Goal: Task Accomplishment & Management: Manage account settings

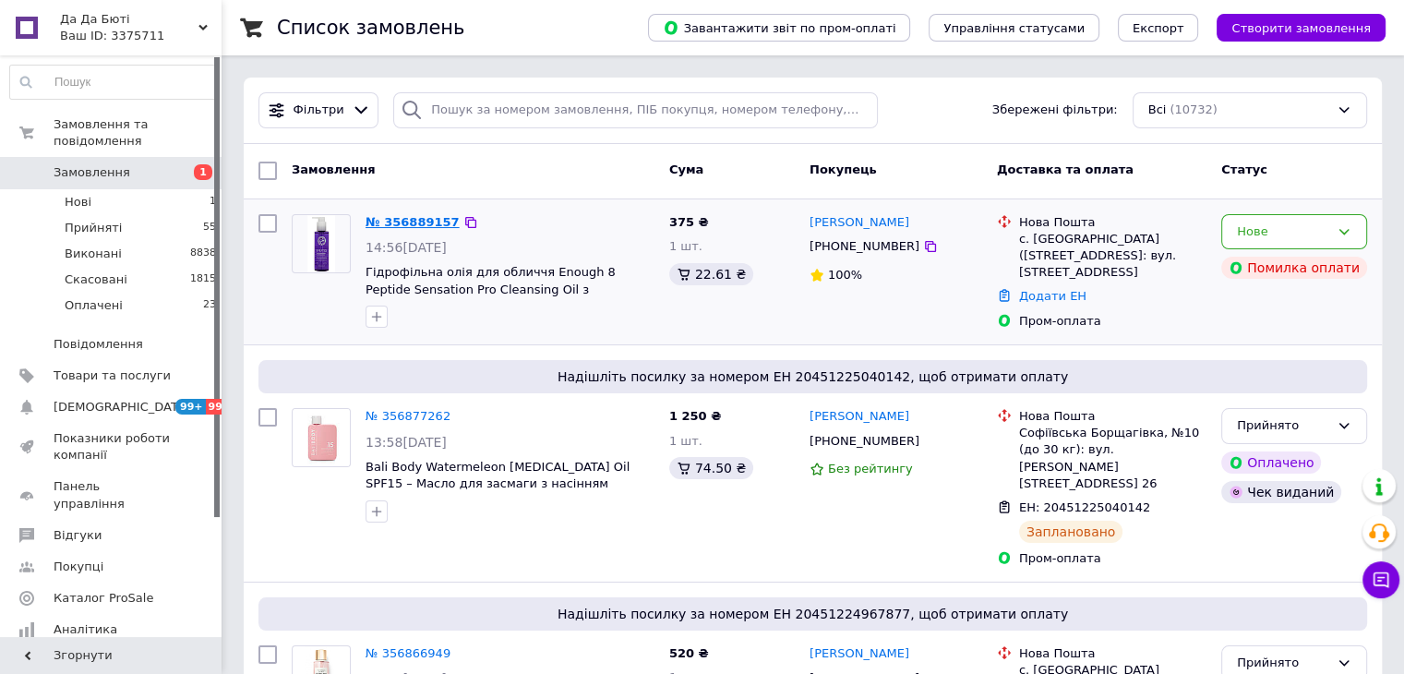
click at [430, 217] on link "№ 356889157" at bounding box center [413, 222] width 94 height 14
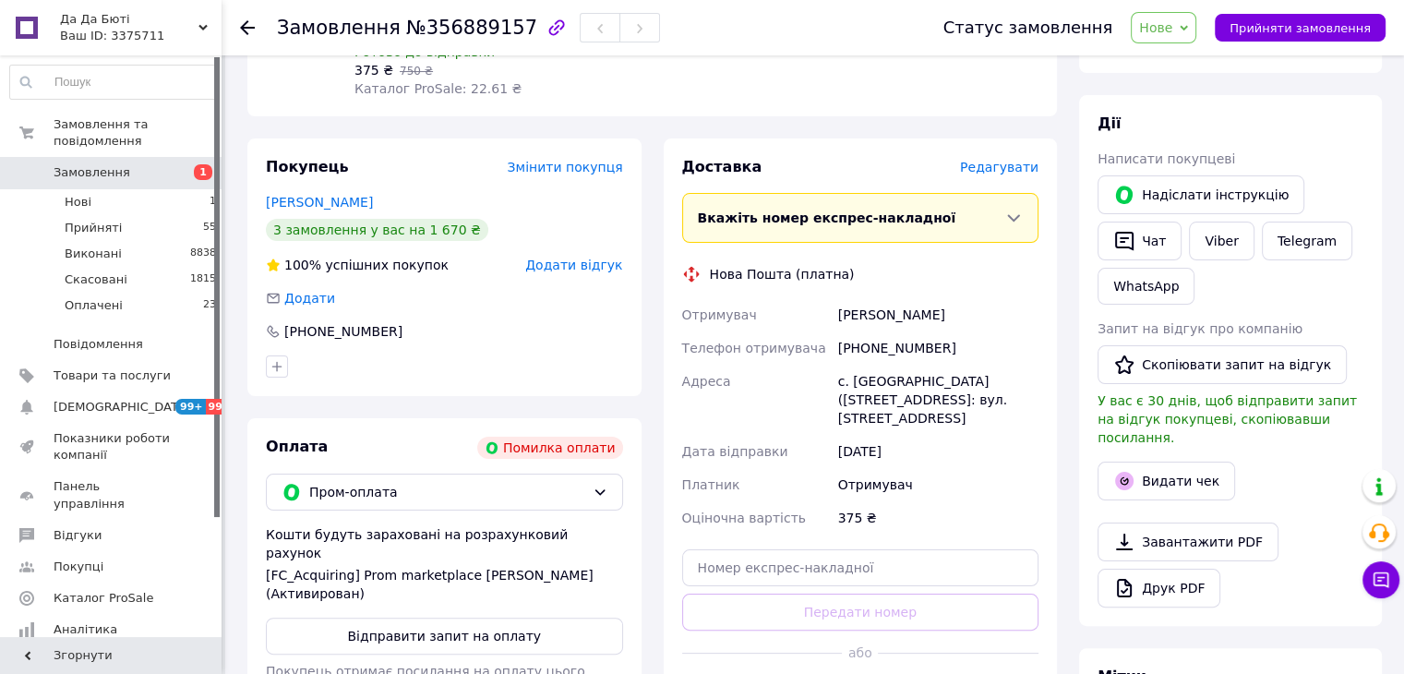
scroll to position [277, 0]
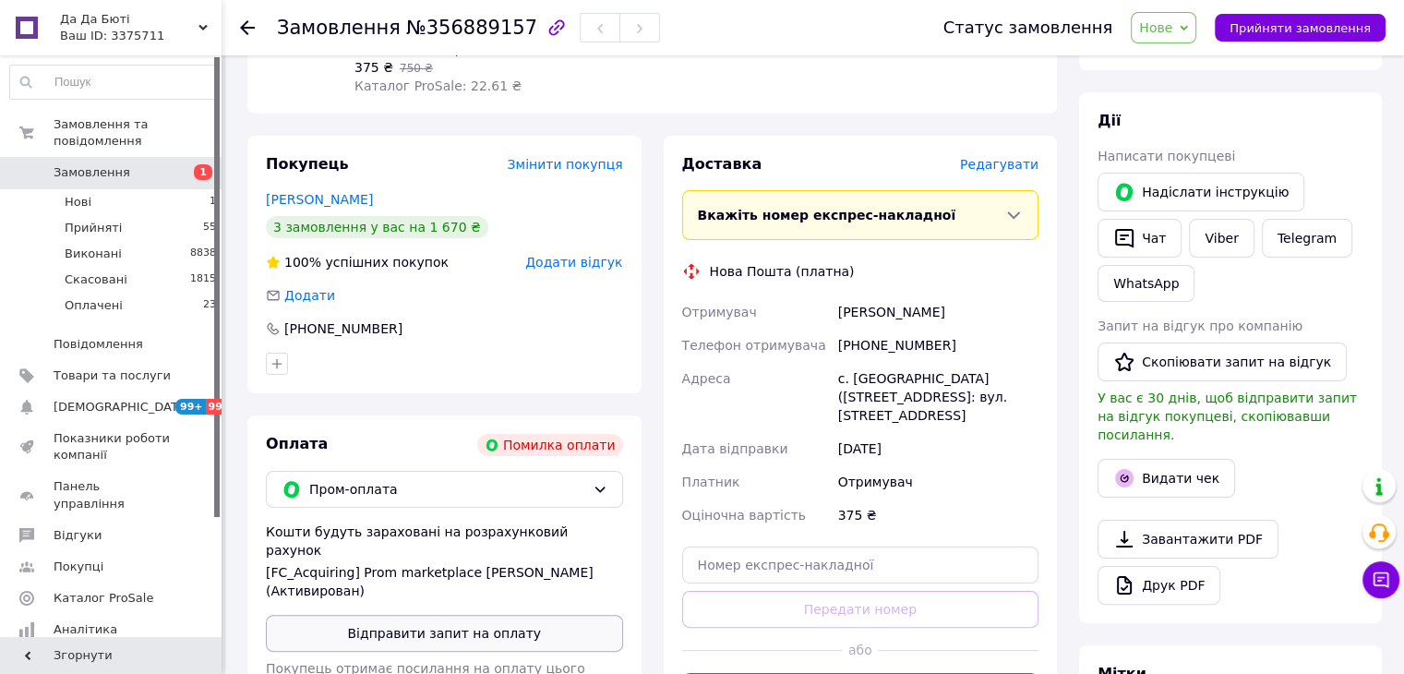
click at [490, 615] on button "Відправити запит на оплату" at bounding box center [444, 633] width 357 height 37
click at [348, 192] on link "Дацишин Оксана" at bounding box center [319, 199] width 107 height 15
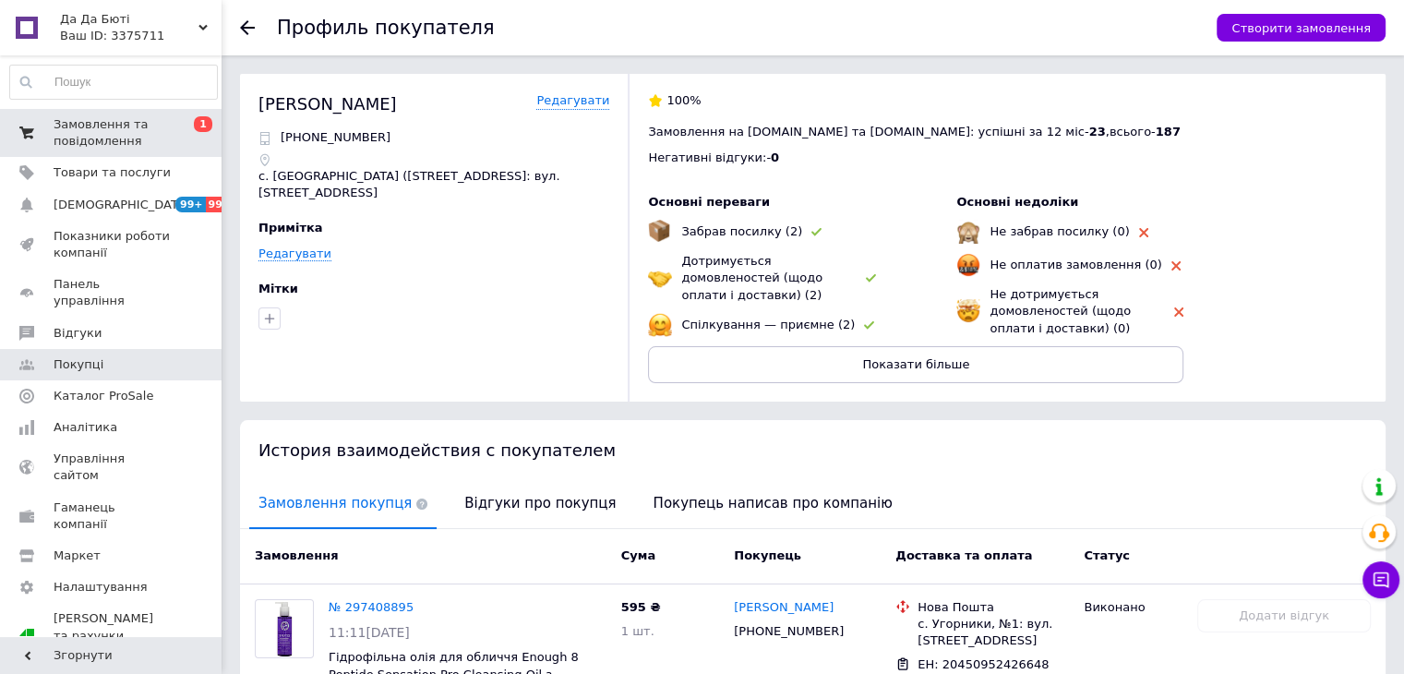
click at [151, 136] on span "Замовлення та повідомлення" at bounding box center [112, 132] width 117 height 33
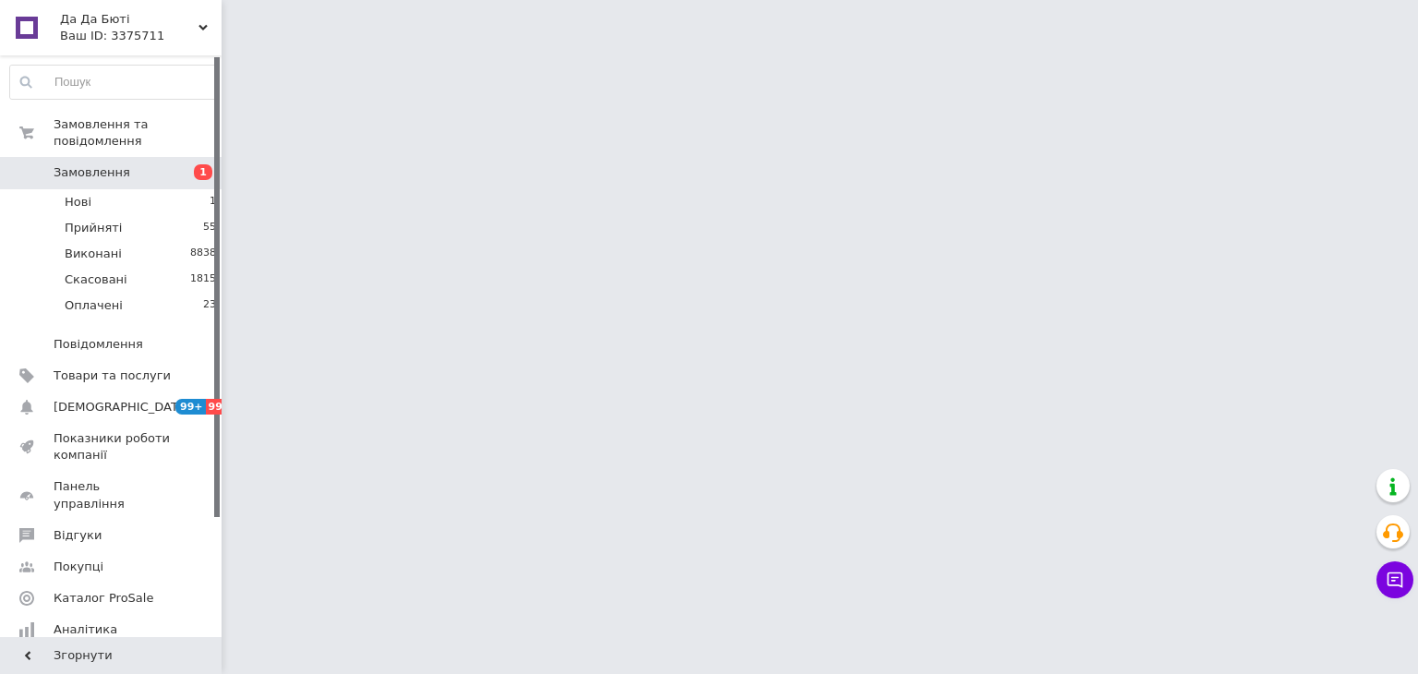
click at [104, 164] on span "Замовлення" at bounding box center [92, 172] width 77 height 17
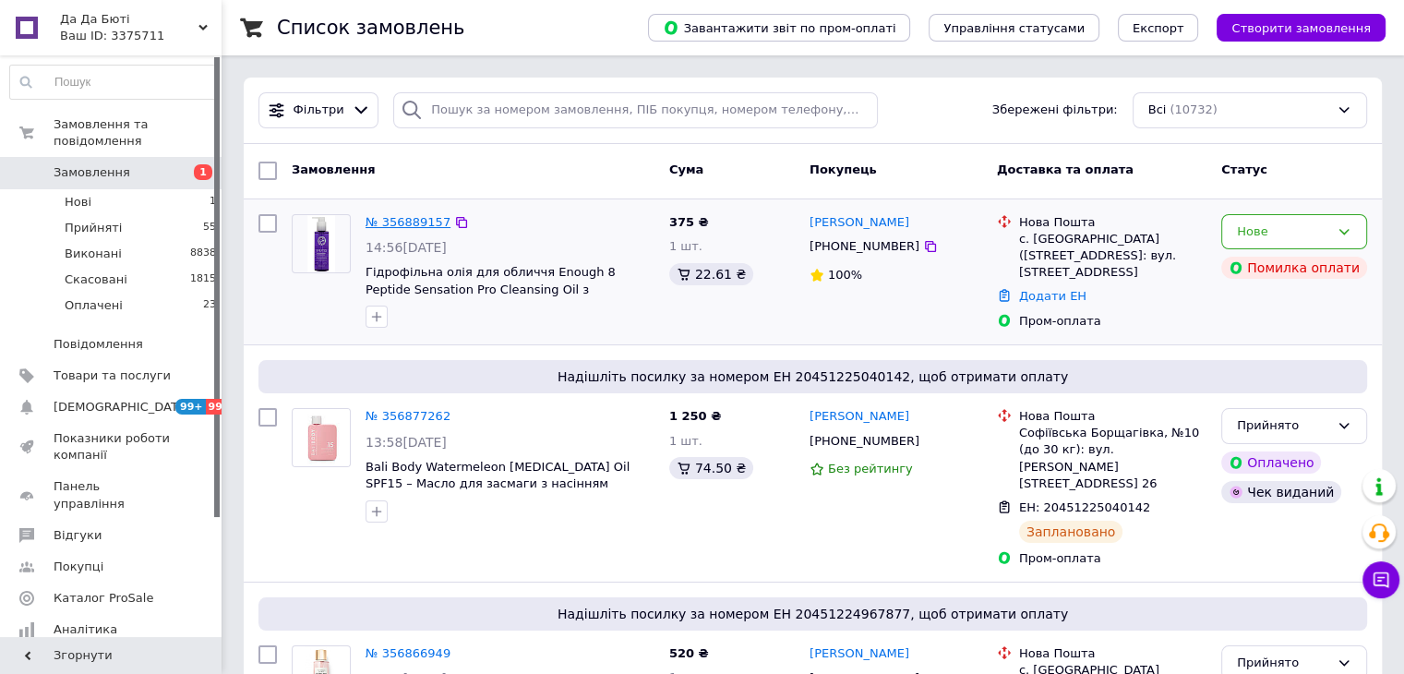
click at [414, 220] on link "№ 356889157" at bounding box center [408, 222] width 85 height 14
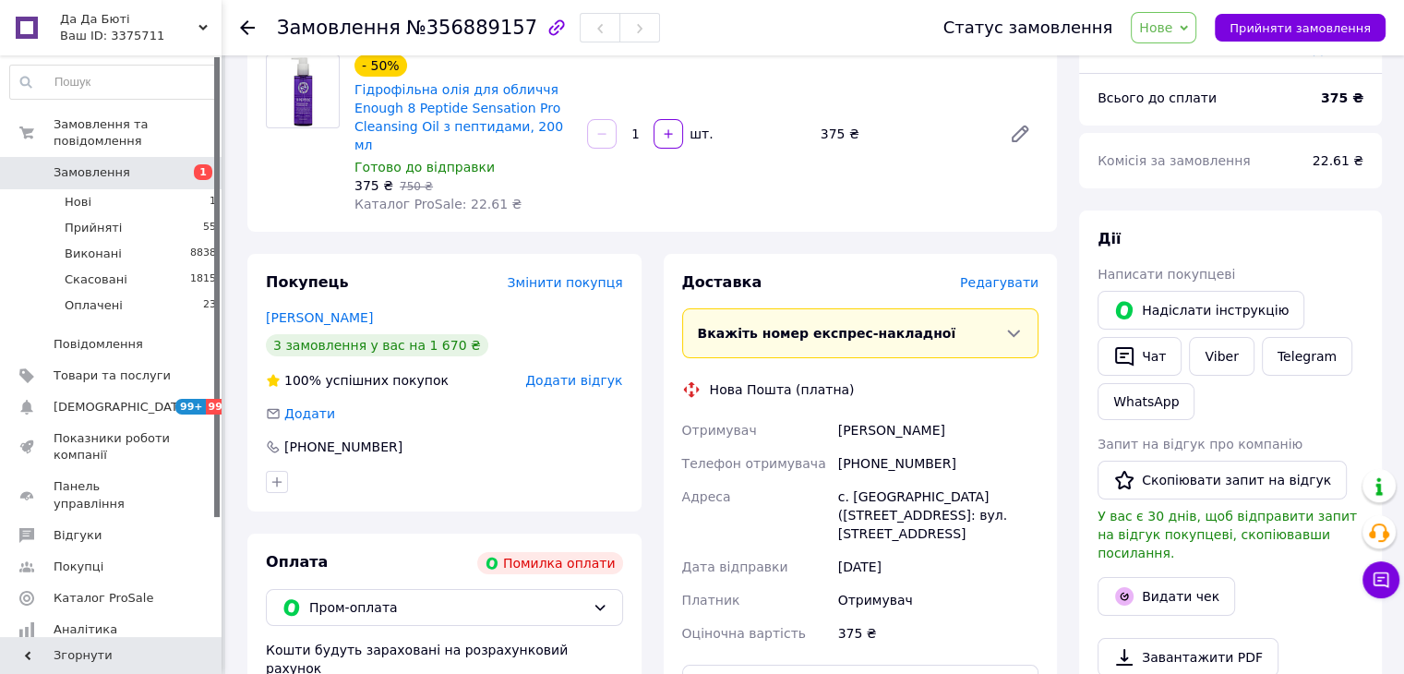
scroll to position [277, 0]
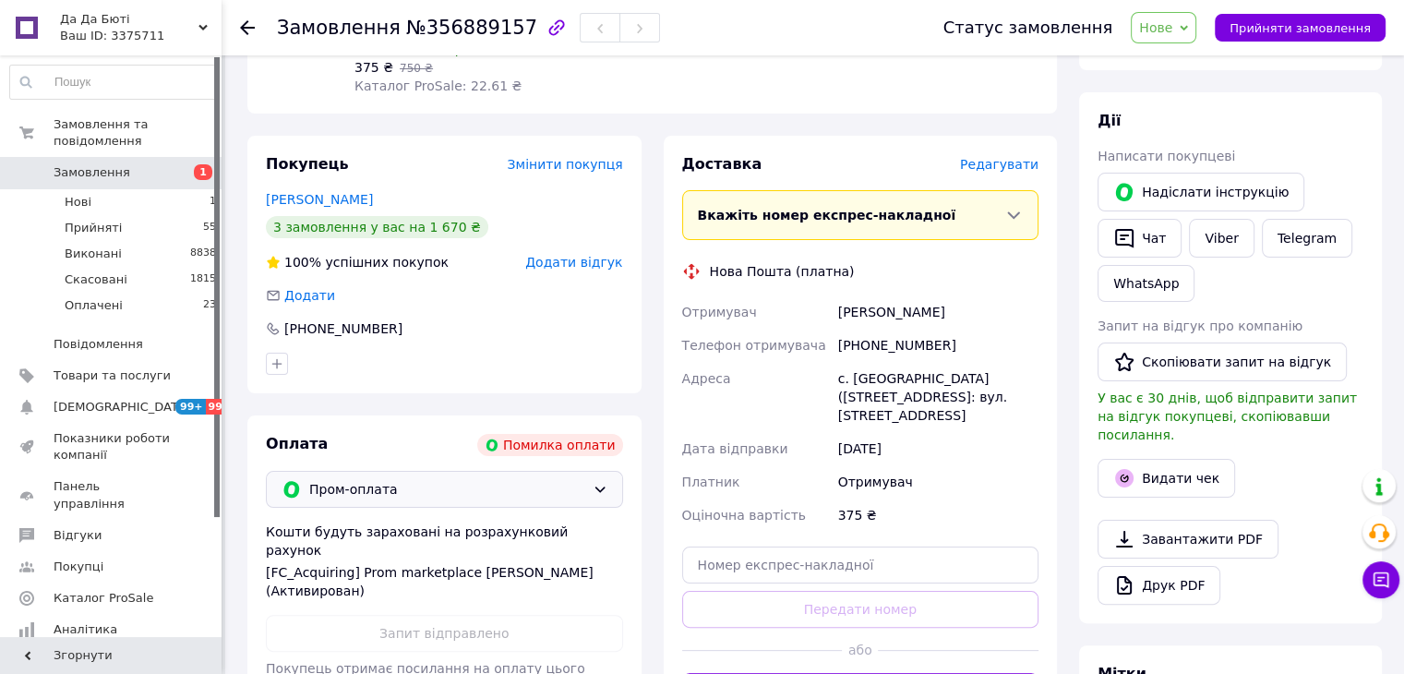
click at [456, 483] on div "Пром-оплата" at bounding box center [444, 489] width 357 height 37
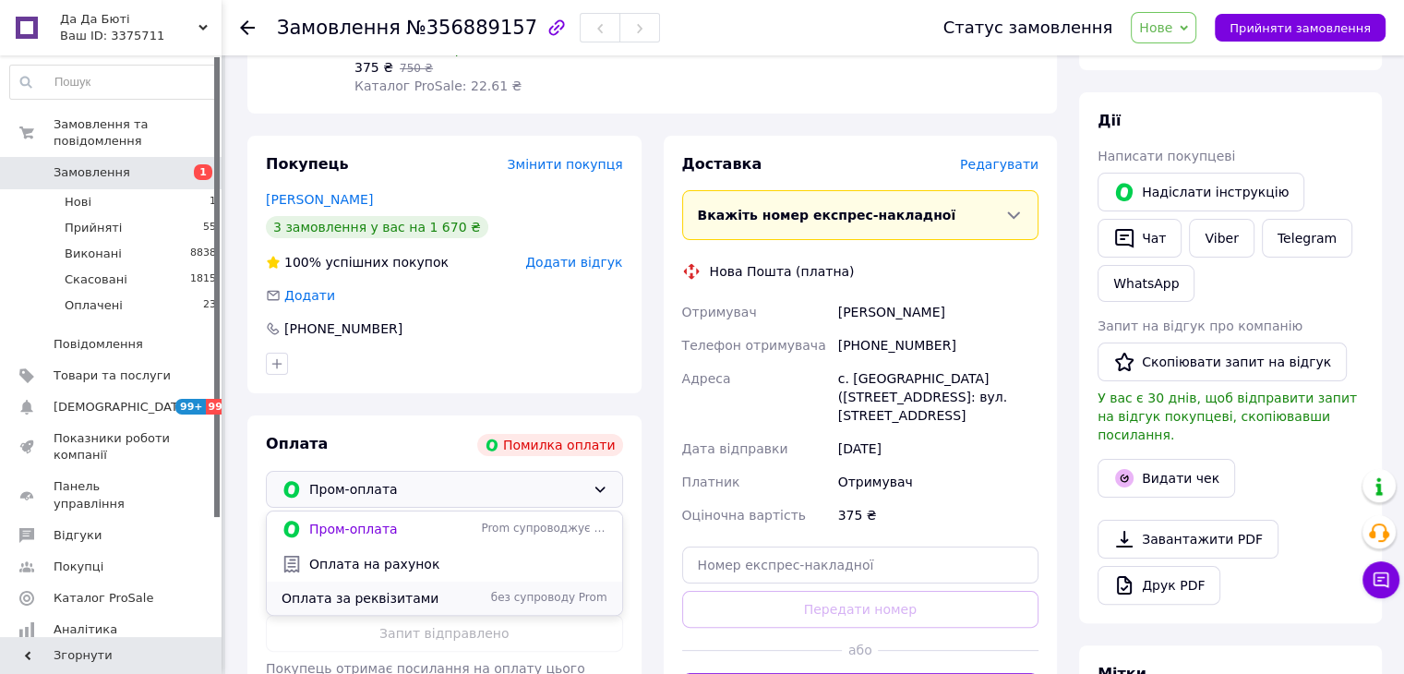
click at [406, 589] on span "Оплата за реквізитами" at bounding box center [378, 598] width 192 height 18
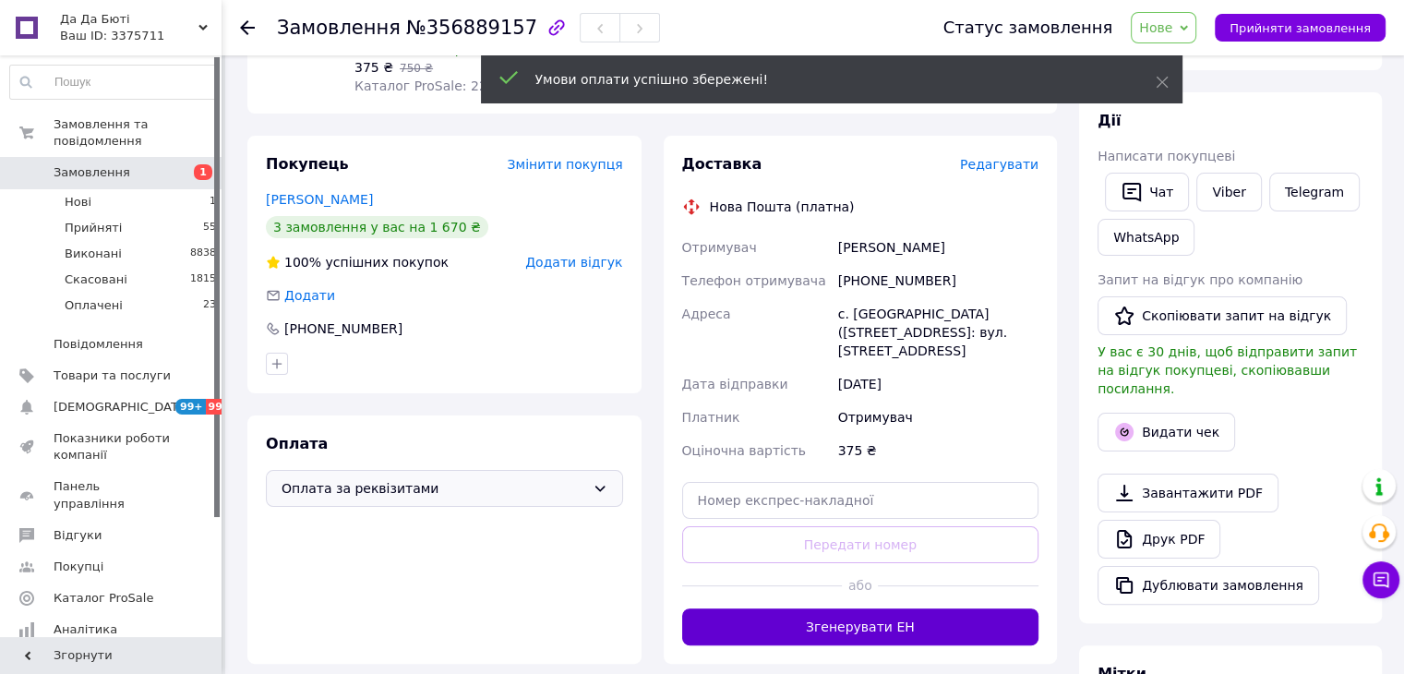
click at [824, 610] on button "Згенерувати ЕН" at bounding box center [860, 626] width 357 height 37
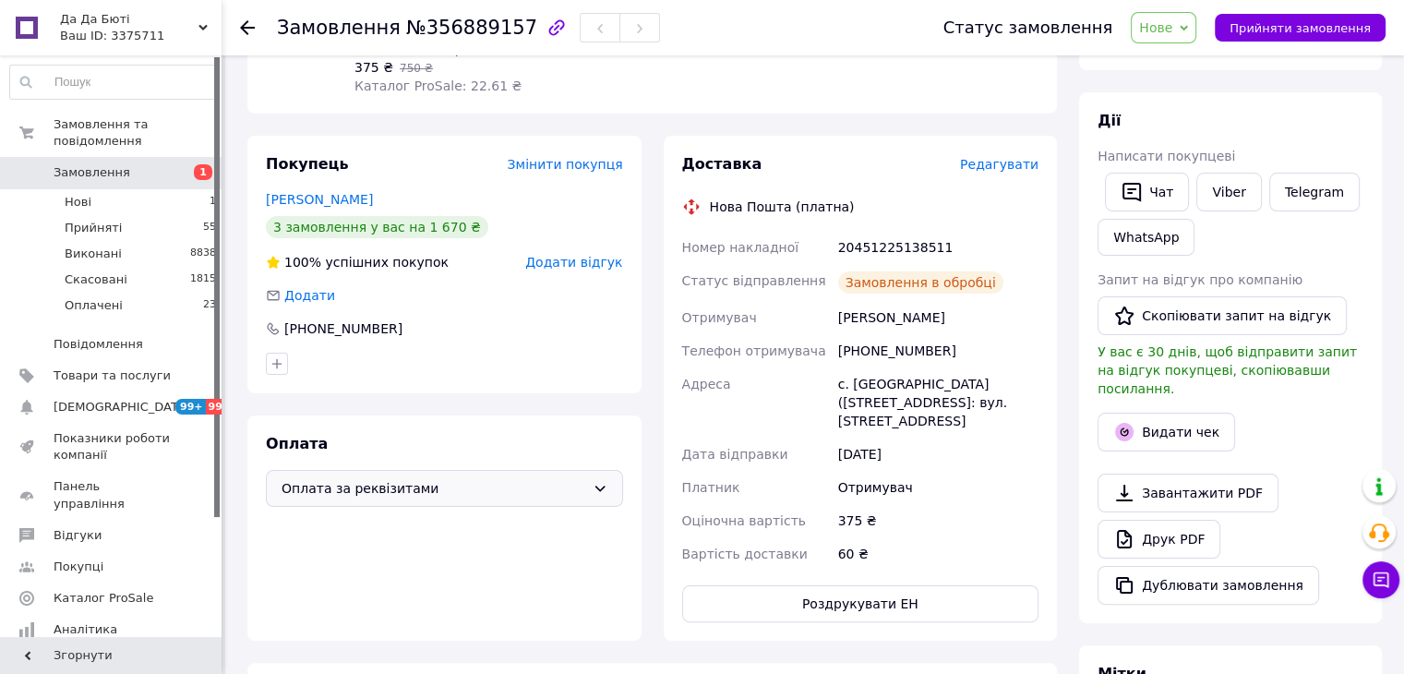
click at [127, 164] on span "Замовлення" at bounding box center [112, 172] width 117 height 17
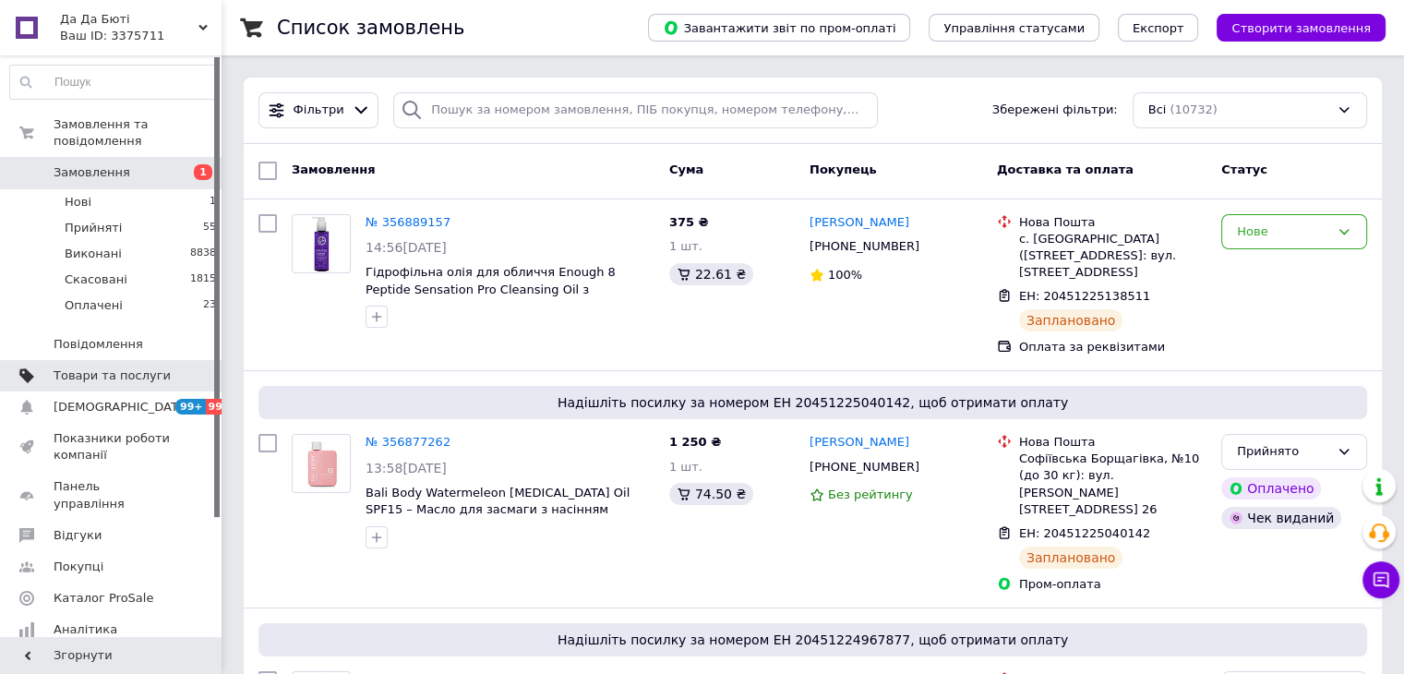
click at [162, 367] on span "Товари та послуги" at bounding box center [112, 375] width 117 height 17
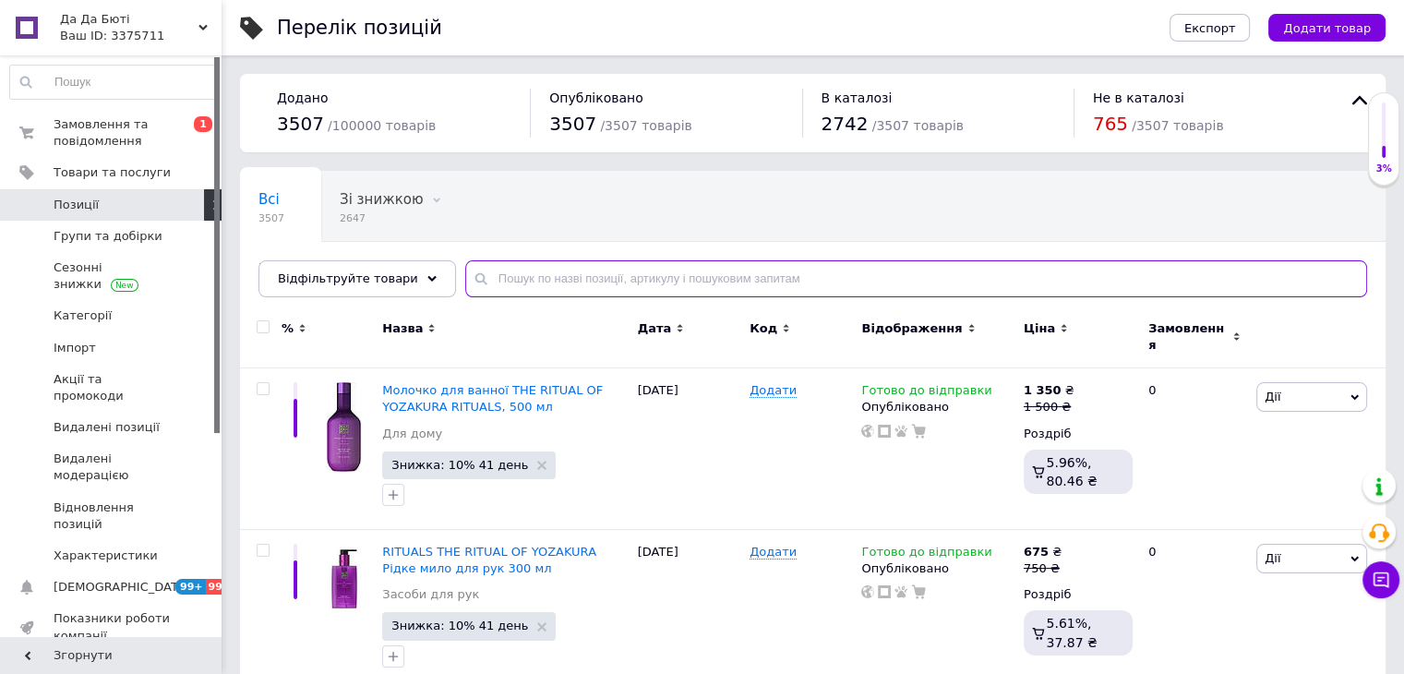
click at [563, 271] on input "text" at bounding box center [916, 278] width 902 height 37
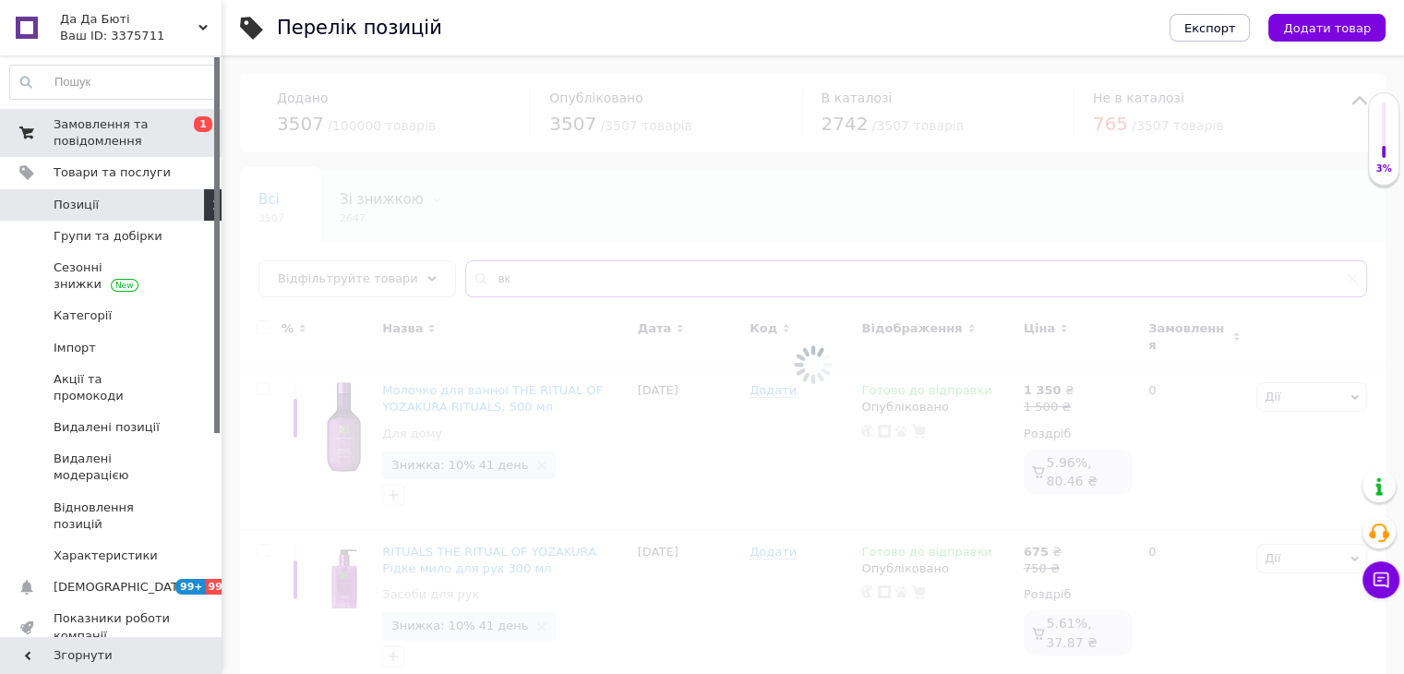
type input "в"
type input "-"
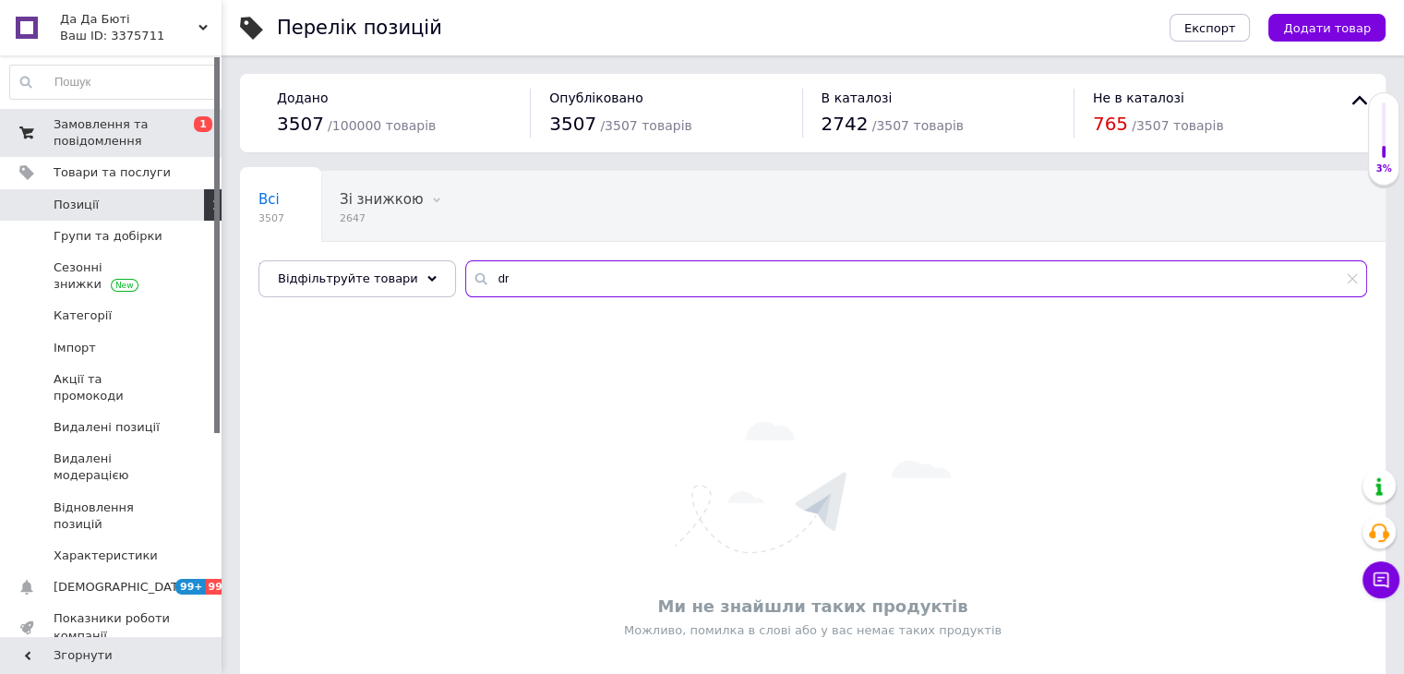
type input "d"
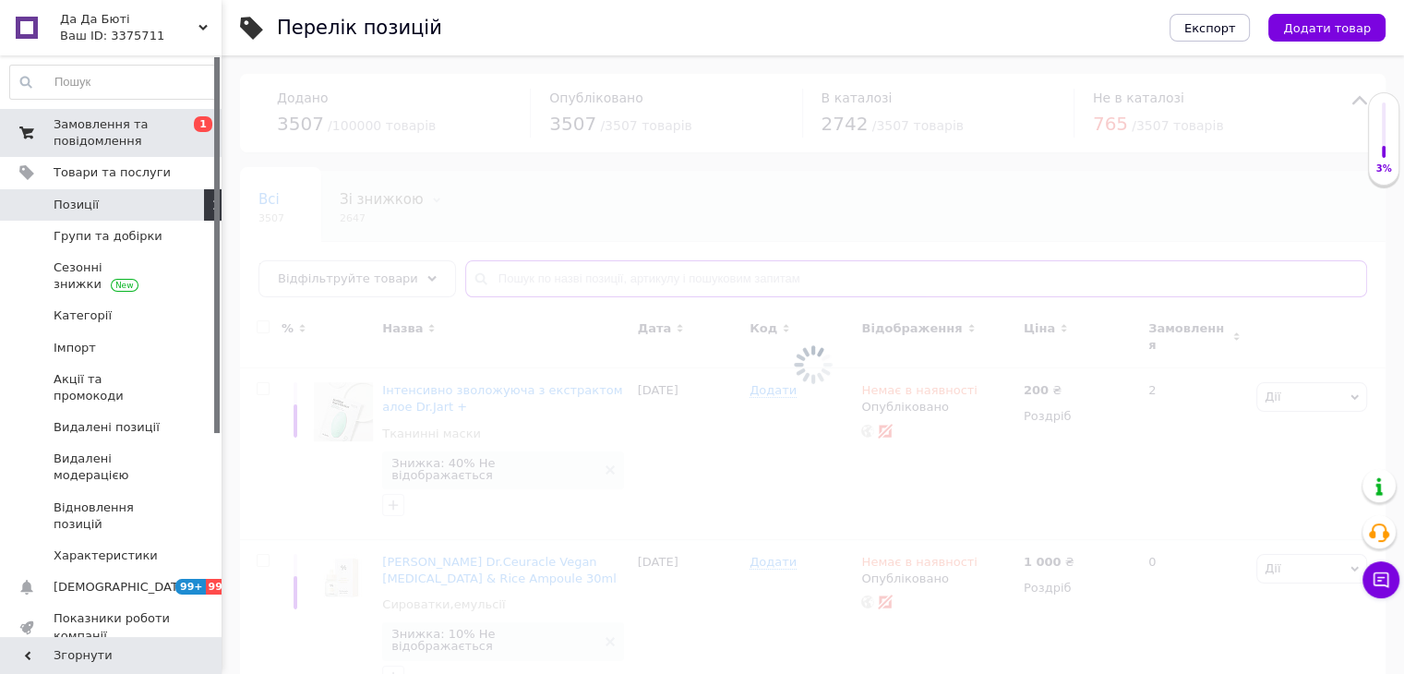
type input "v"
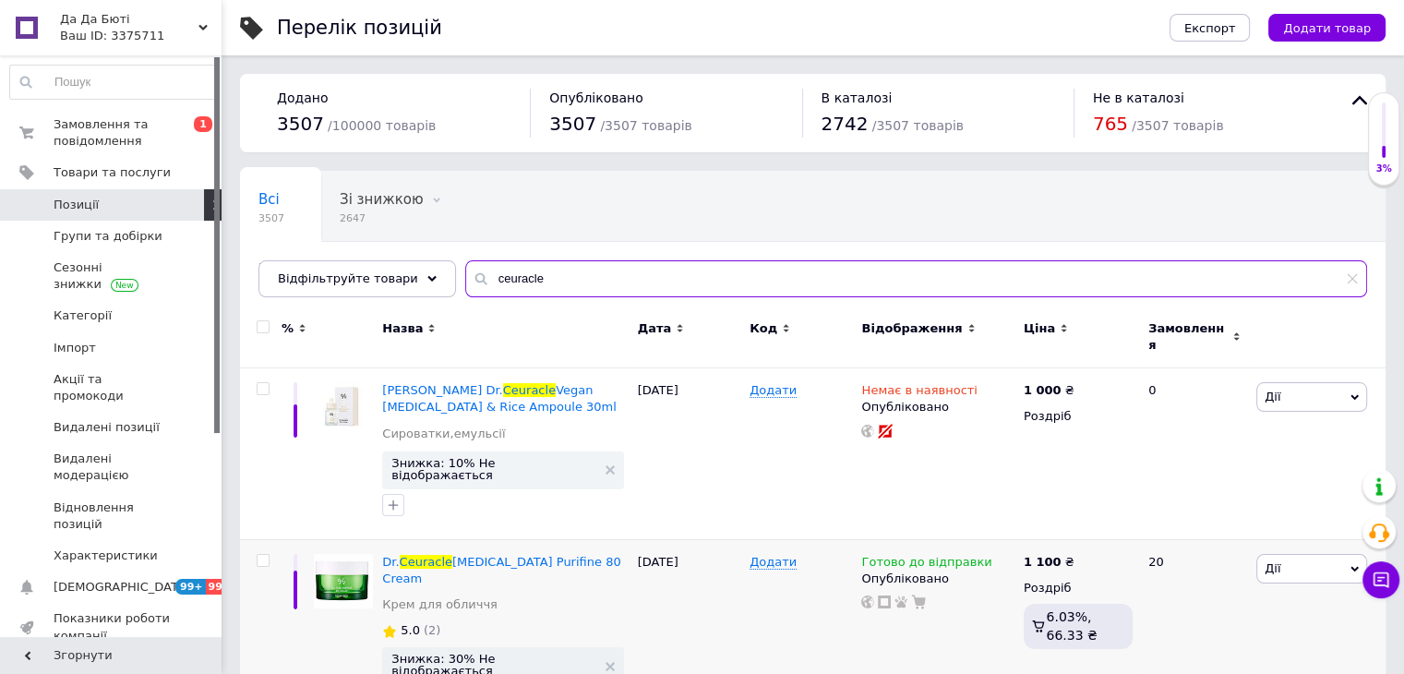
type input "ceuracle"
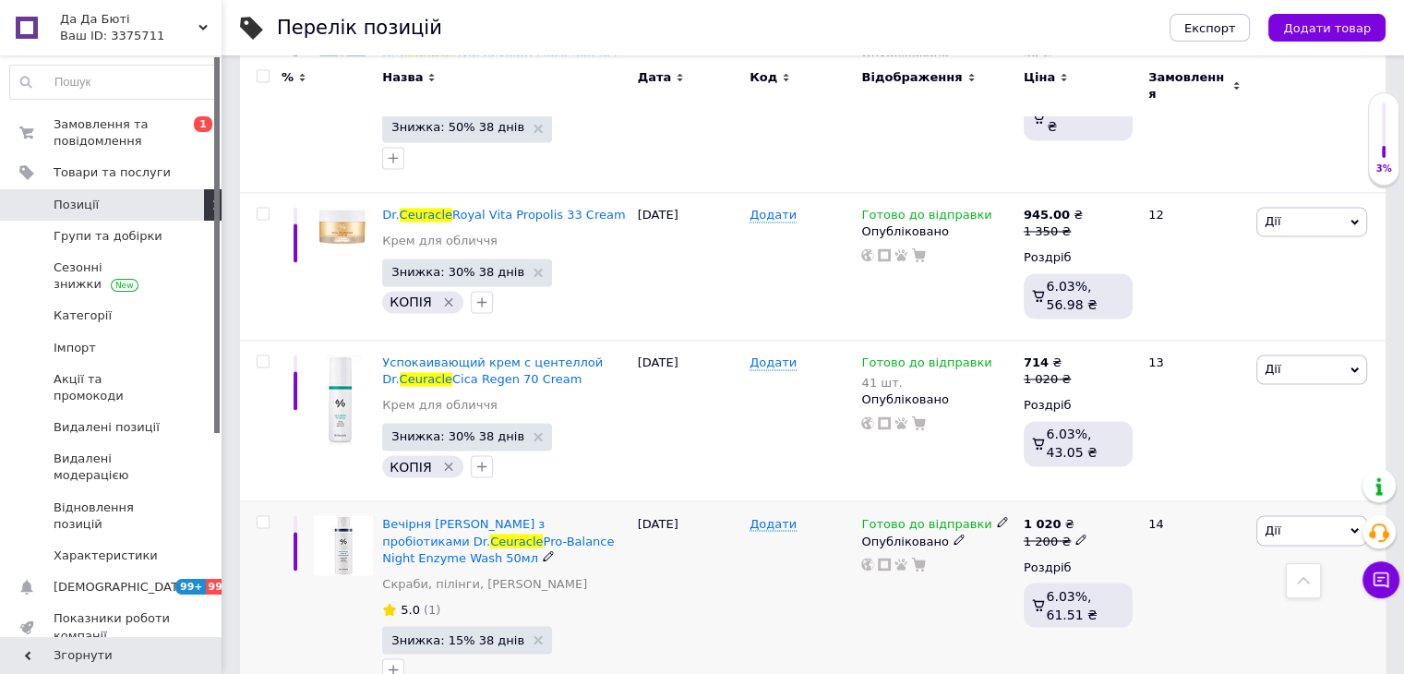
scroll to position [3046, 0]
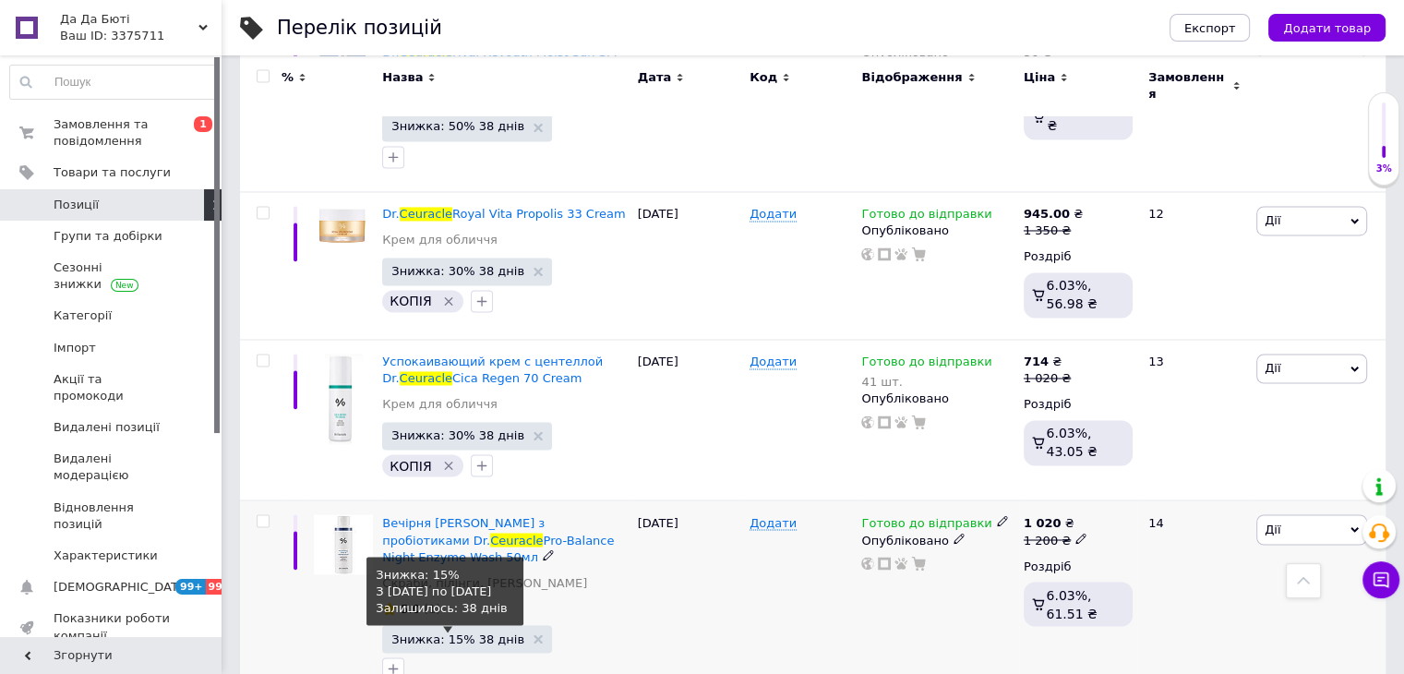
click at [439, 632] on span "Знижка: 15% 38 днів" at bounding box center [457, 638] width 133 height 12
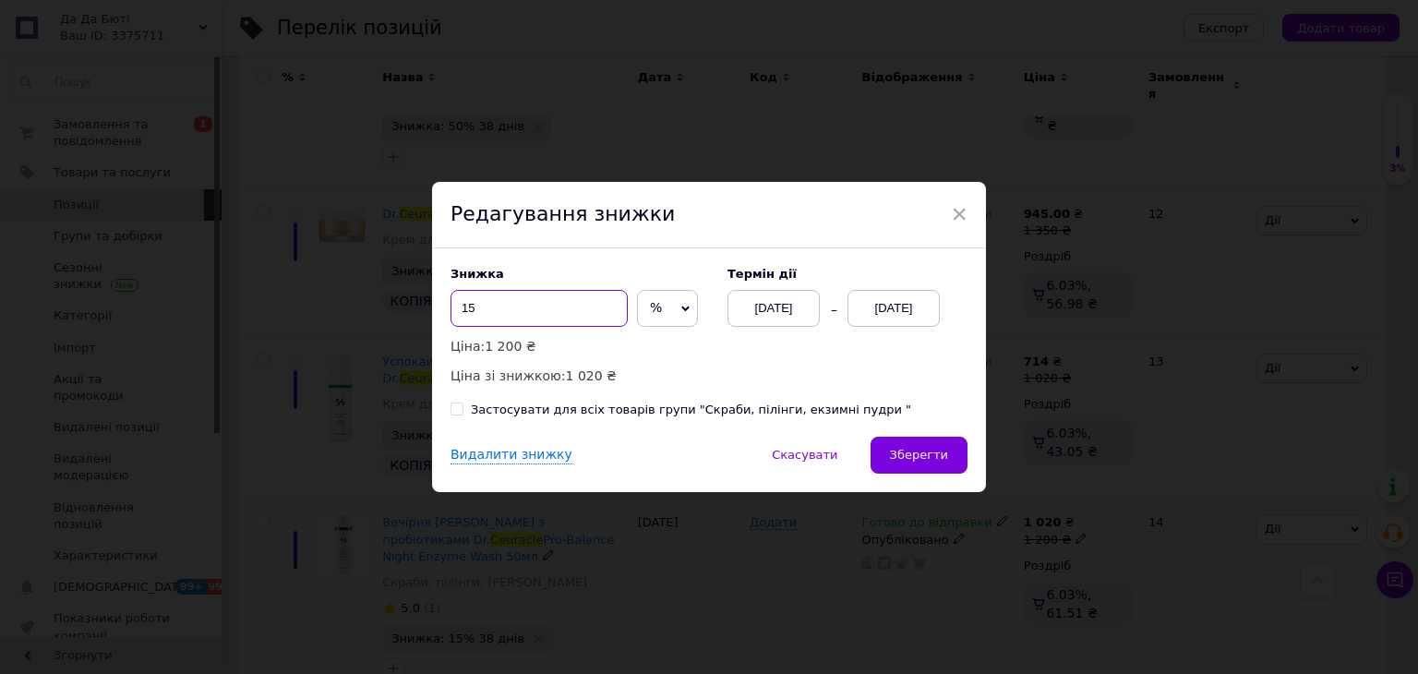
drag, startPoint x: 554, startPoint y: 304, endPoint x: 434, endPoint y: 304, distance: 120.0
click at [434, 304] on div "Знижка 15 % ₴ Ціна: 1 200 ₴ Ціна зі знижкою: 1 020 ₴ Термін дії 06.08.2025 19.0…" at bounding box center [709, 342] width 554 height 188
type input "20"
click at [916, 456] on span "Зберегти" at bounding box center [919, 455] width 58 height 14
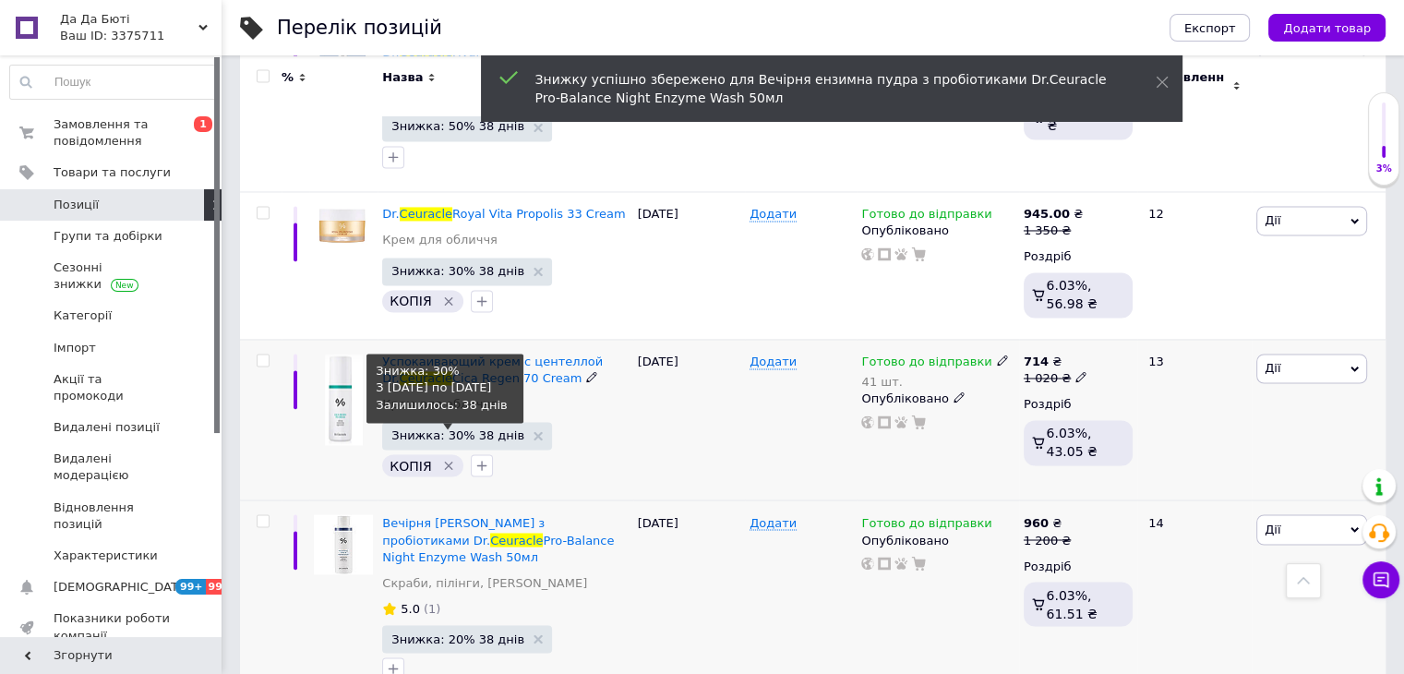
click at [446, 429] on span "Знижка: 30% 38 днів" at bounding box center [457, 435] width 133 height 12
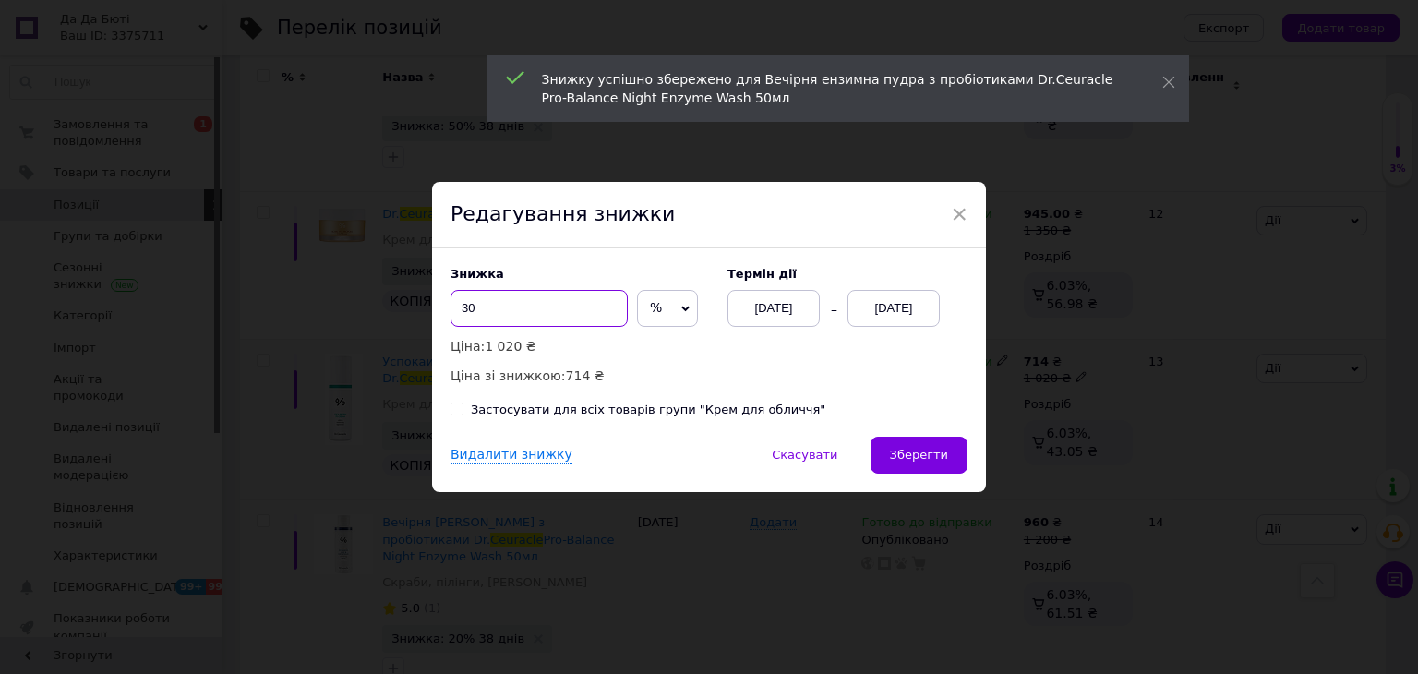
drag, startPoint x: 479, startPoint y: 307, endPoint x: 453, endPoint y: 307, distance: 25.8
click at [453, 307] on input "30" at bounding box center [538, 308] width 177 height 37
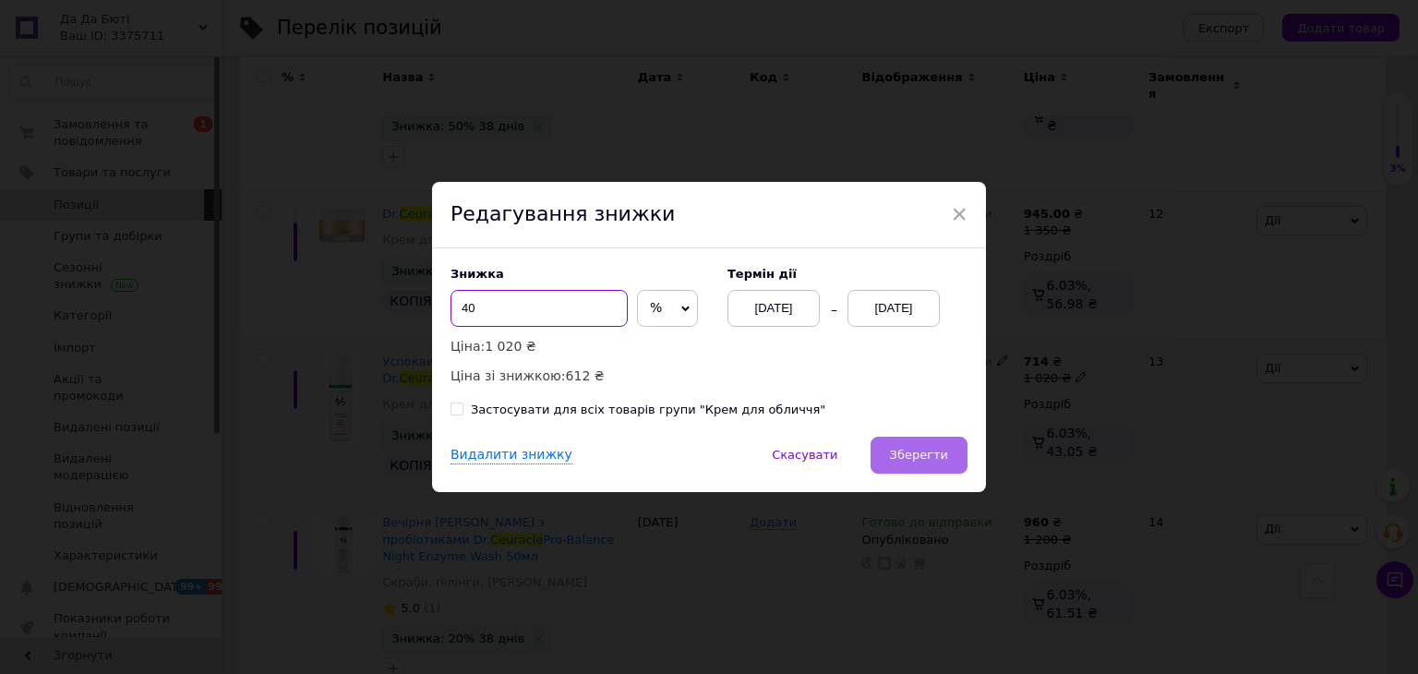
type input "40"
click at [911, 460] on span "Зберегти" at bounding box center [919, 455] width 58 height 14
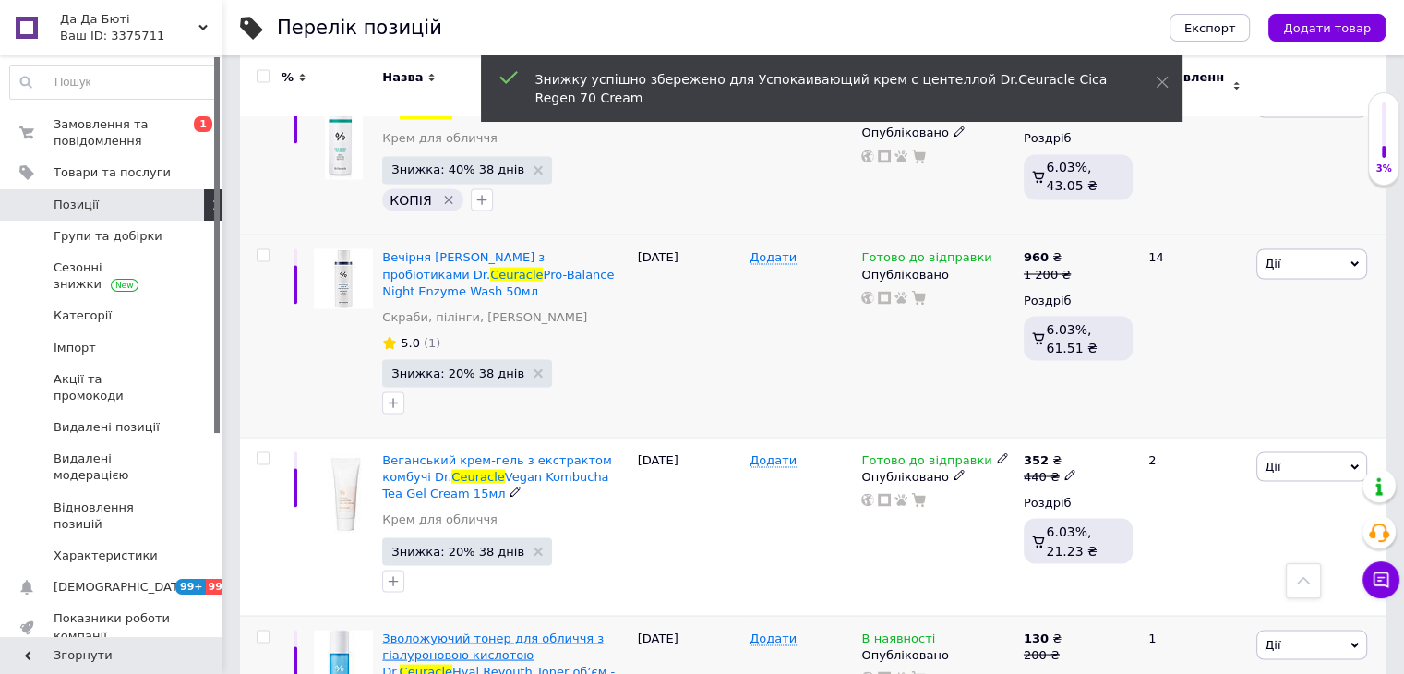
scroll to position [3323, 0]
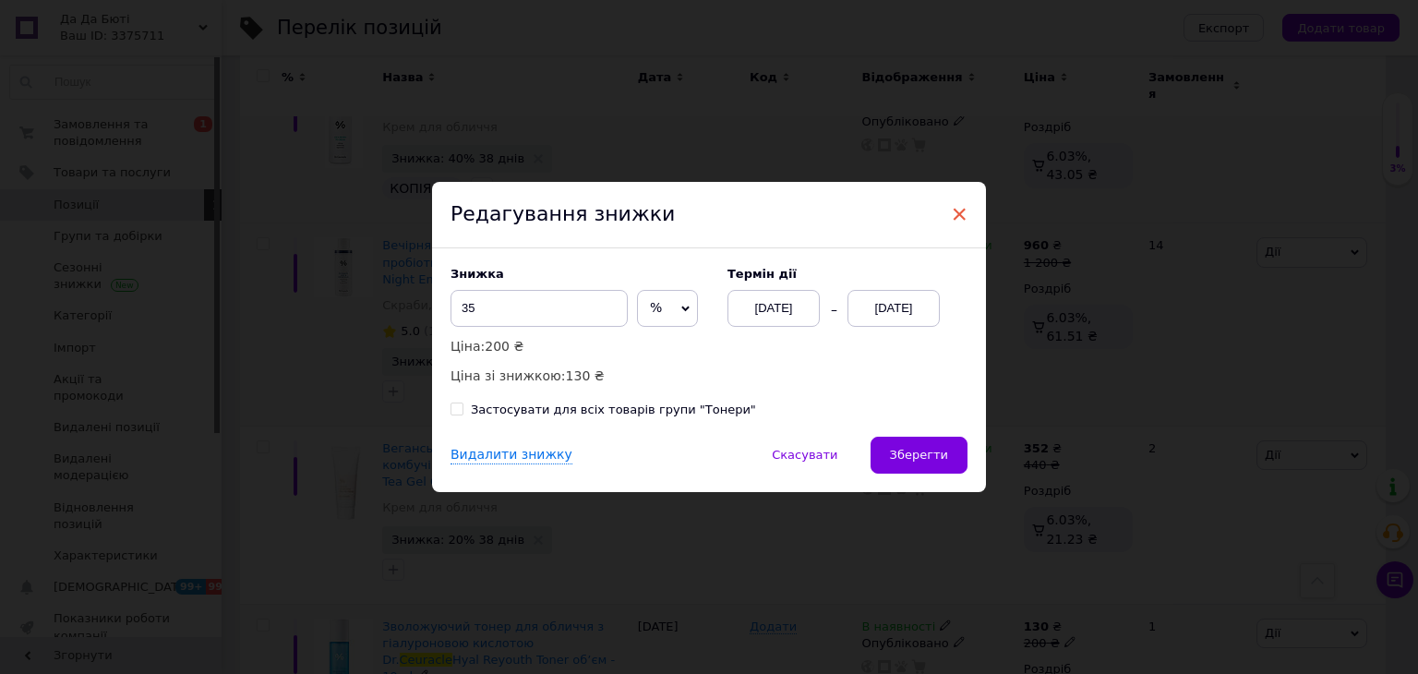
click at [951, 212] on span "×" at bounding box center [959, 213] width 17 height 31
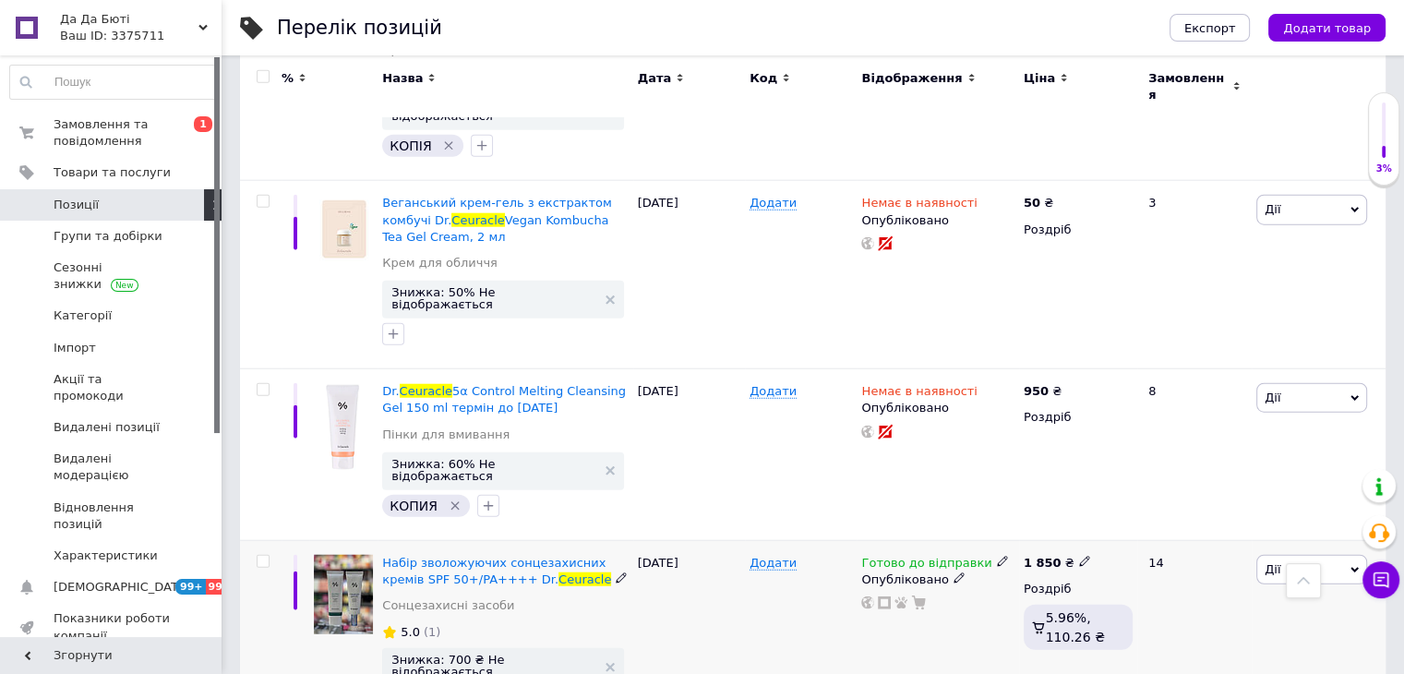
scroll to position [4523, 0]
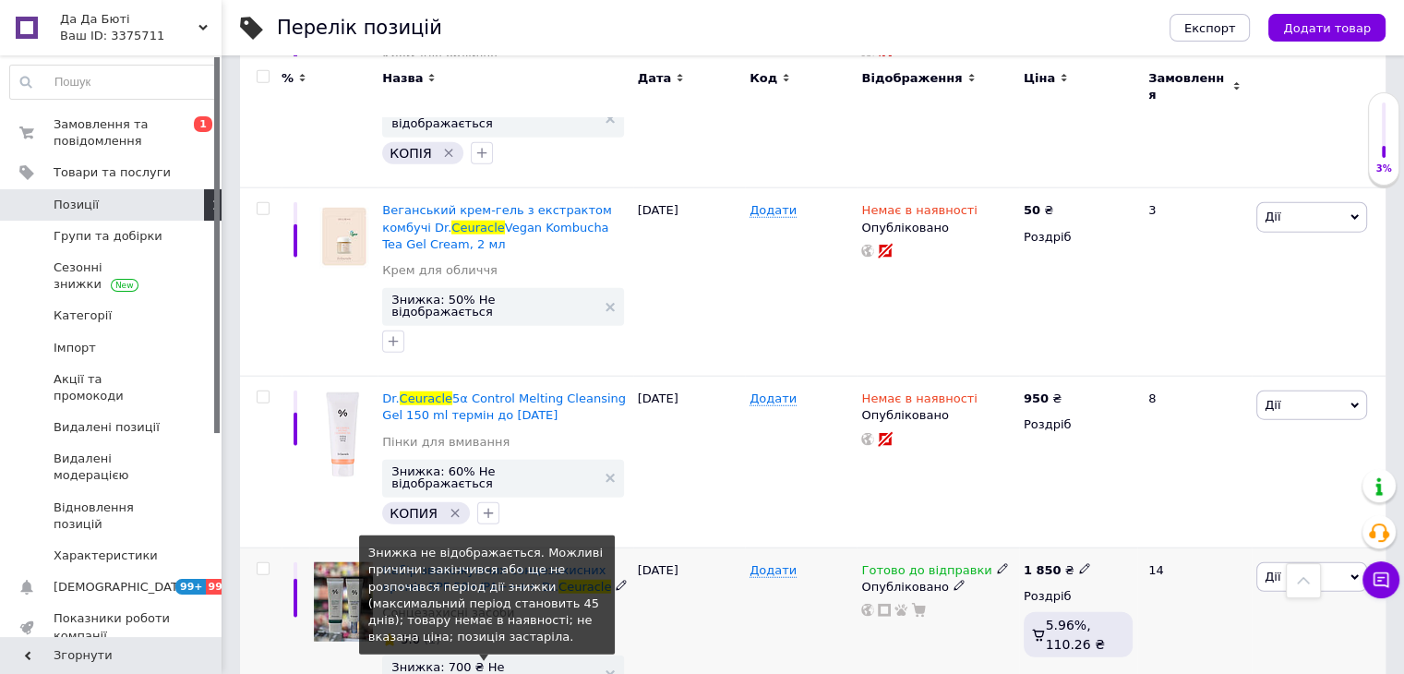
click at [476, 661] on span "Знижка: 700 ₴ Не відображається" at bounding box center [493, 673] width 204 height 24
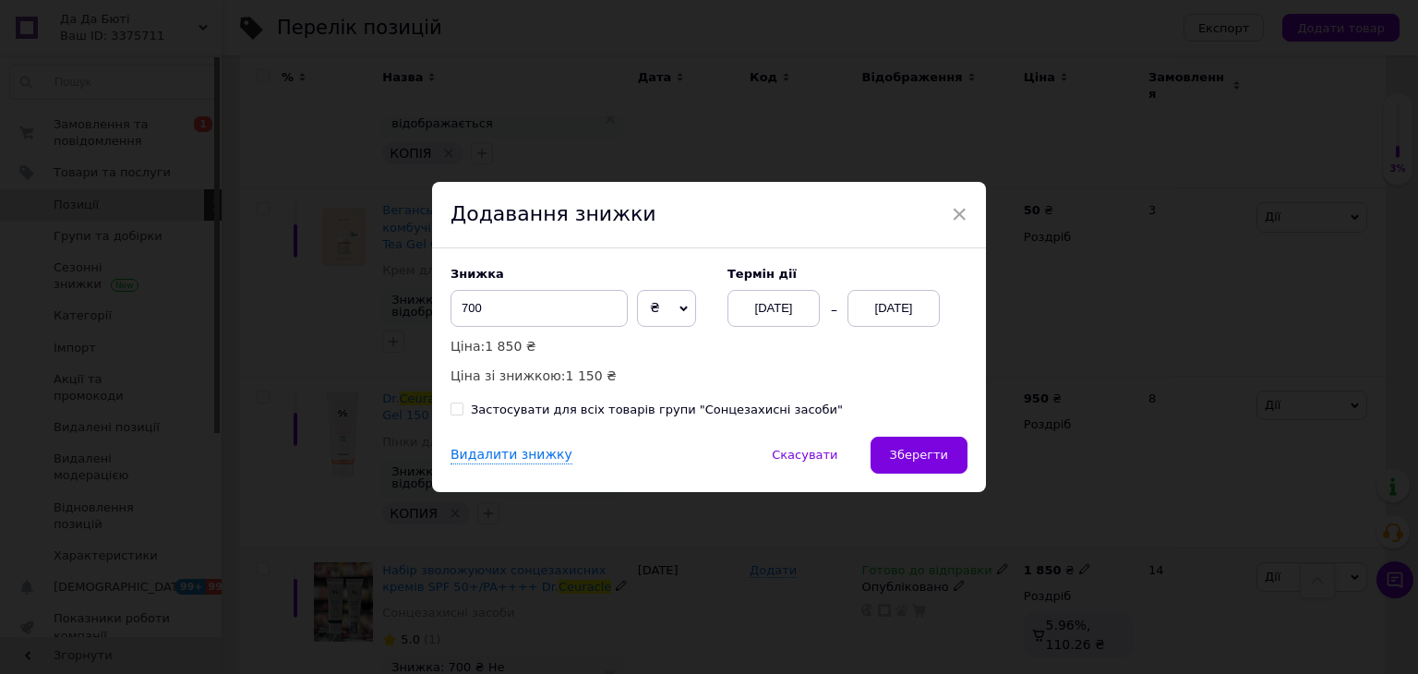
click at [745, 308] on div "12.08.2025" at bounding box center [773, 308] width 92 height 37
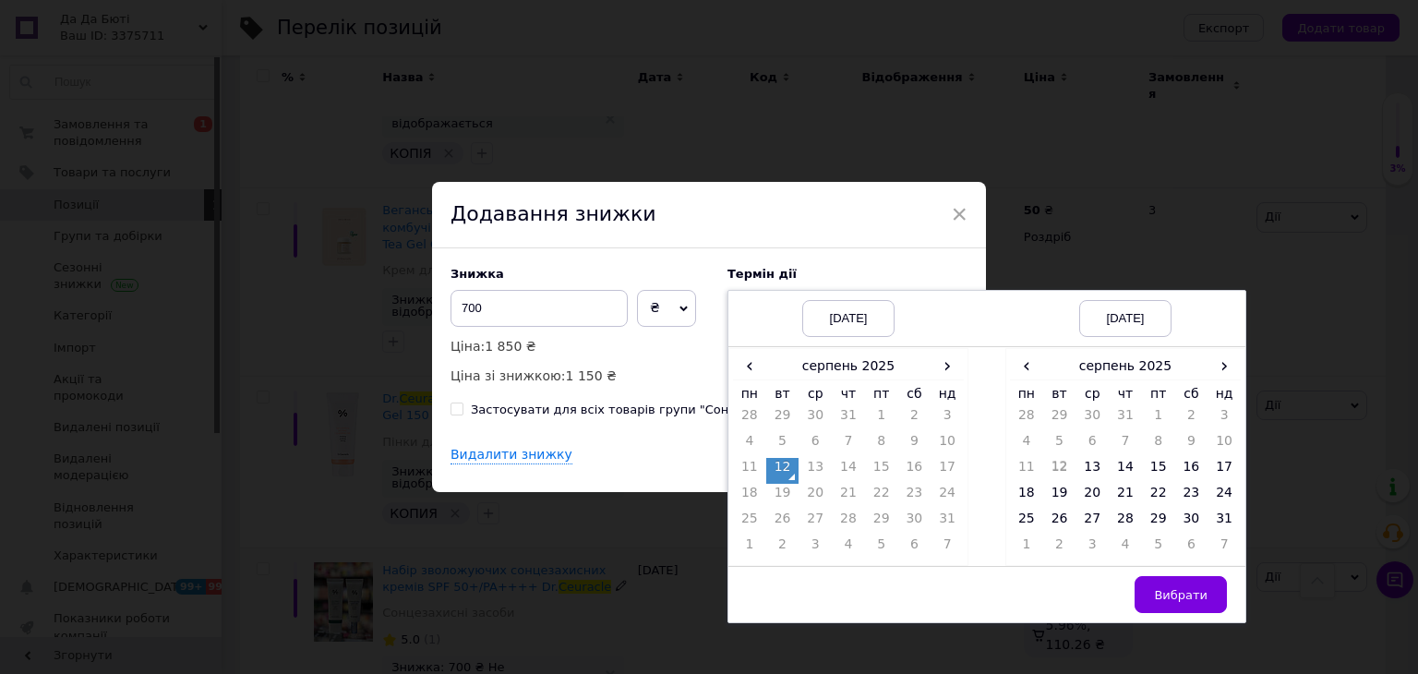
click at [777, 474] on td "12" at bounding box center [782, 471] width 33 height 26
click at [1219, 365] on span "›" at bounding box center [1223, 366] width 33 height 27
click at [1033, 368] on span "‹" at bounding box center [1026, 366] width 33 height 27
click at [1119, 525] on td "25" at bounding box center [1125, 523] width 33 height 26
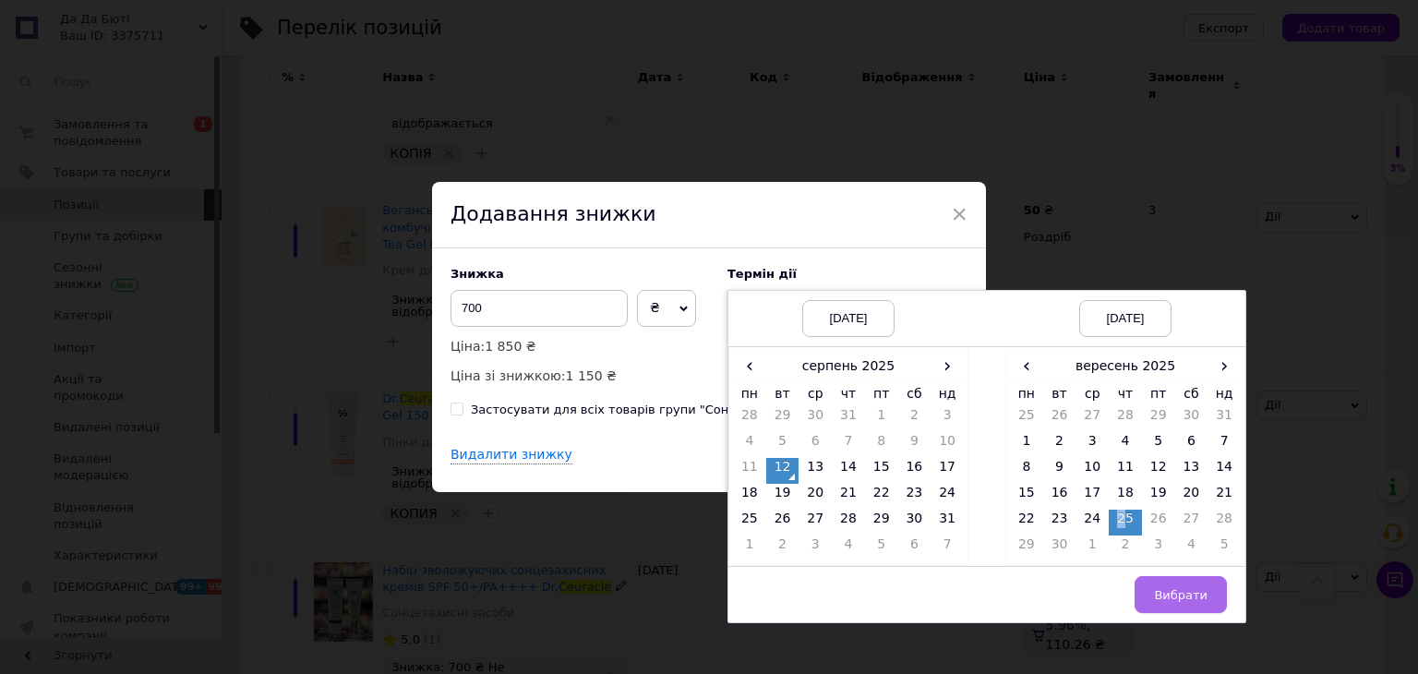
click at [1207, 589] on button "Вибрати" at bounding box center [1181, 594] width 92 height 37
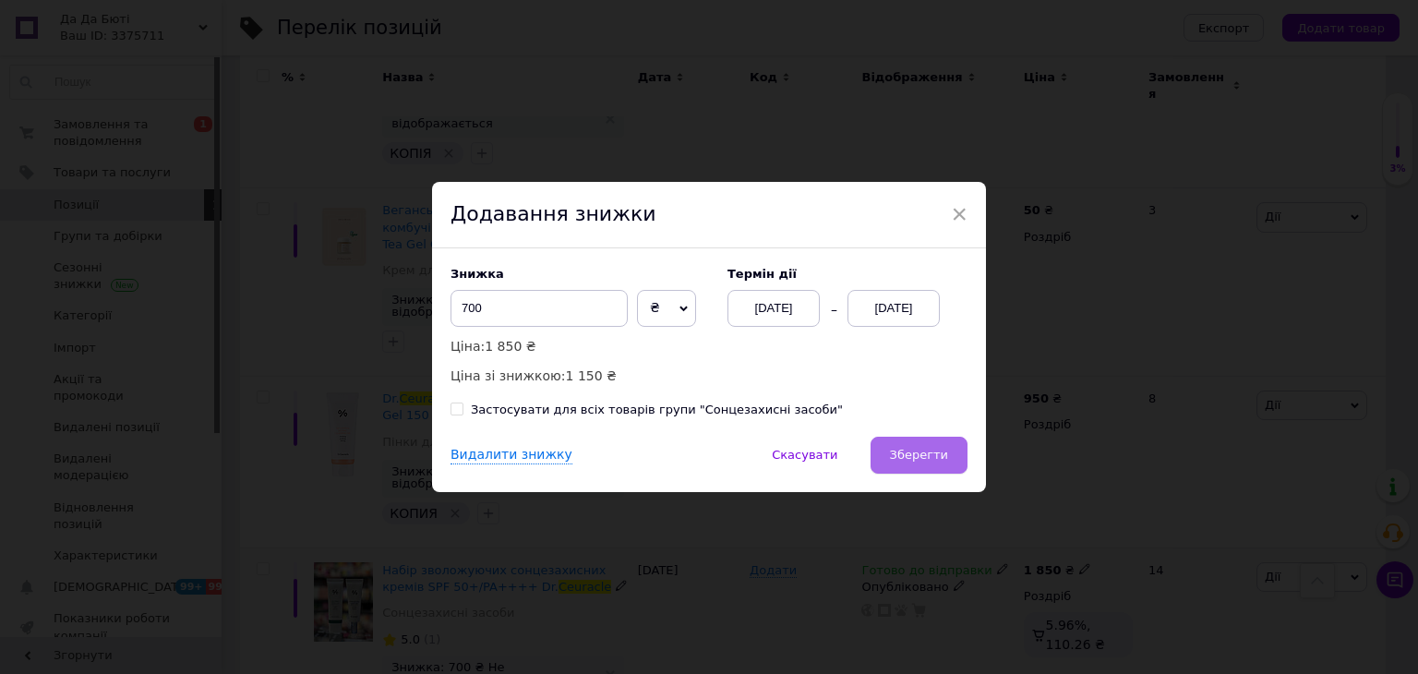
click at [925, 450] on span "Зберегти" at bounding box center [919, 455] width 58 height 14
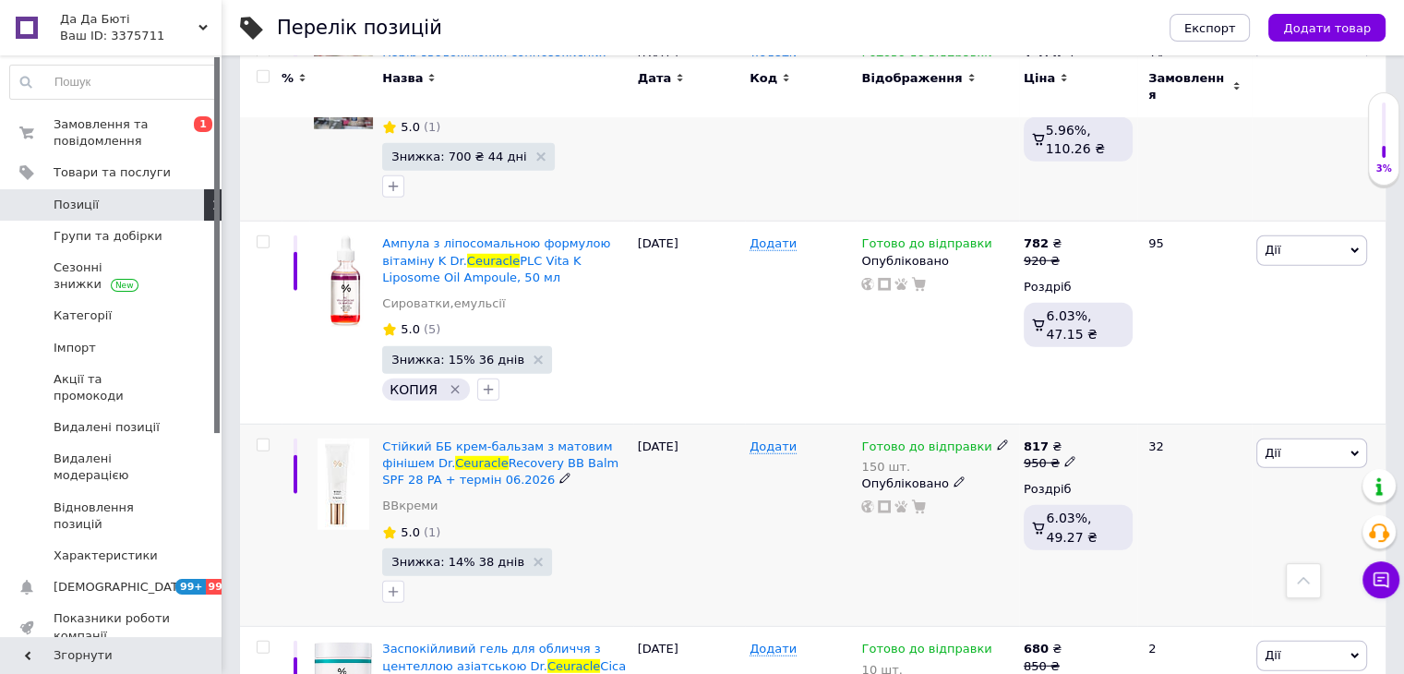
scroll to position [5170, 0]
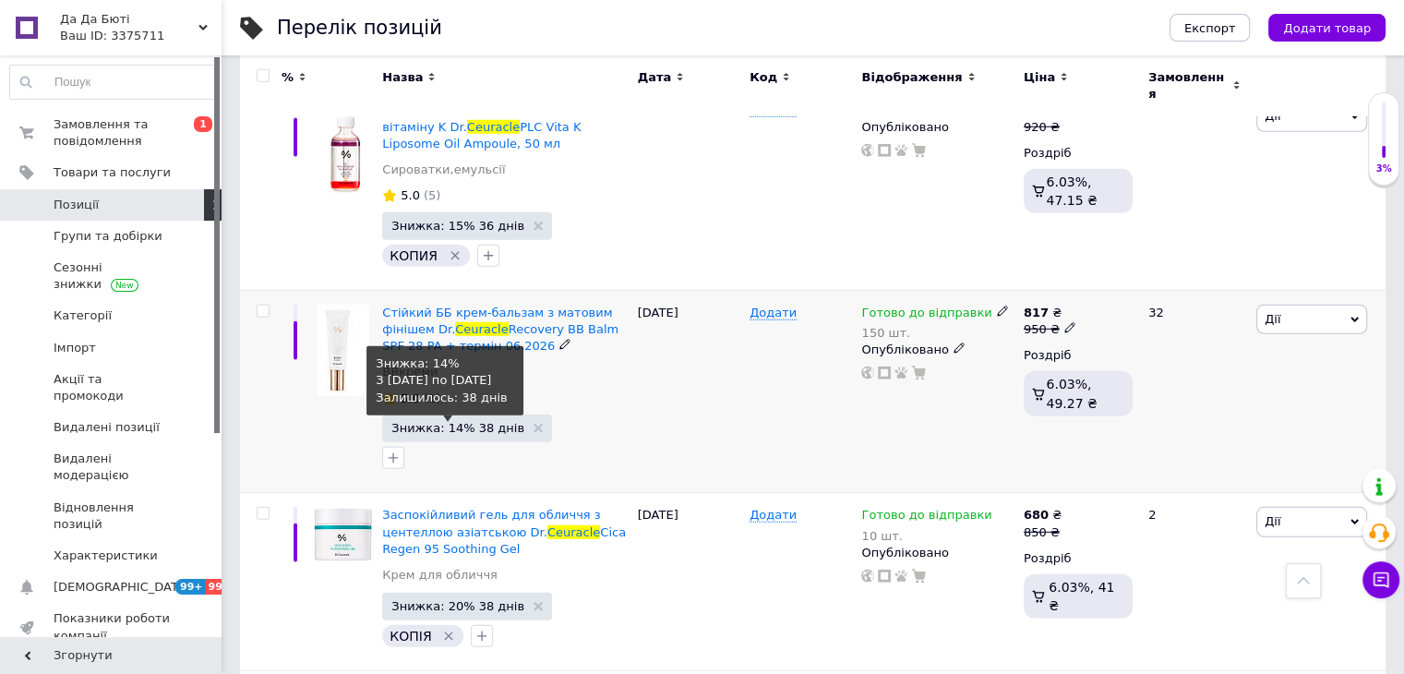
click at [441, 422] on span "Знижка: 14% 38 днів" at bounding box center [457, 428] width 133 height 12
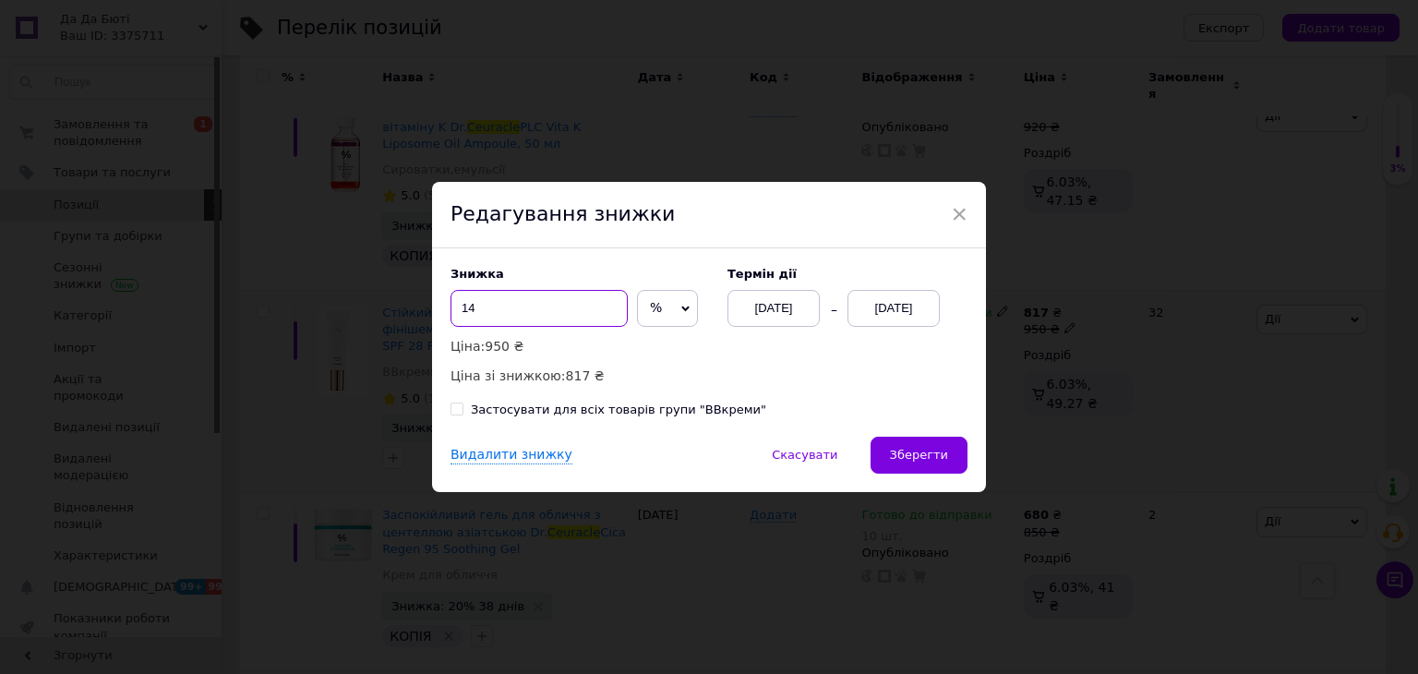
drag, startPoint x: 540, startPoint y: 297, endPoint x: 447, endPoint y: 322, distance: 96.5
click at [447, 322] on div "Знижка 14 % ₴ Ціна: 950 ₴ Ціна зі знижкою: 817 ₴ Термін дії 06.08.2025 19.09.20…" at bounding box center [709, 342] width 554 height 188
drag, startPoint x: 463, startPoint y: 302, endPoint x: 450, endPoint y: 299, distance: 13.2
click at [450, 299] on input "30" at bounding box center [538, 308] width 177 height 37
drag, startPoint x: 495, startPoint y: 308, endPoint x: 465, endPoint y: 310, distance: 29.6
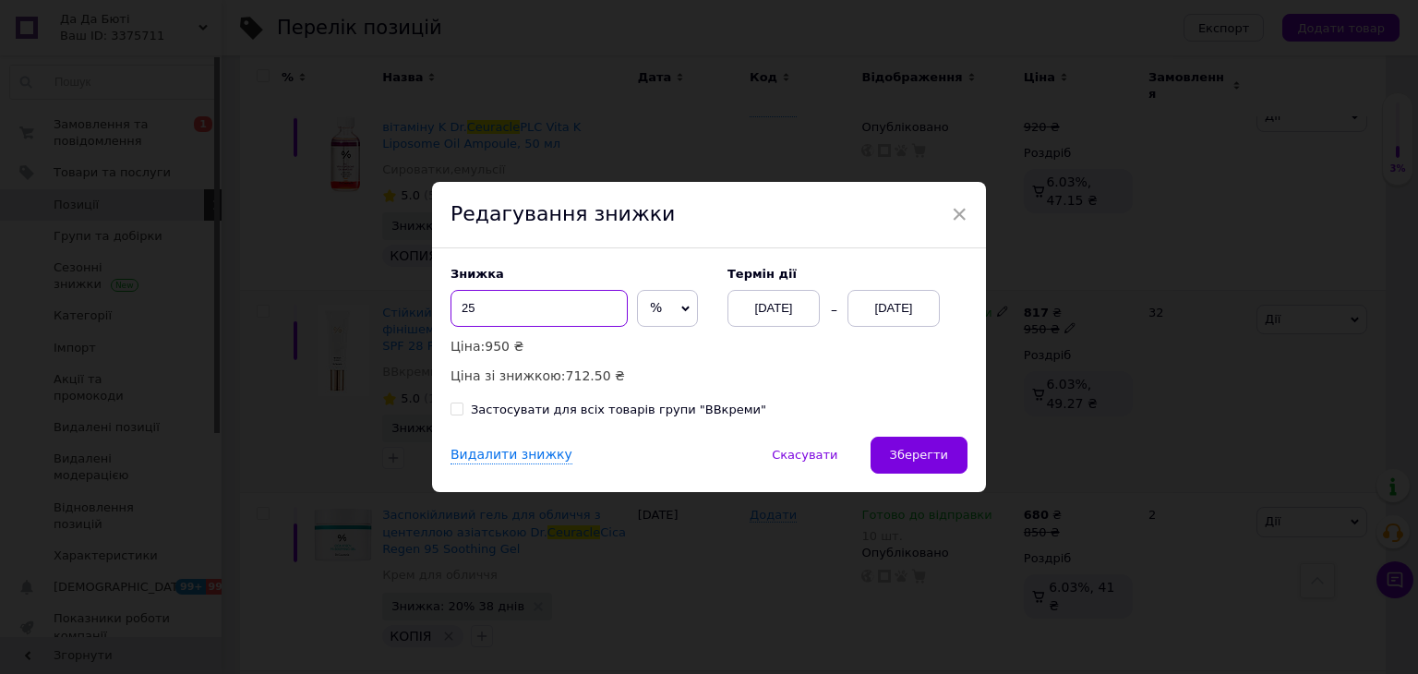
click at [465, 310] on input "25" at bounding box center [538, 308] width 177 height 37
type input "24"
click at [927, 450] on span "Зберегти" at bounding box center [919, 455] width 58 height 14
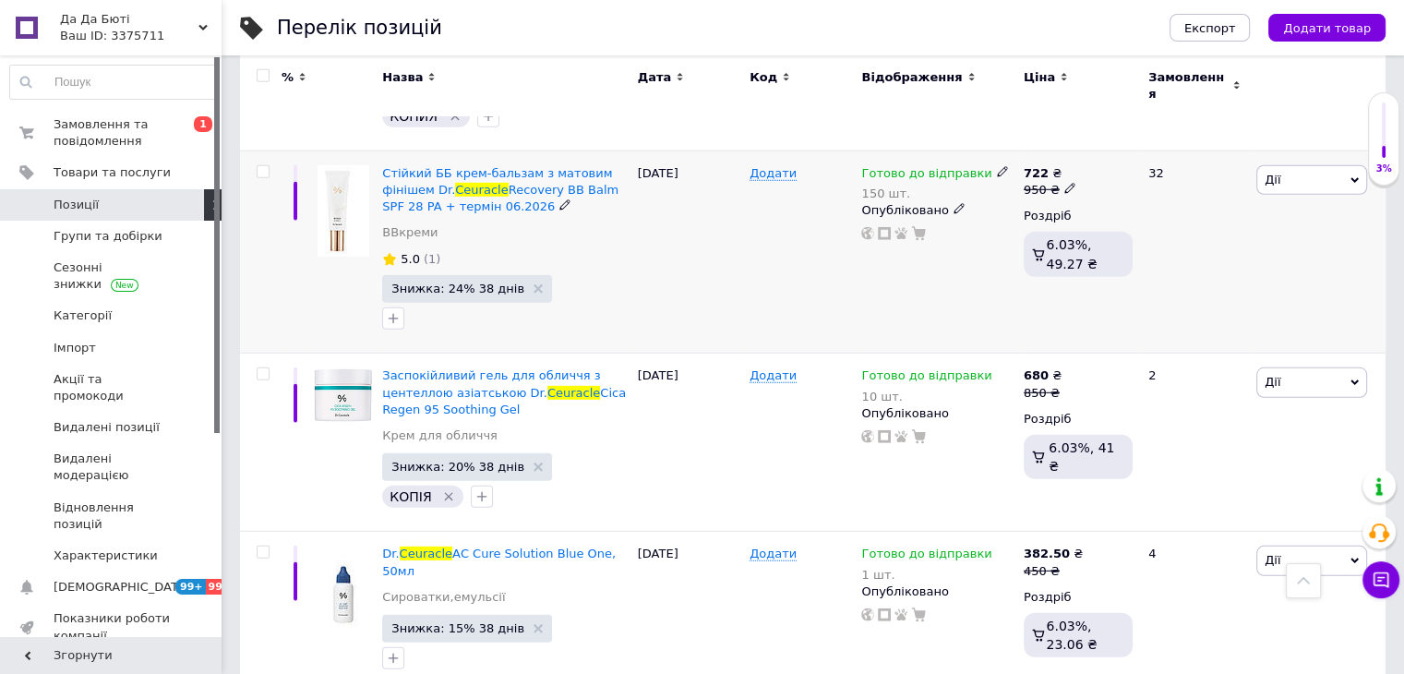
scroll to position [5354, 0]
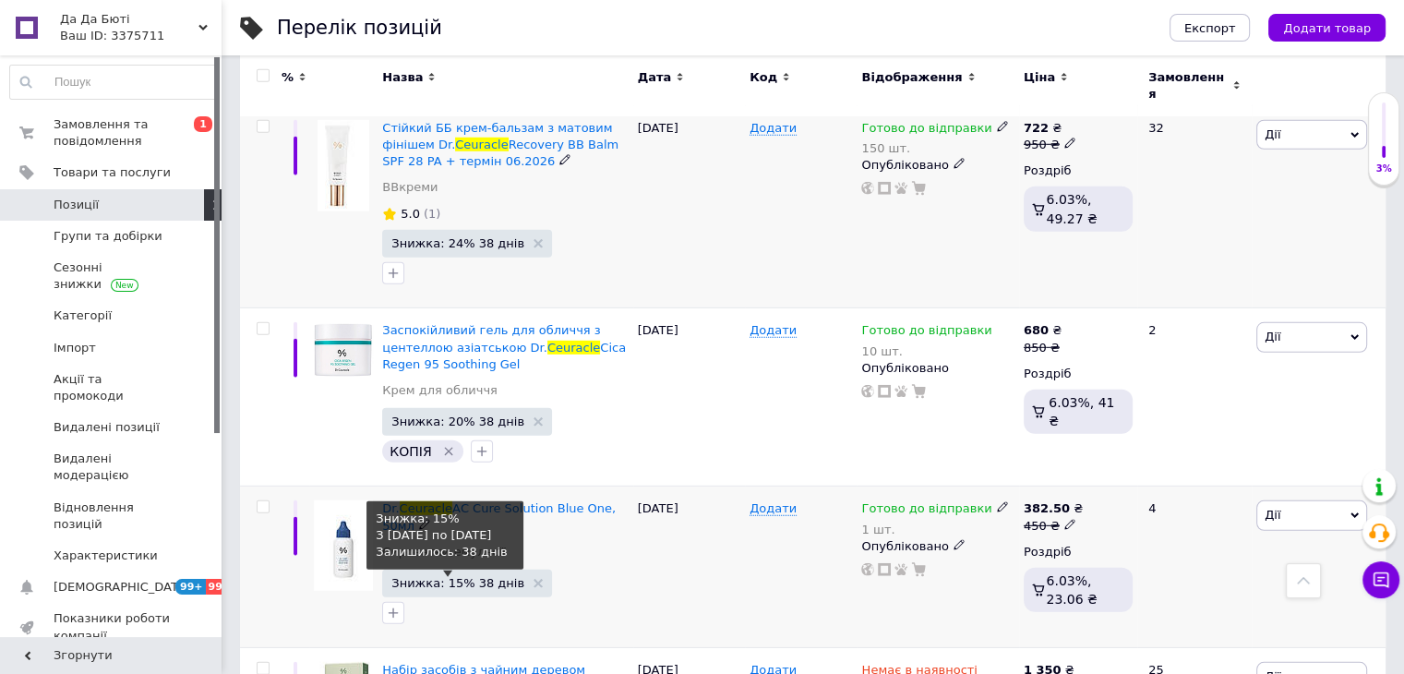
click at [420, 577] on span "Знижка: 15% 38 днів" at bounding box center [457, 583] width 133 height 12
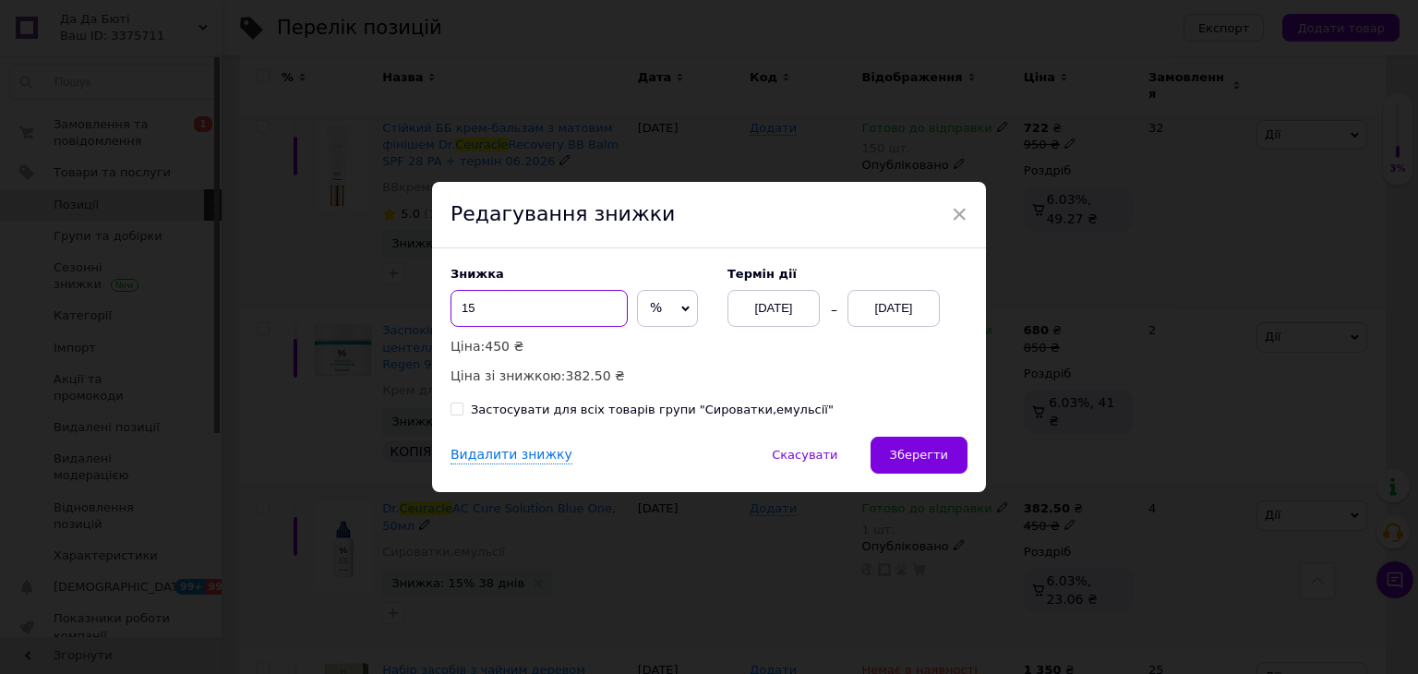
drag, startPoint x: 539, startPoint y: 307, endPoint x: 438, endPoint y: 289, distance: 102.3
click at [438, 289] on div "Знижка 15 % ₴ Ціна: 450 ₴ Ціна зі знижкою: 382.50 ₴ Термін дії 06.08.2025 19.09…" at bounding box center [709, 342] width 554 height 188
drag, startPoint x: 476, startPoint y: 305, endPoint x: 464, endPoint y: 305, distance: 12.0
click at [464, 305] on input "25" at bounding box center [538, 308] width 177 height 37
type input "24"
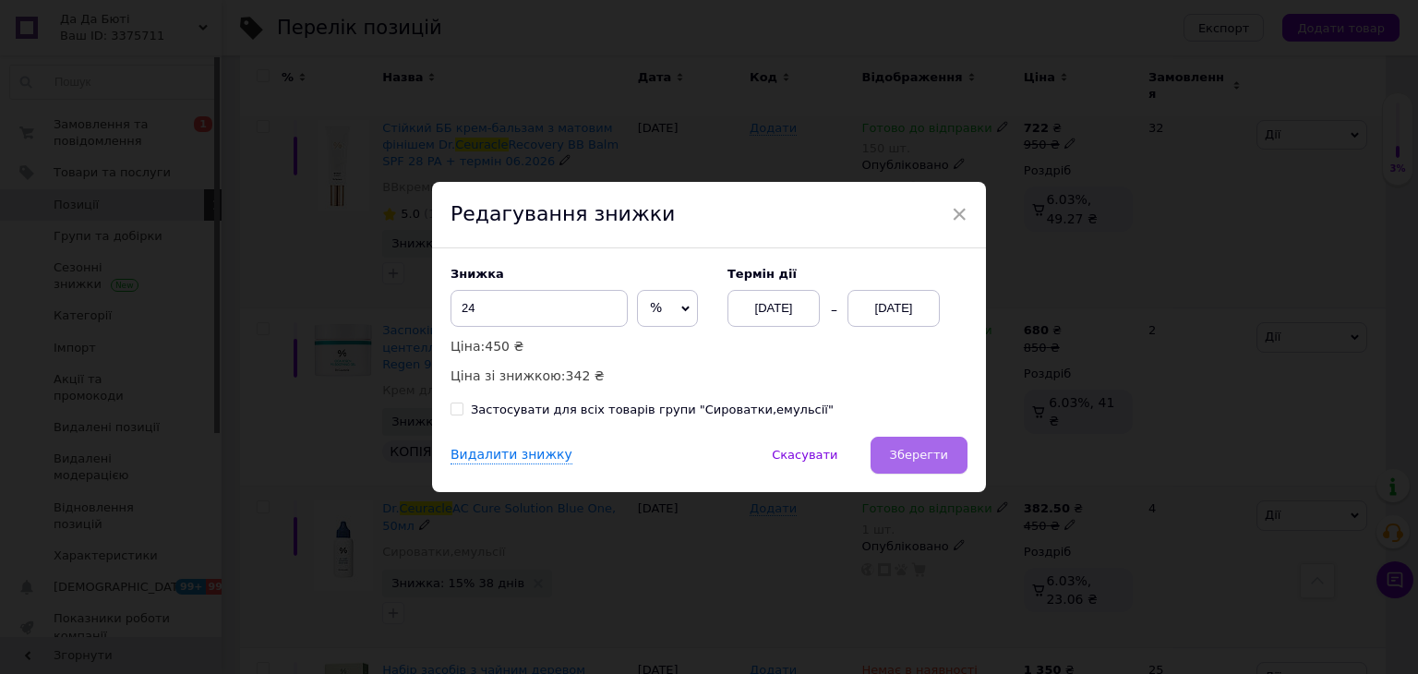
click at [899, 451] on span "Зберегти" at bounding box center [919, 455] width 58 height 14
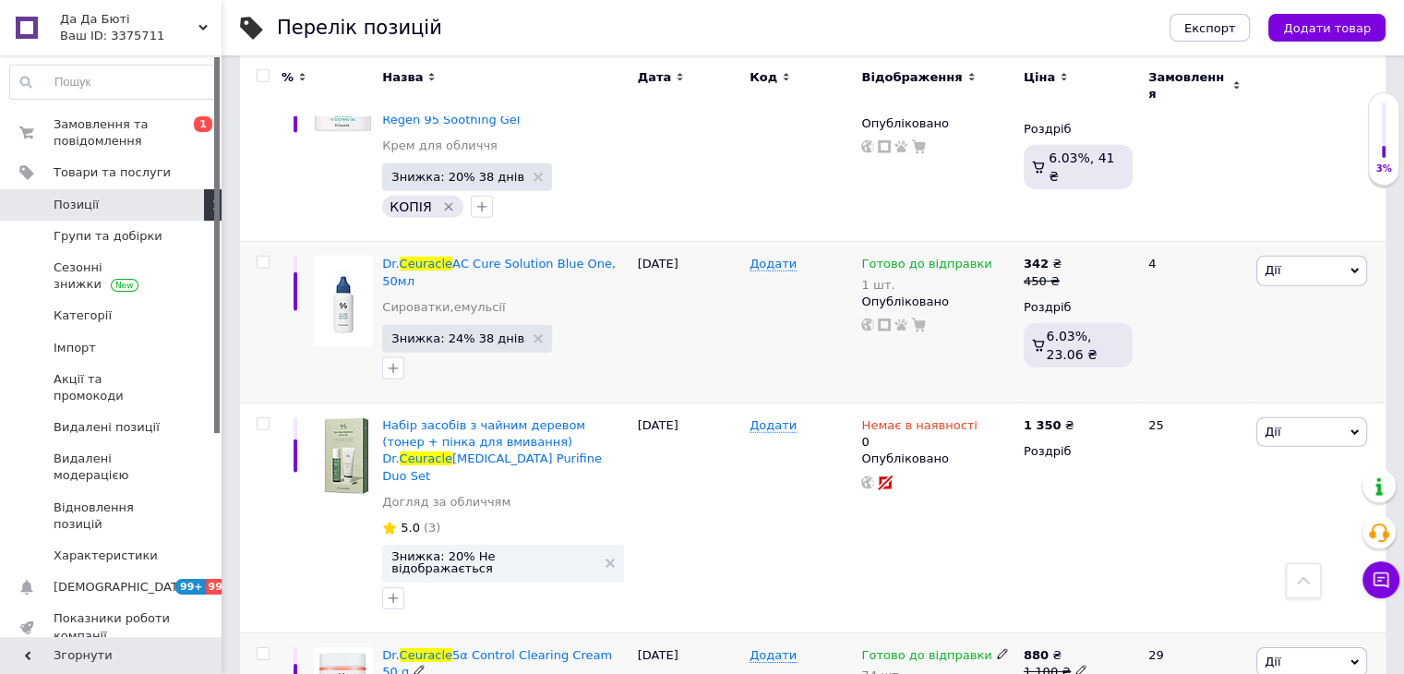
scroll to position [5631, 0]
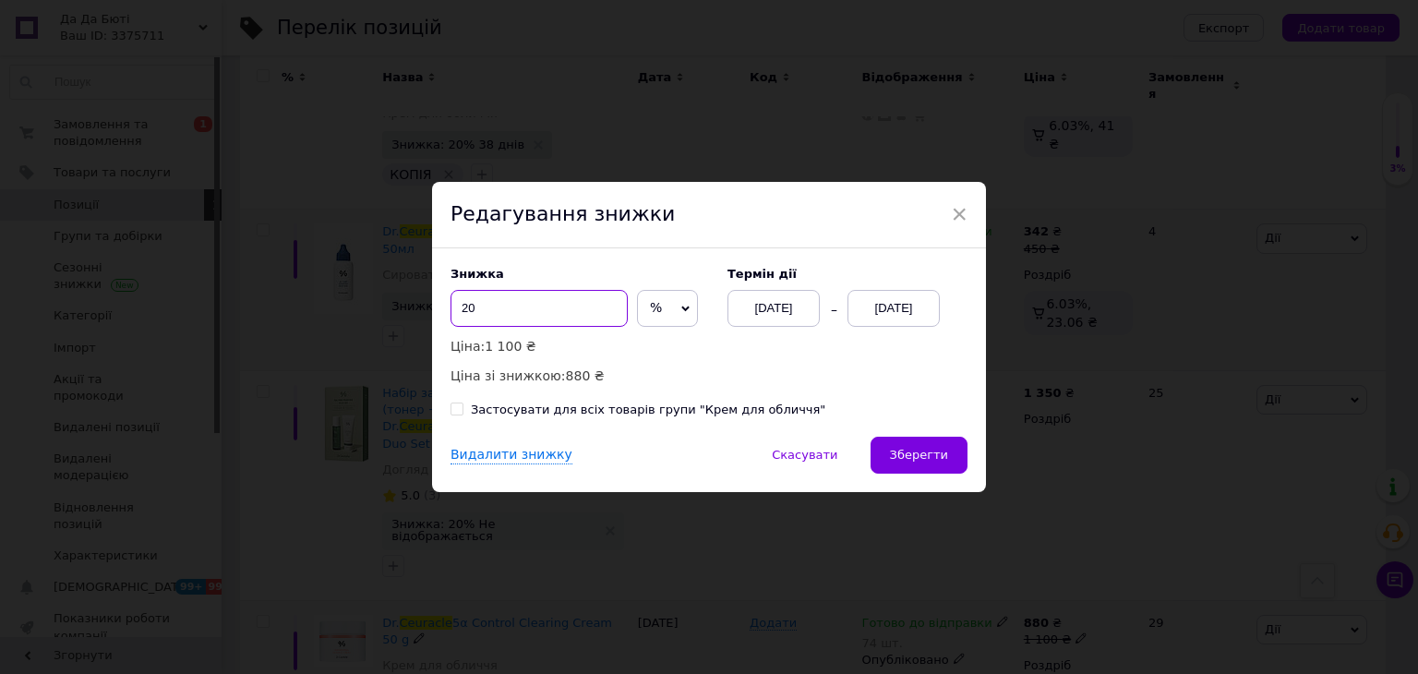
drag, startPoint x: 510, startPoint y: 307, endPoint x: 465, endPoint y: 308, distance: 44.3
click at [465, 308] on input "20" at bounding box center [538, 308] width 177 height 37
type input "25"
click at [905, 459] on span "Зберегти" at bounding box center [919, 455] width 58 height 14
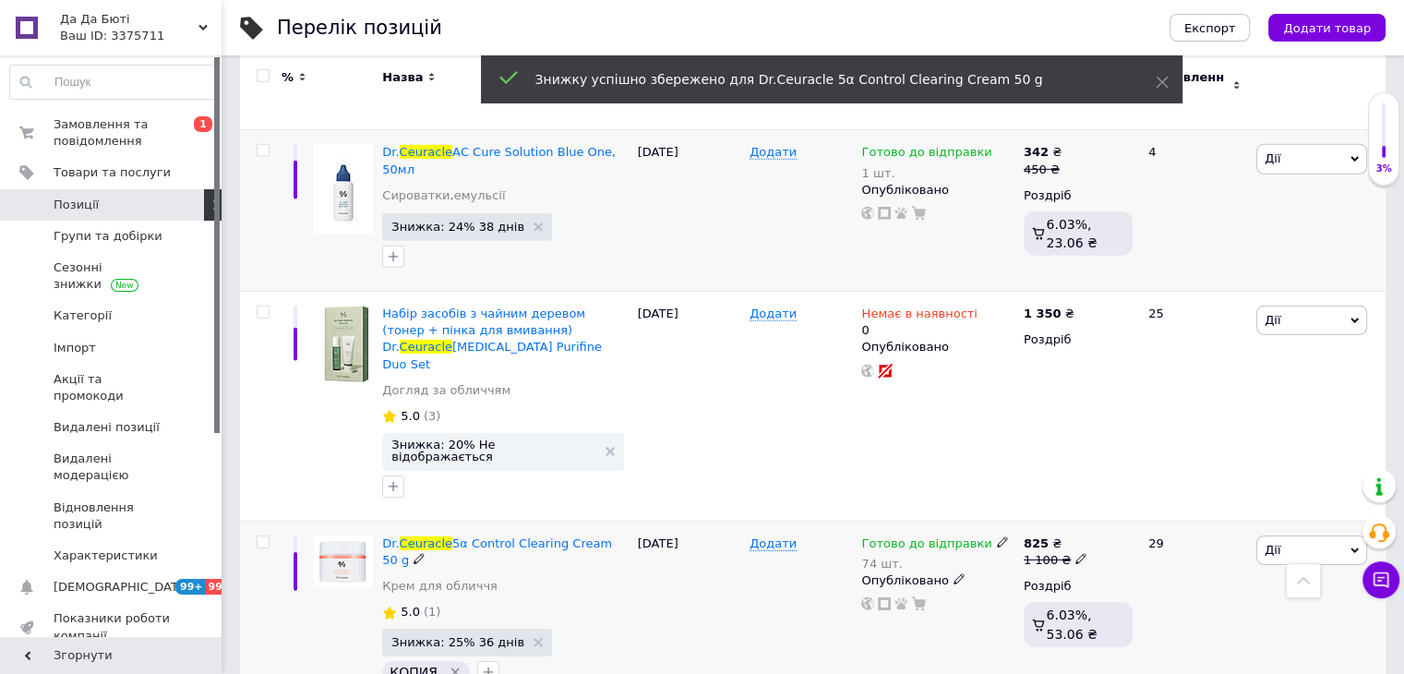
scroll to position [5816, 0]
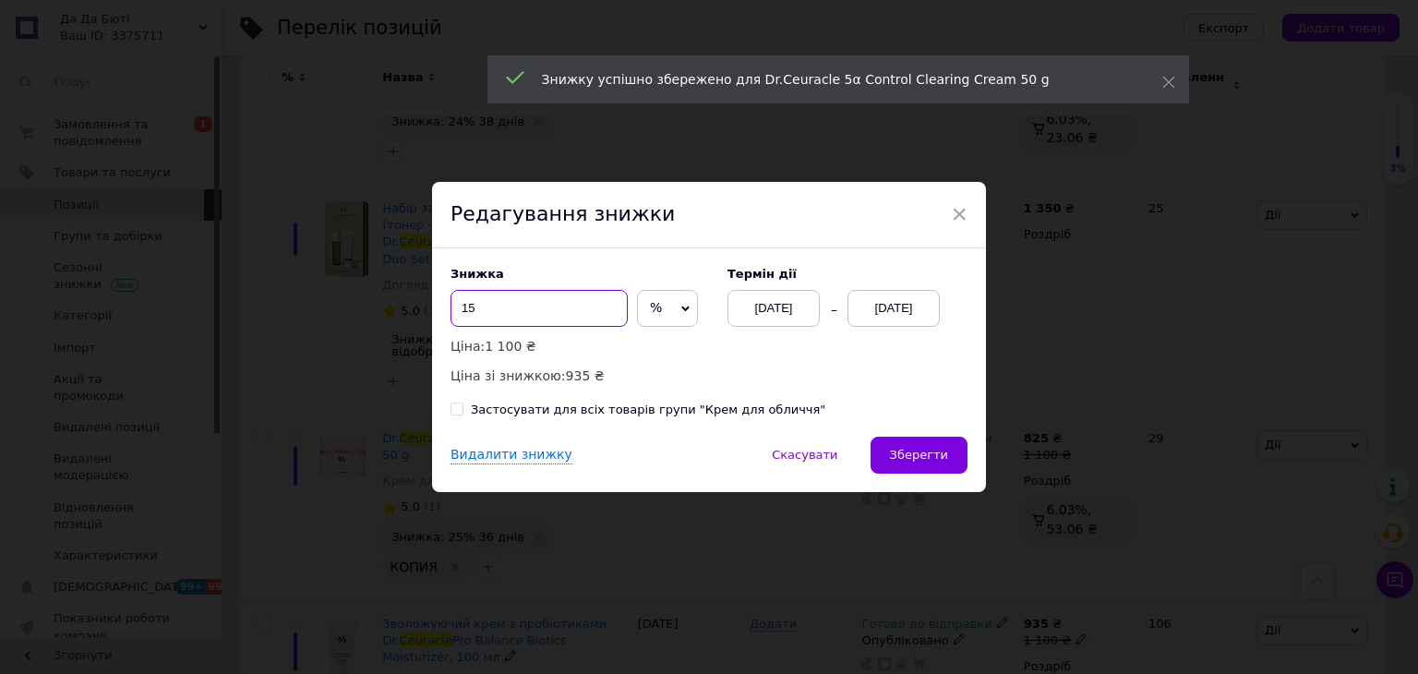
drag, startPoint x: 506, startPoint y: 313, endPoint x: 458, endPoint y: 307, distance: 48.3
click at [458, 307] on input "15" at bounding box center [538, 308] width 177 height 37
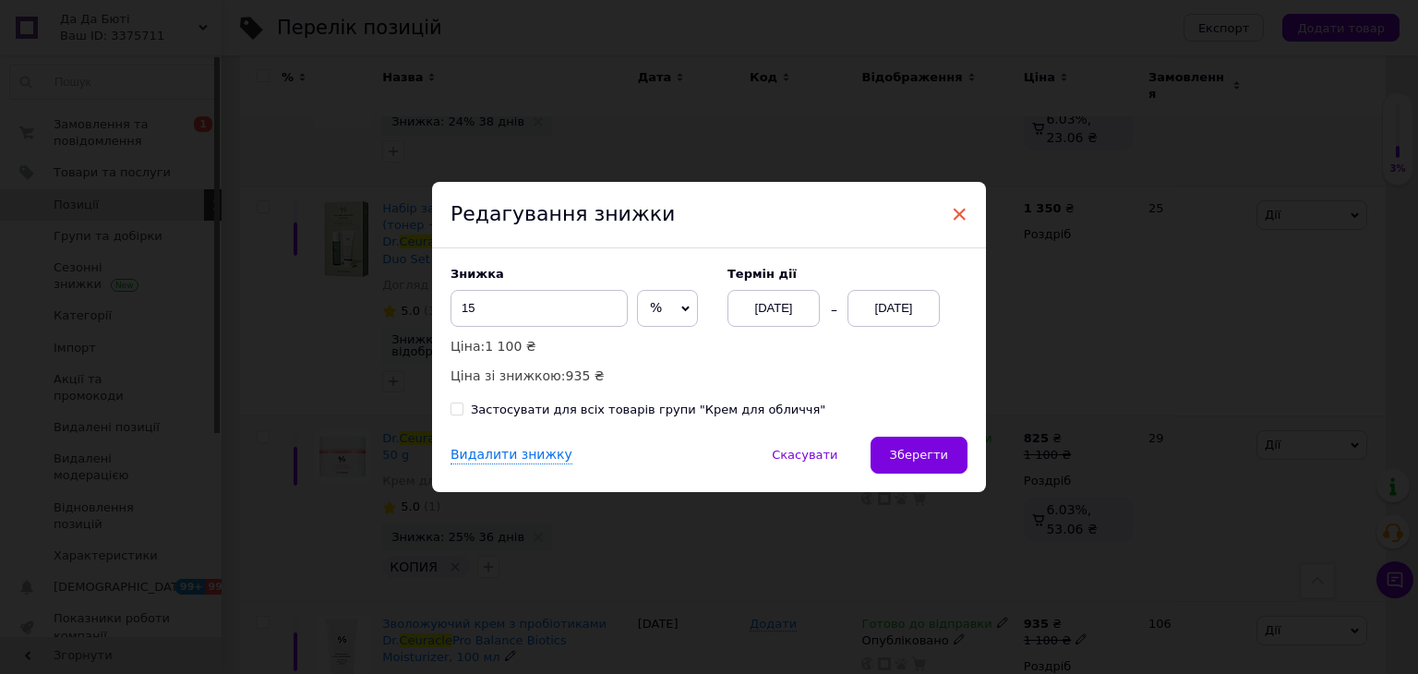
click at [960, 200] on span "×" at bounding box center [959, 213] width 17 height 31
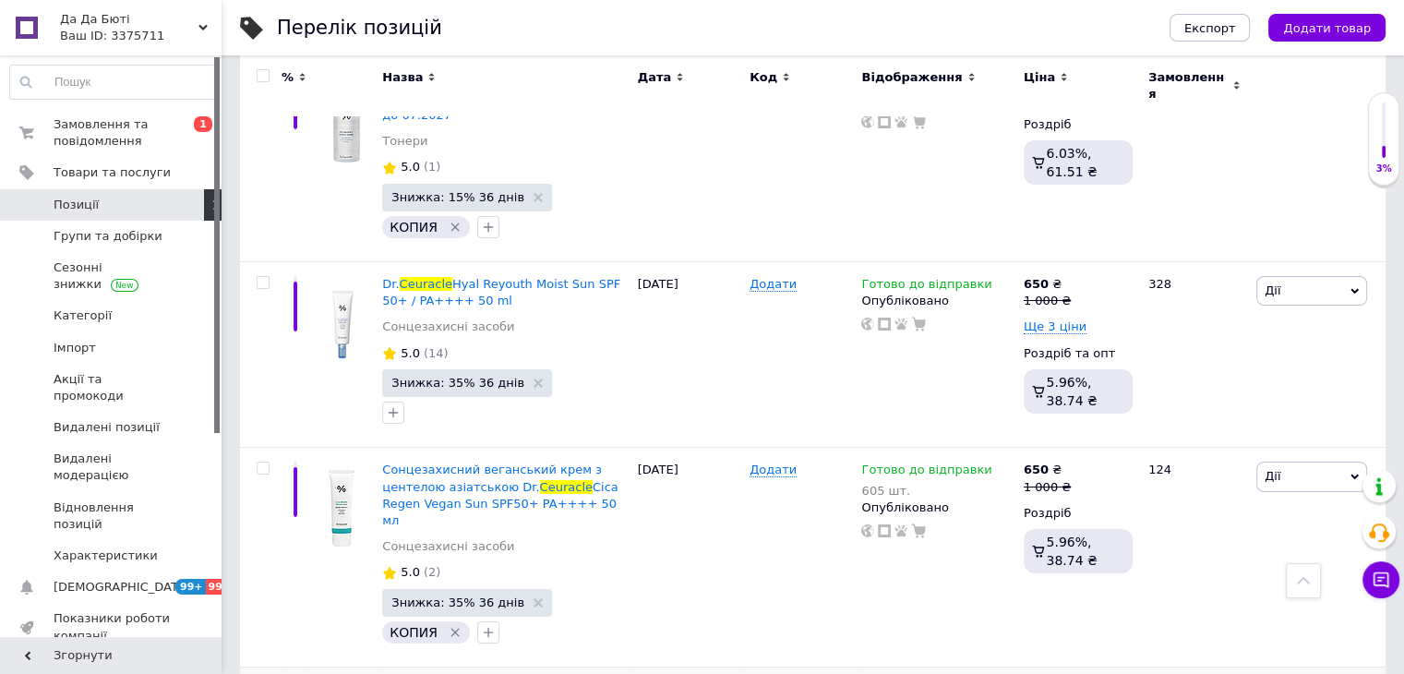
scroll to position [6721, 0]
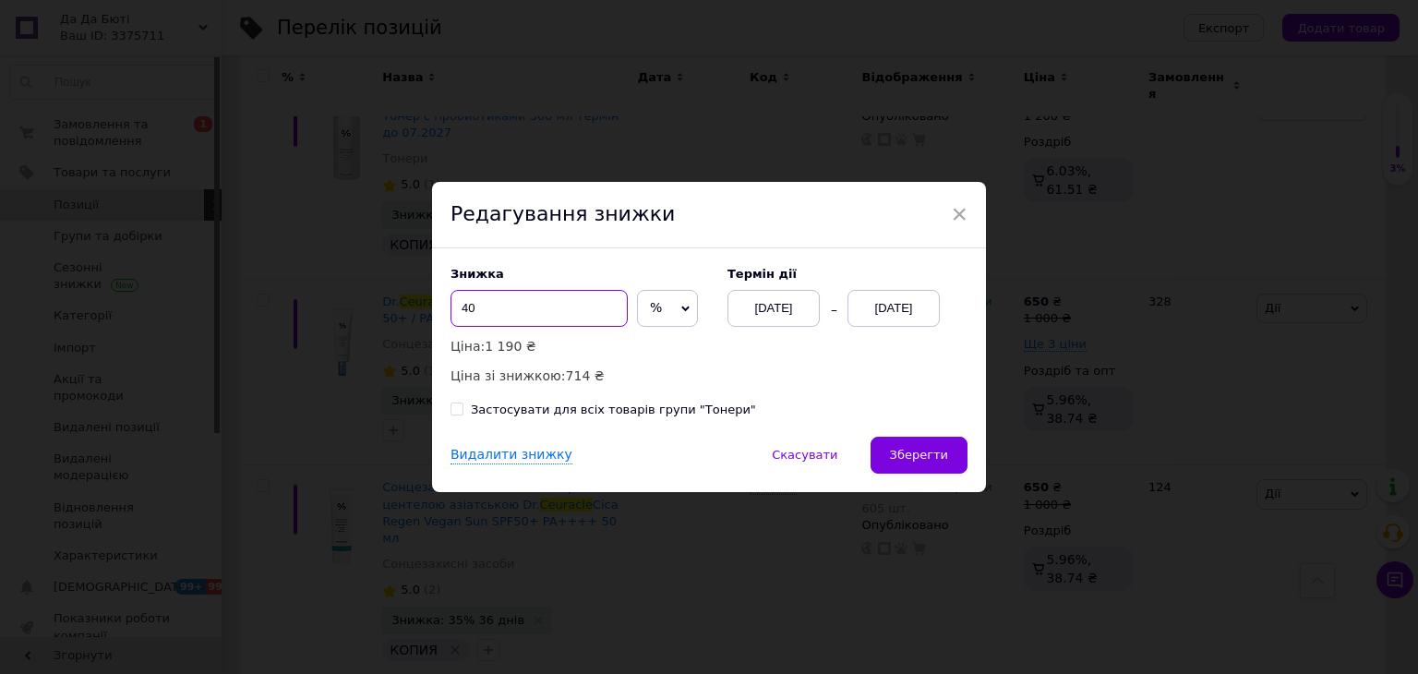
drag, startPoint x: 503, startPoint y: 304, endPoint x: 415, endPoint y: 304, distance: 87.7
click at [415, 304] on div "× Редагування знижки Знижка 40 % ₴ Ціна: 1 190 ₴ Ціна зі знижкою: 714 ₴ Термін …" at bounding box center [709, 337] width 1418 height 674
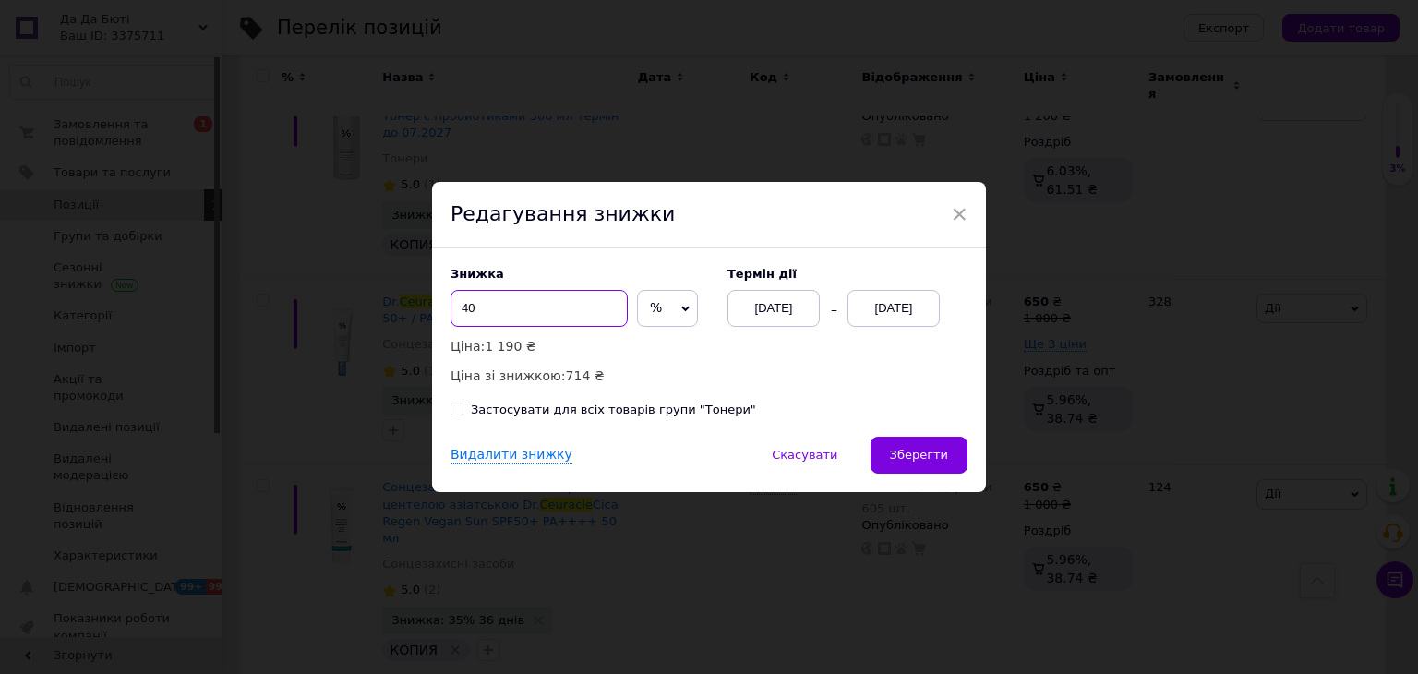
click at [498, 307] on input "40" at bounding box center [538, 308] width 177 height 37
type input "50"
click at [928, 452] on span "Зберегти" at bounding box center [919, 455] width 58 height 14
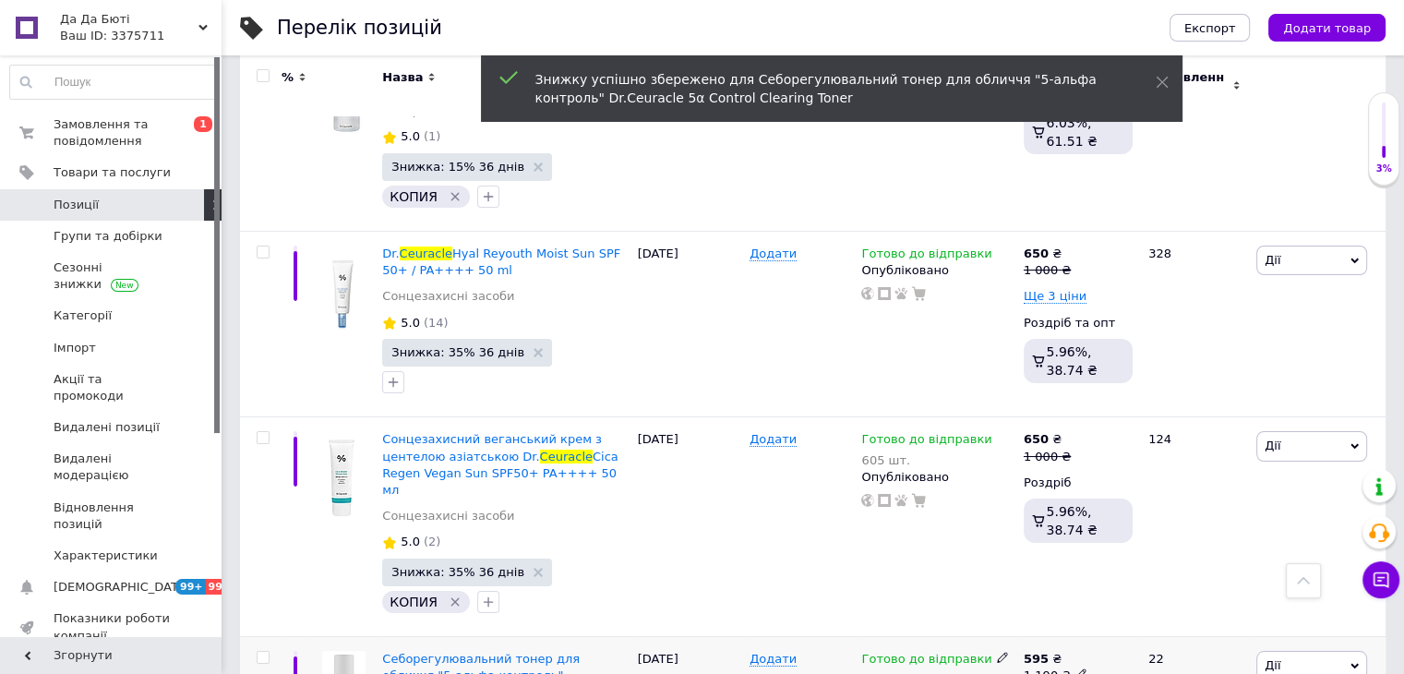
scroll to position [6814, 0]
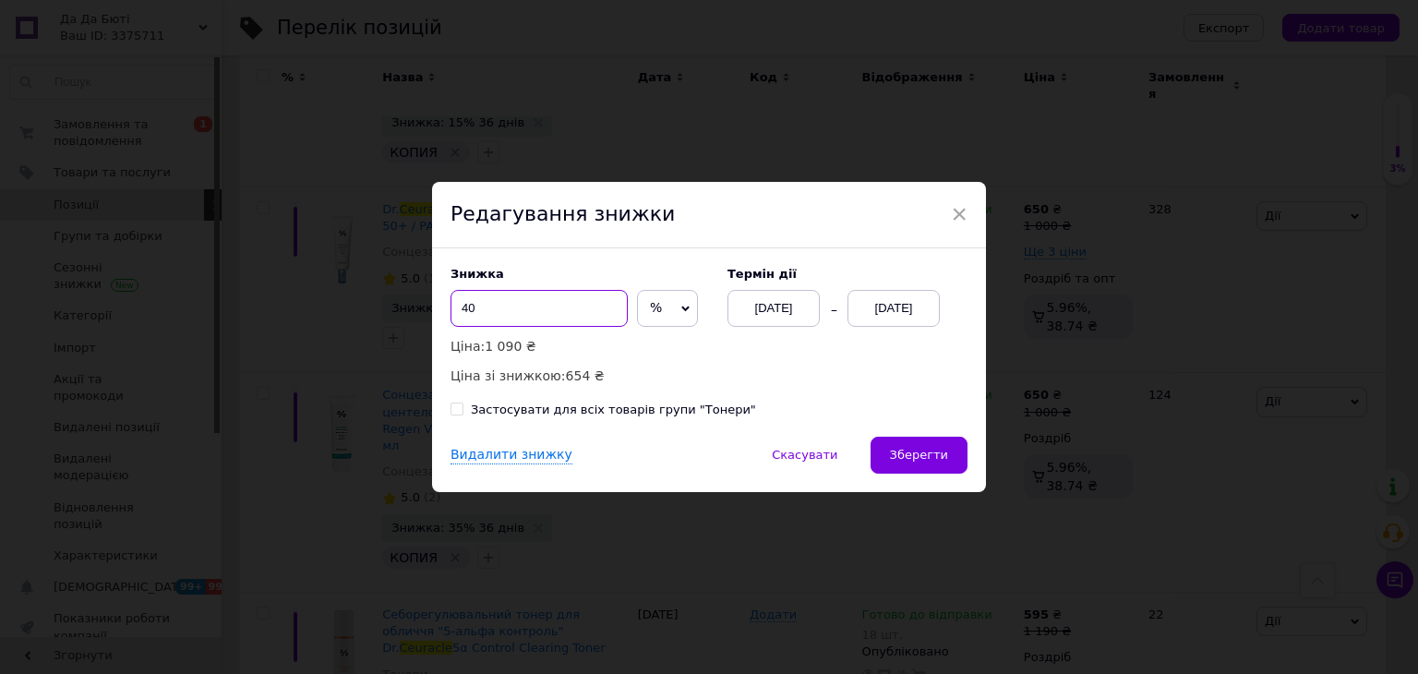
drag, startPoint x: 527, startPoint y: 310, endPoint x: 417, endPoint y: 310, distance: 109.9
click at [417, 310] on div "× Редагування знижки Знижка 40 % ₴ Ціна: 1 090 ₴ Ціна зі знижкою: 654 ₴ Термін …" at bounding box center [709, 337] width 1418 height 674
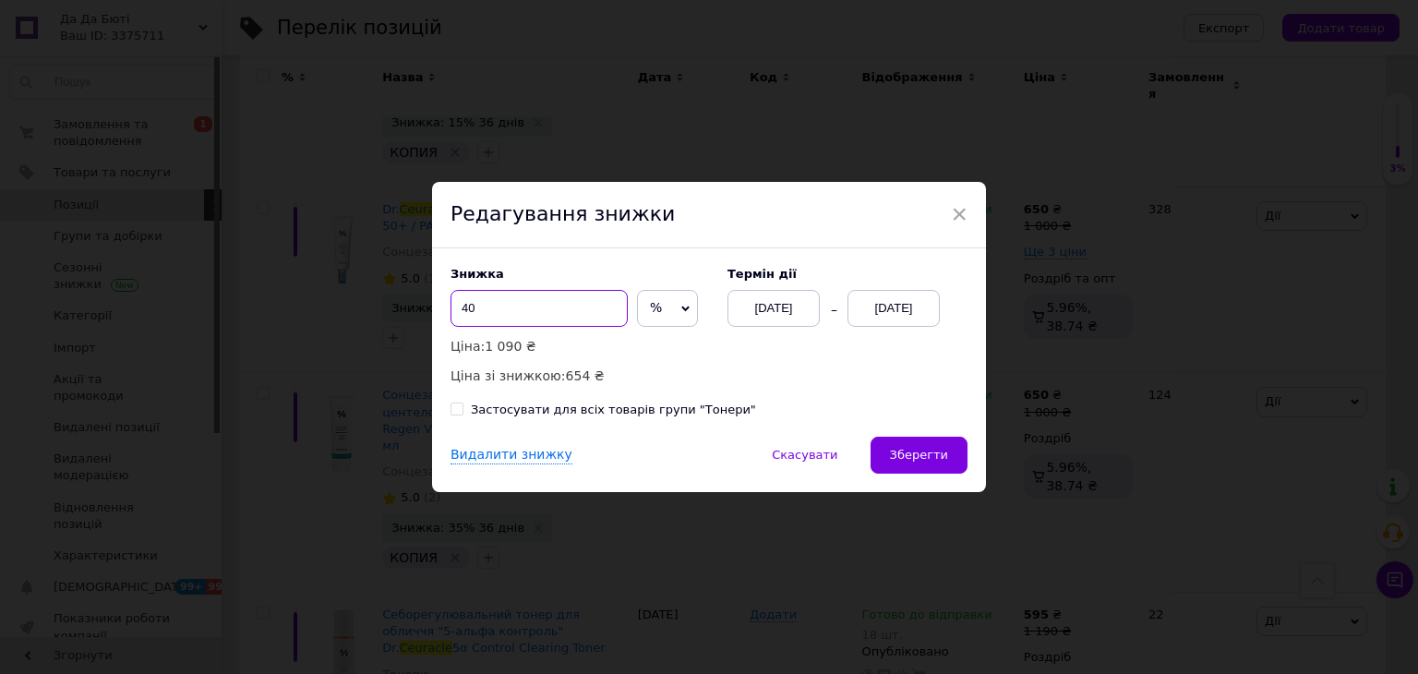
drag, startPoint x: 588, startPoint y: 307, endPoint x: 408, endPoint y: 306, distance: 180.0
click at [408, 306] on div "× Редагування знижки Знижка 40 % ₴ Ціна: 1 090 ₴ Ціна зі знижкою: 654 ₴ Термін …" at bounding box center [709, 337] width 1418 height 674
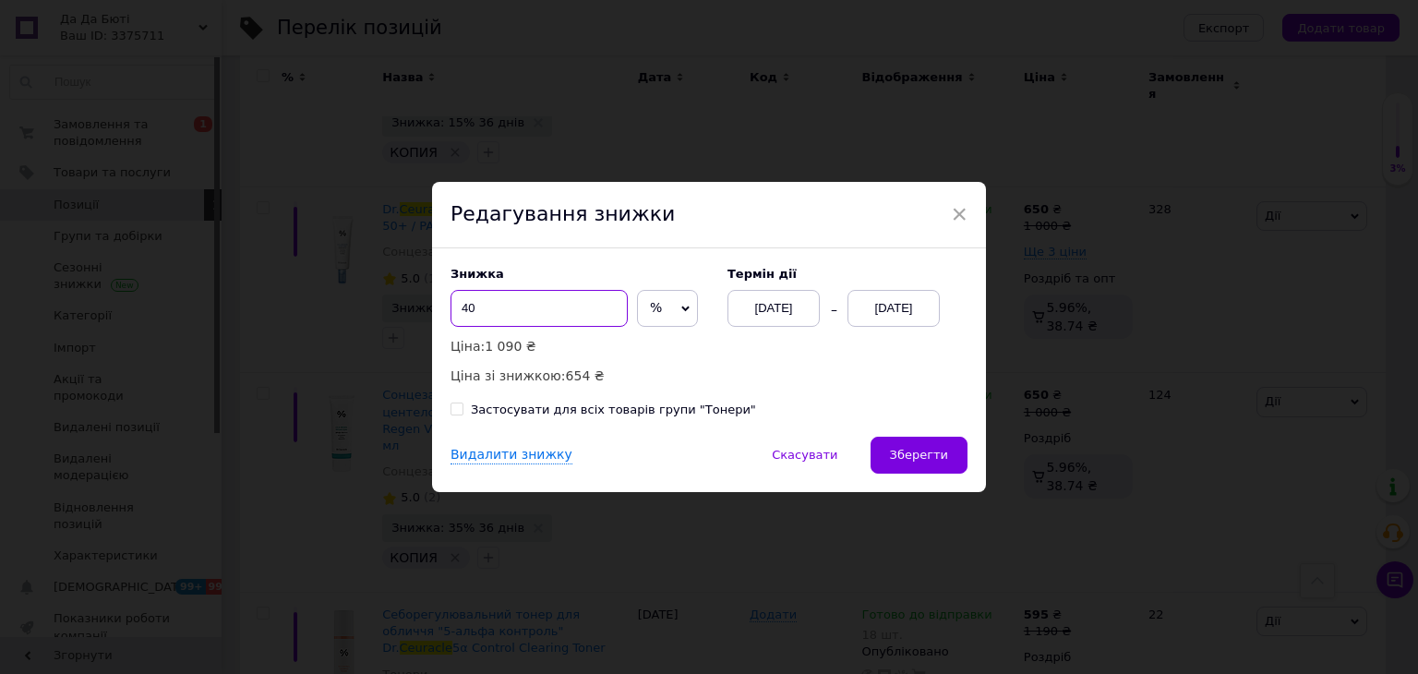
drag, startPoint x: 474, startPoint y: 318, endPoint x: 452, endPoint y: 316, distance: 22.2
click at [452, 316] on input "40" at bounding box center [538, 308] width 177 height 37
type input "50"
click at [893, 461] on button "Зберегти" at bounding box center [919, 455] width 97 height 37
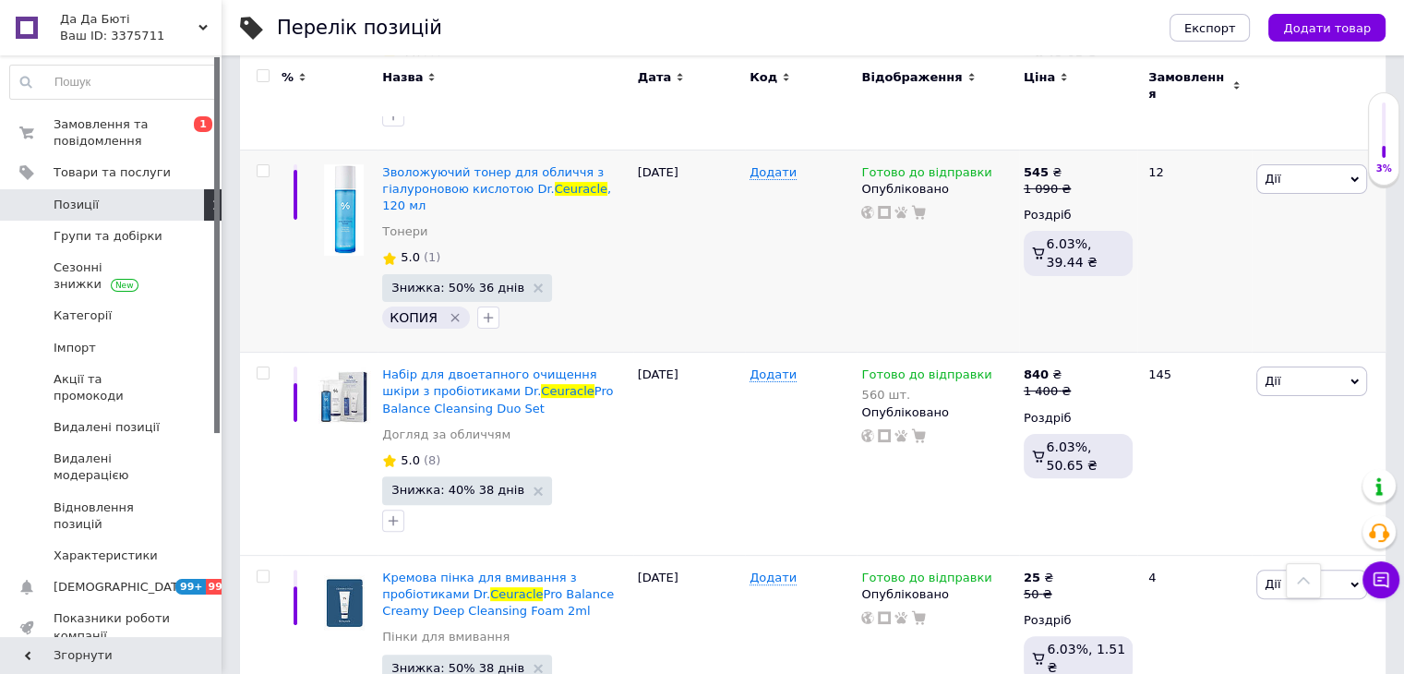
scroll to position [7460, 0]
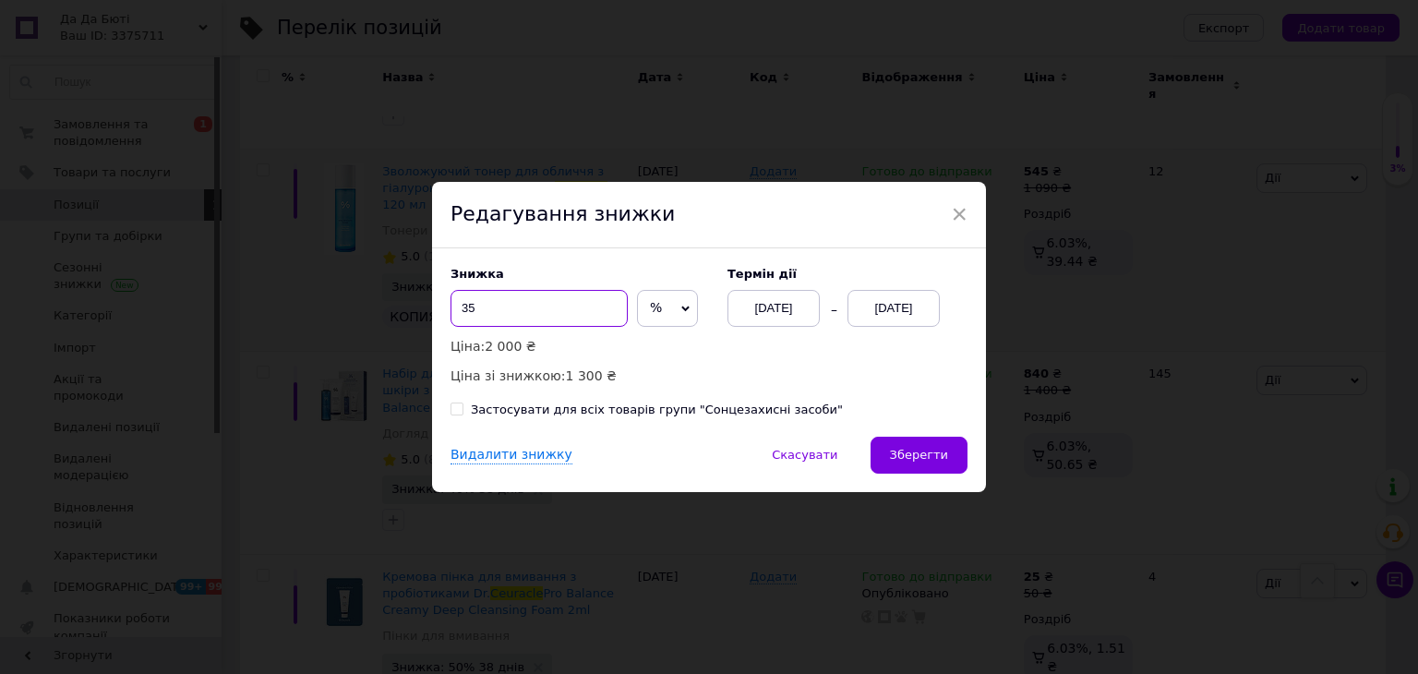
drag, startPoint x: 489, startPoint y: 298, endPoint x: 450, endPoint y: 304, distance: 39.2
click at [450, 304] on input "35" at bounding box center [538, 308] width 177 height 37
type input "40"
click at [913, 445] on button "Зберегти" at bounding box center [919, 455] width 97 height 37
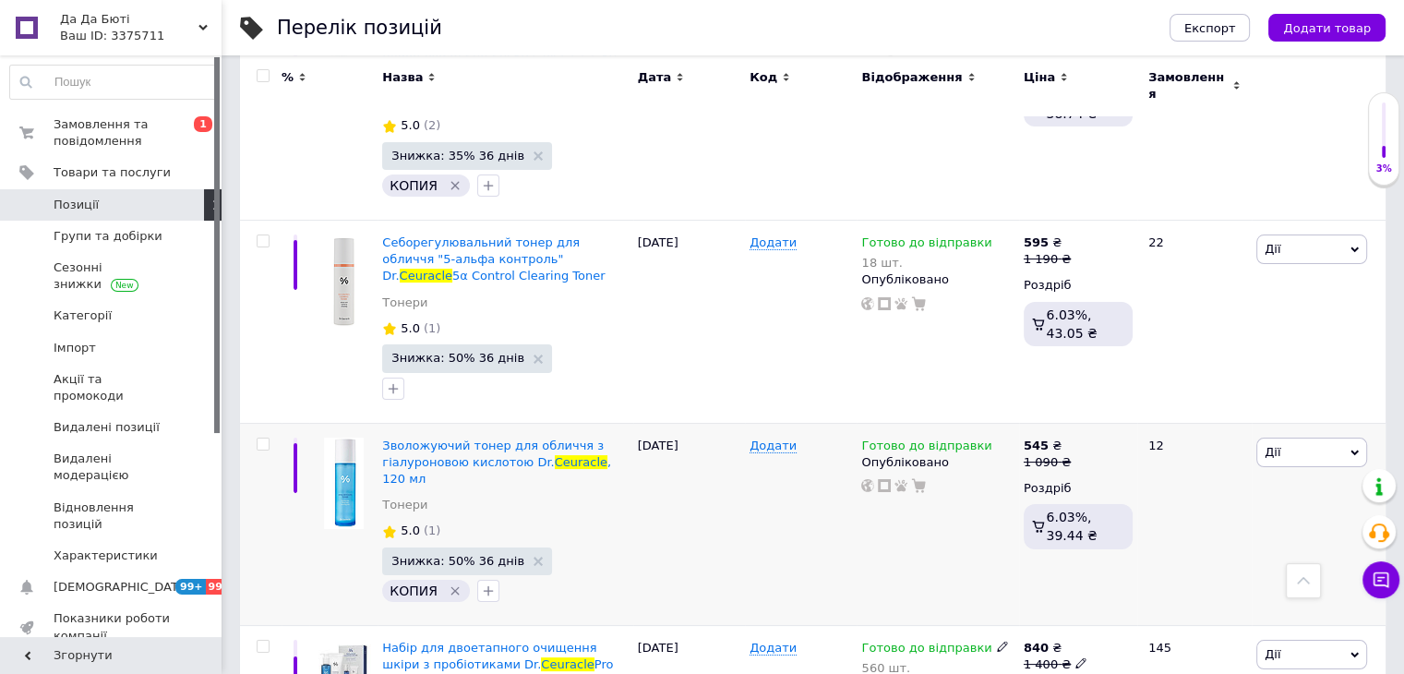
scroll to position [7067, 0]
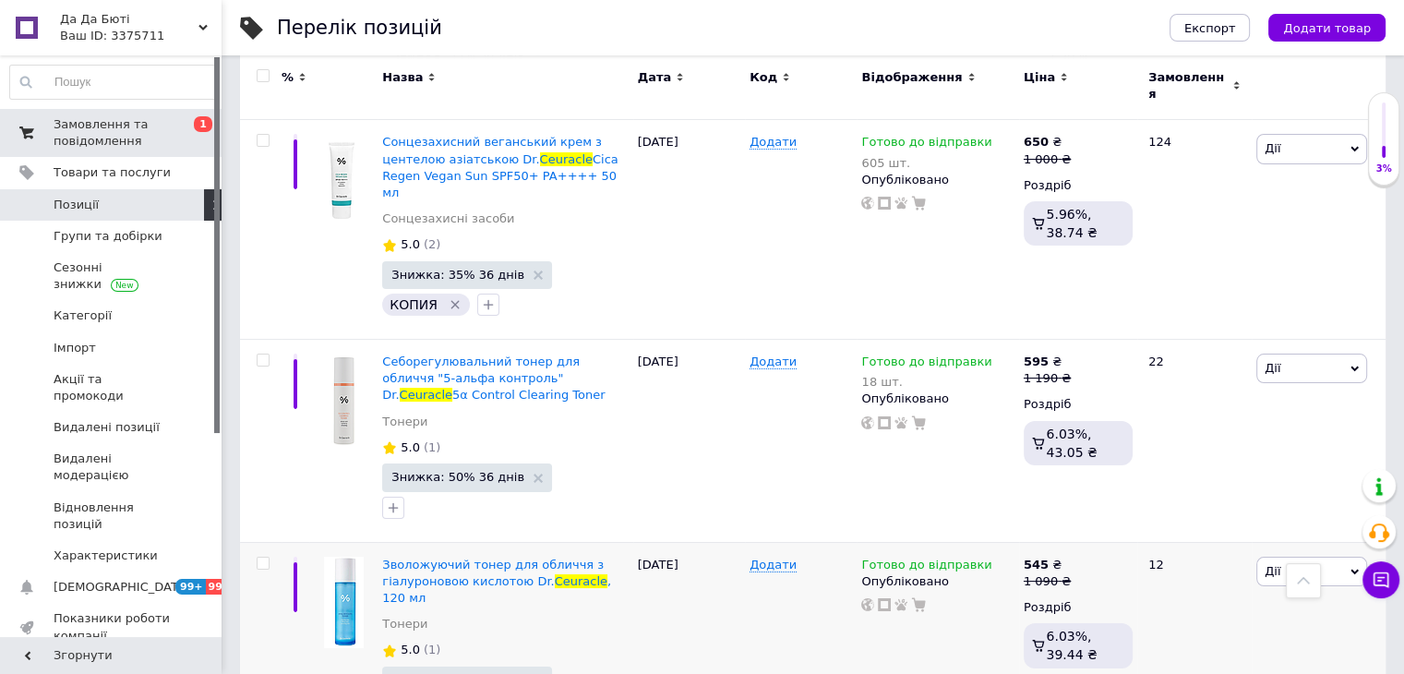
click at [112, 140] on span "Замовлення та повідомлення" at bounding box center [112, 132] width 117 height 33
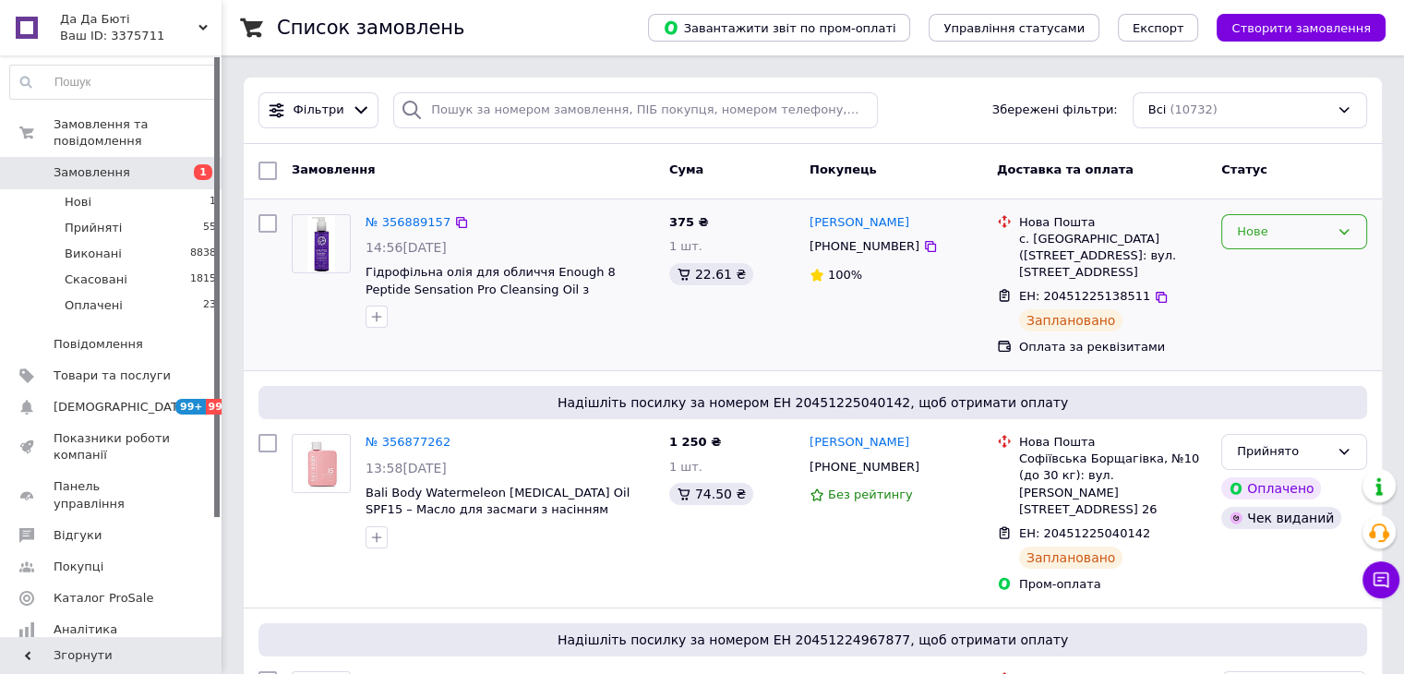
click at [1266, 235] on div "Нове" at bounding box center [1283, 231] width 92 height 19
click at [1257, 263] on li "Прийнято" at bounding box center [1294, 270] width 144 height 34
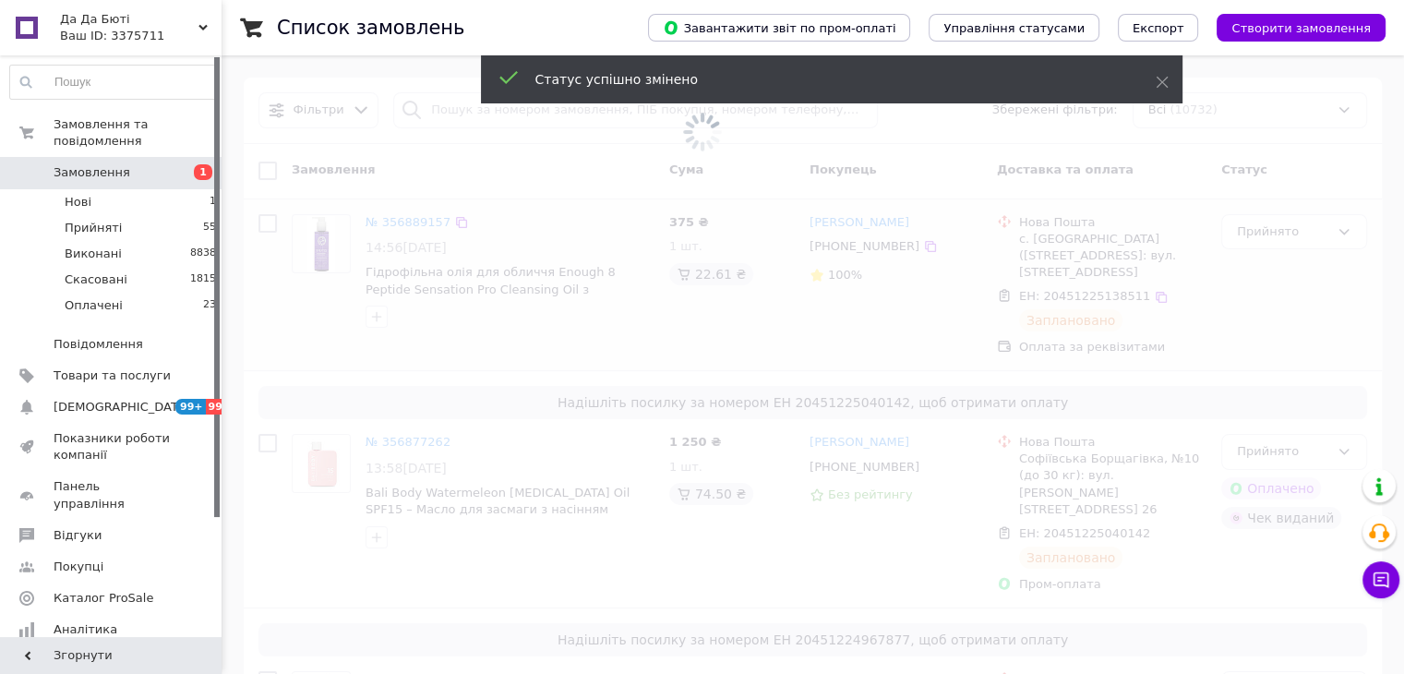
click at [164, 164] on span "Замовлення" at bounding box center [112, 172] width 117 height 17
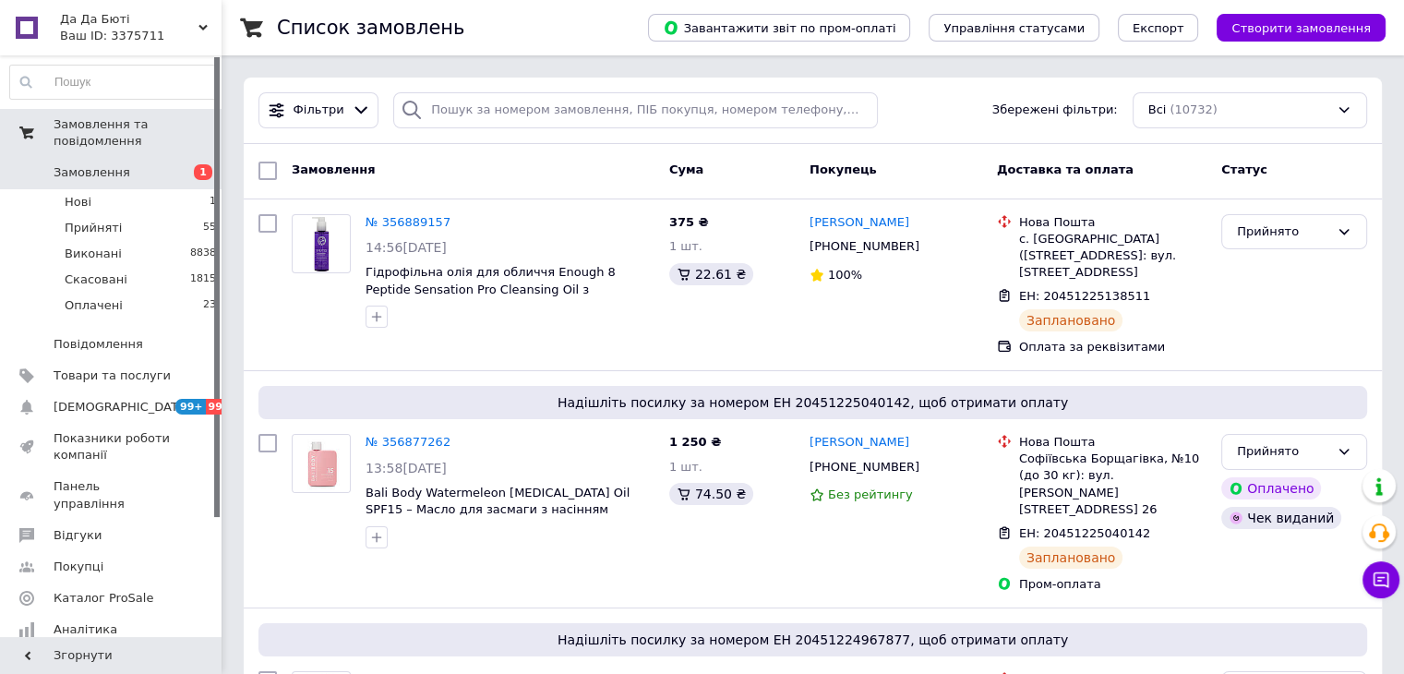
click at [103, 121] on span "Замовлення та повідомлення" at bounding box center [138, 132] width 168 height 33
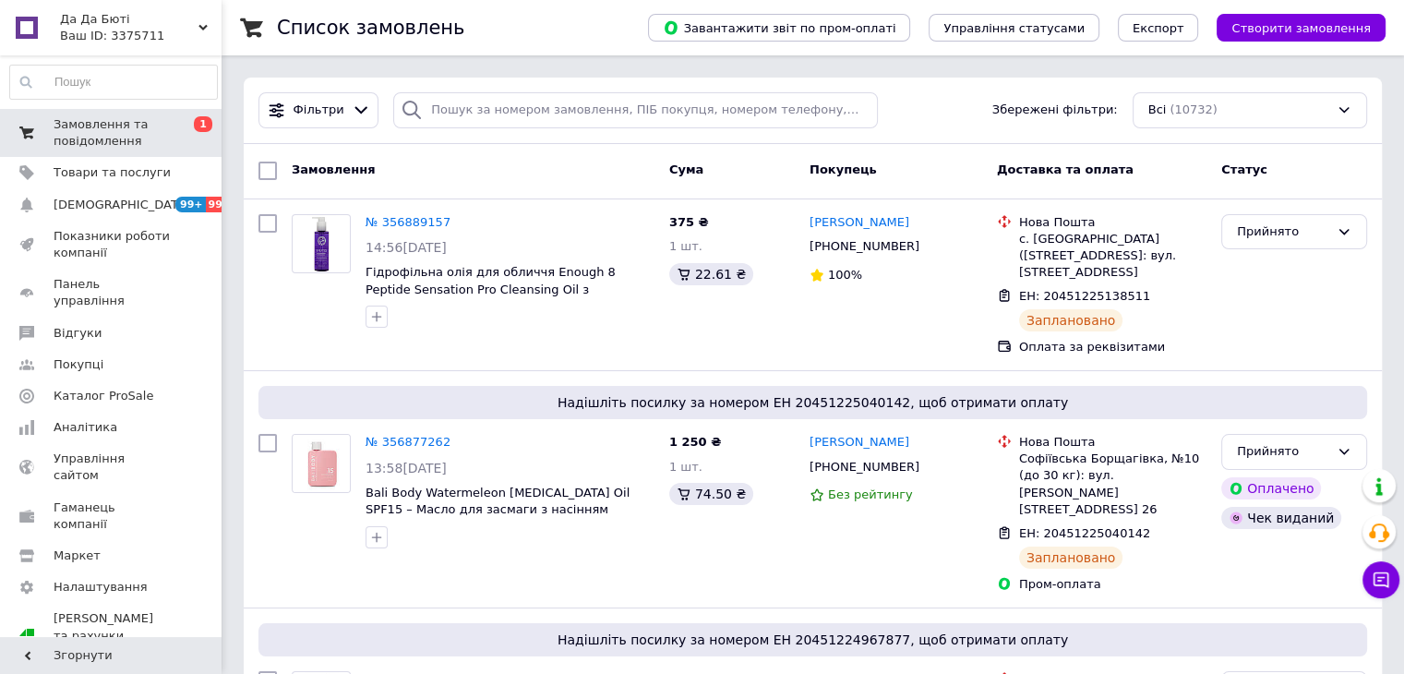
click at [114, 132] on span "Замовлення та повідомлення" at bounding box center [112, 132] width 117 height 33
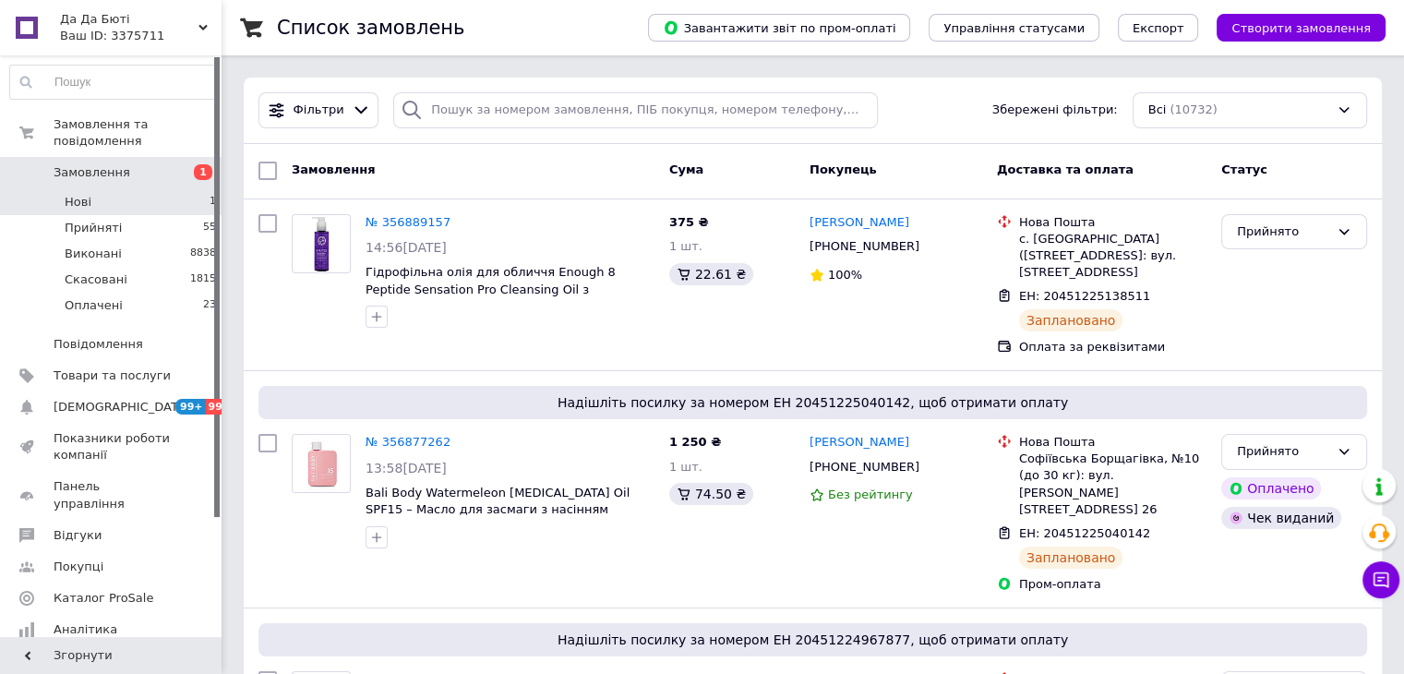
click at [126, 194] on li "Нові 1" at bounding box center [113, 202] width 227 height 26
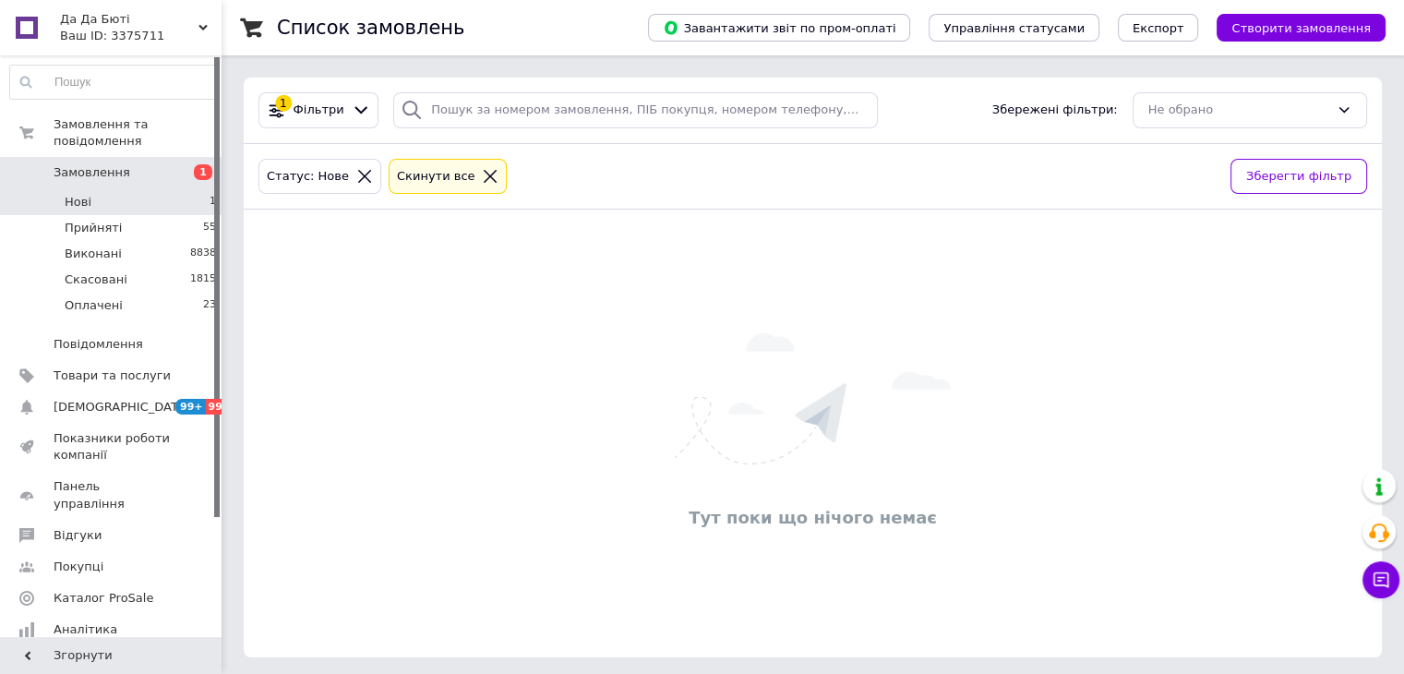
click at [482, 173] on icon at bounding box center [490, 176] width 17 height 17
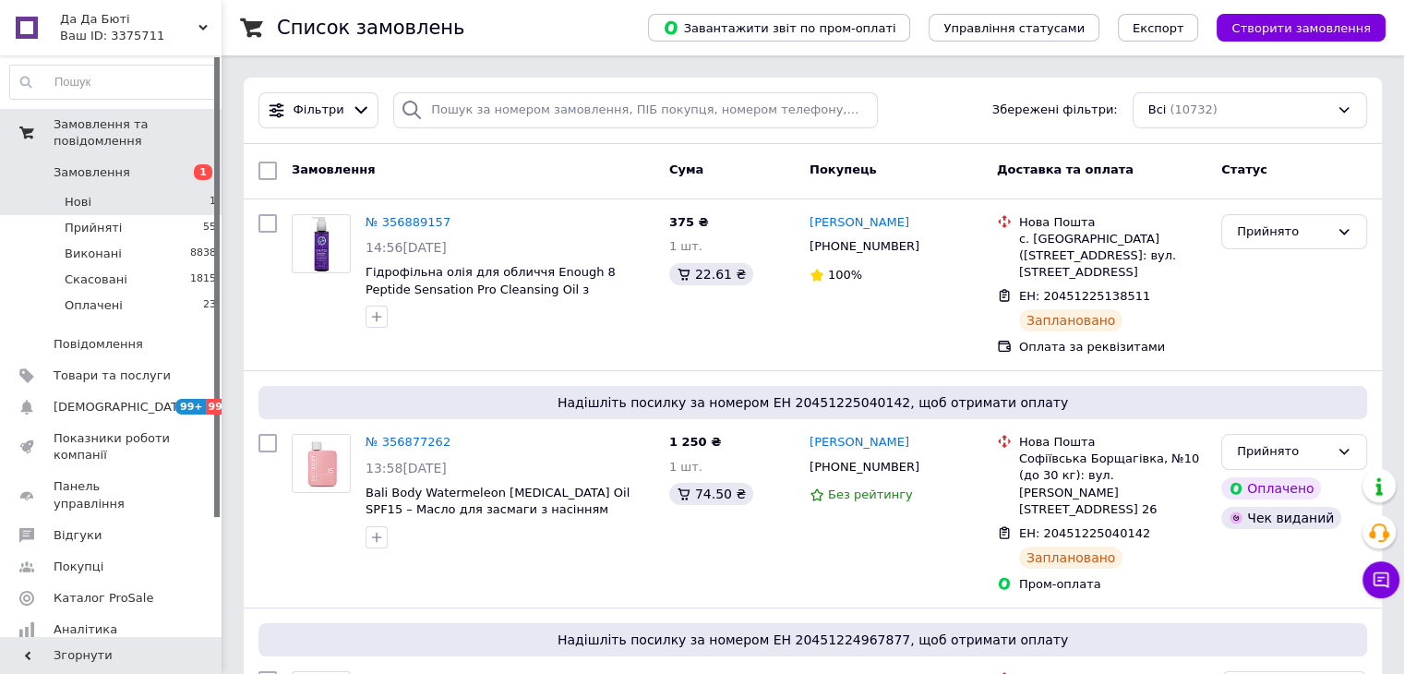
click at [106, 130] on span "Замовлення та повідомлення" at bounding box center [138, 132] width 168 height 33
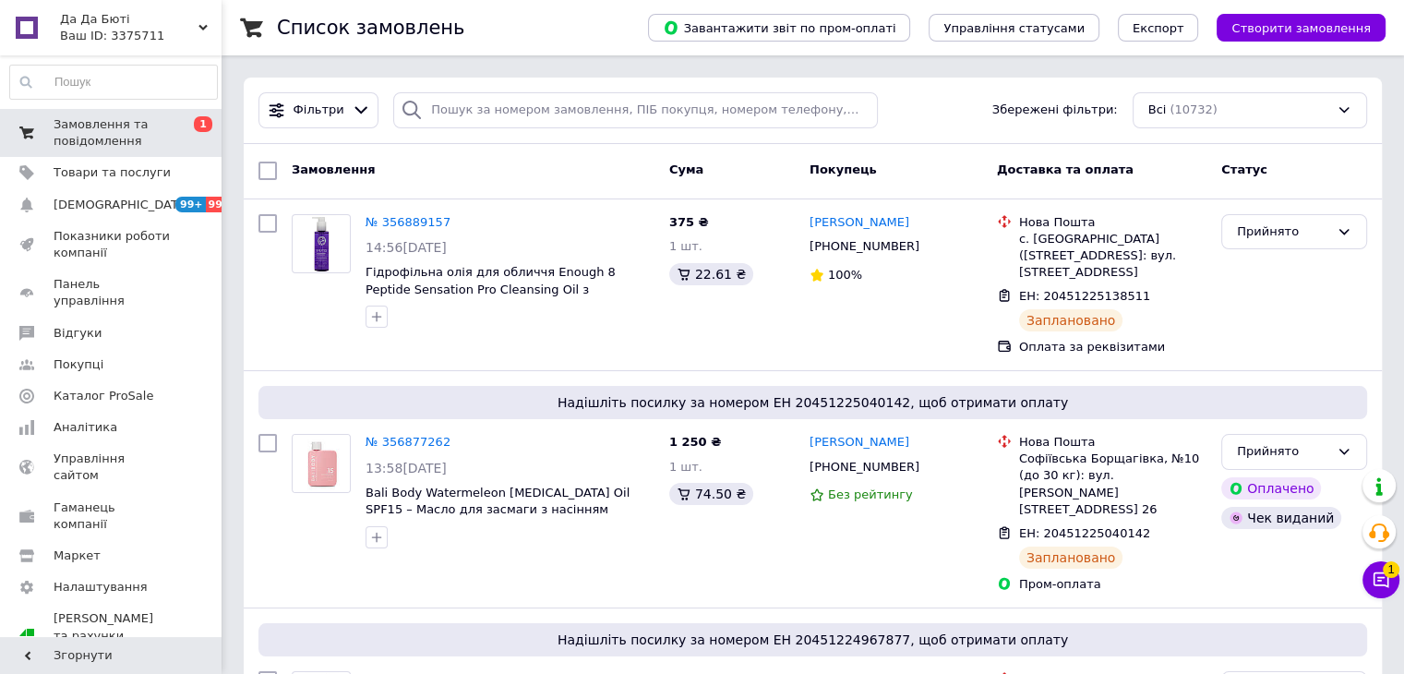
click at [133, 134] on span "Замовлення та повідомлення" at bounding box center [112, 132] width 117 height 33
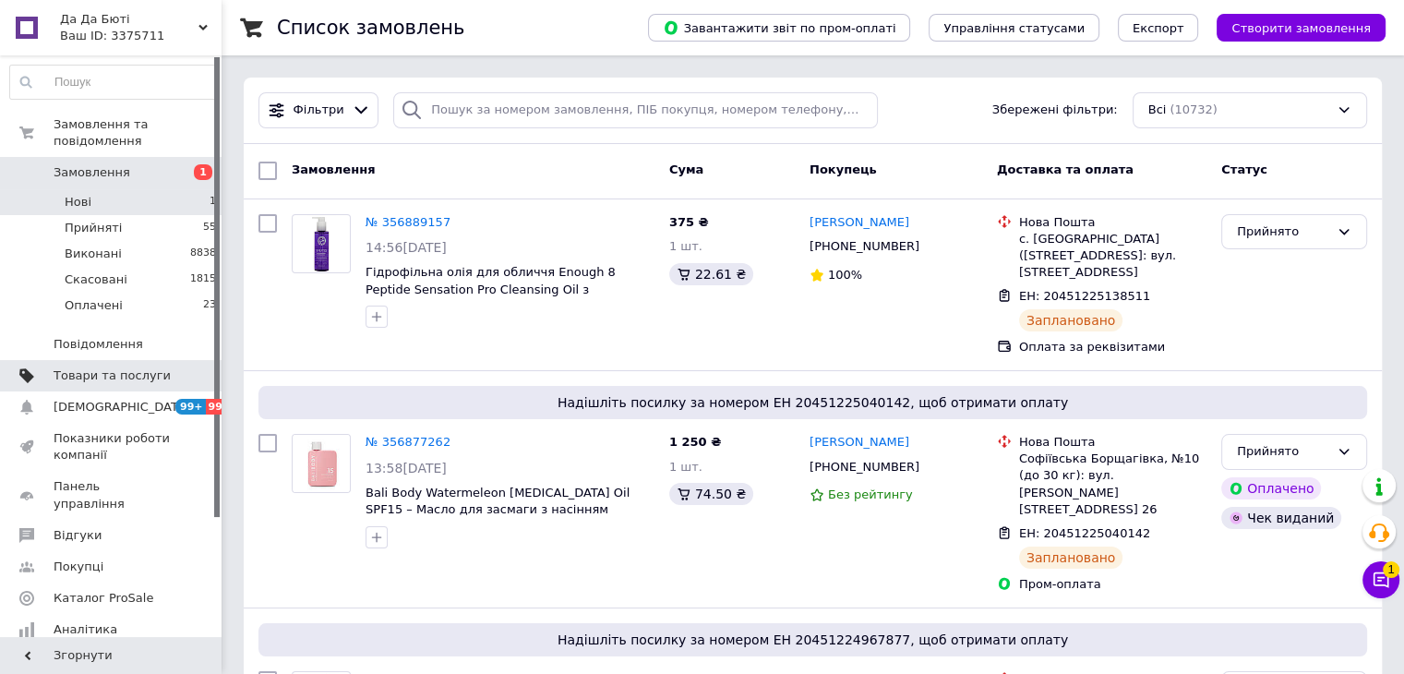
click at [97, 367] on span "Товари та послуги" at bounding box center [112, 375] width 117 height 17
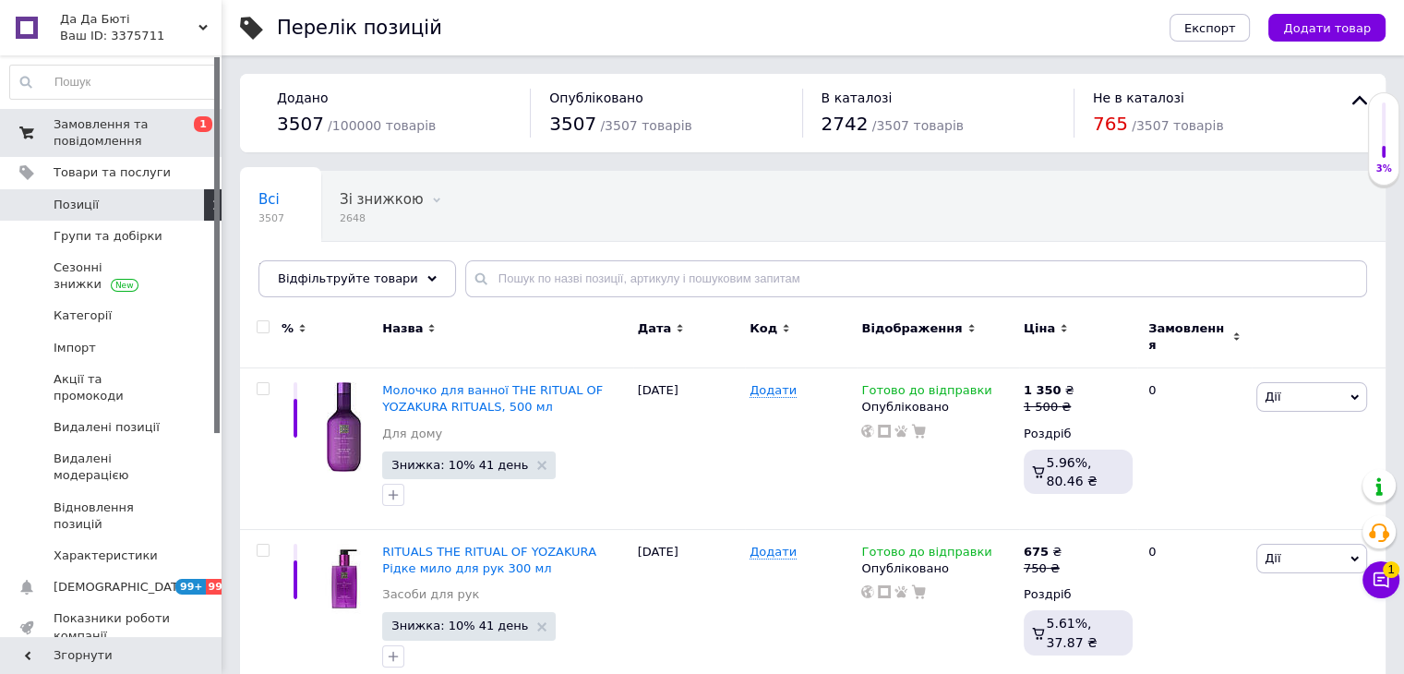
click at [108, 117] on span "Замовлення та повідомлення" at bounding box center [112, 132] width 117 height 33
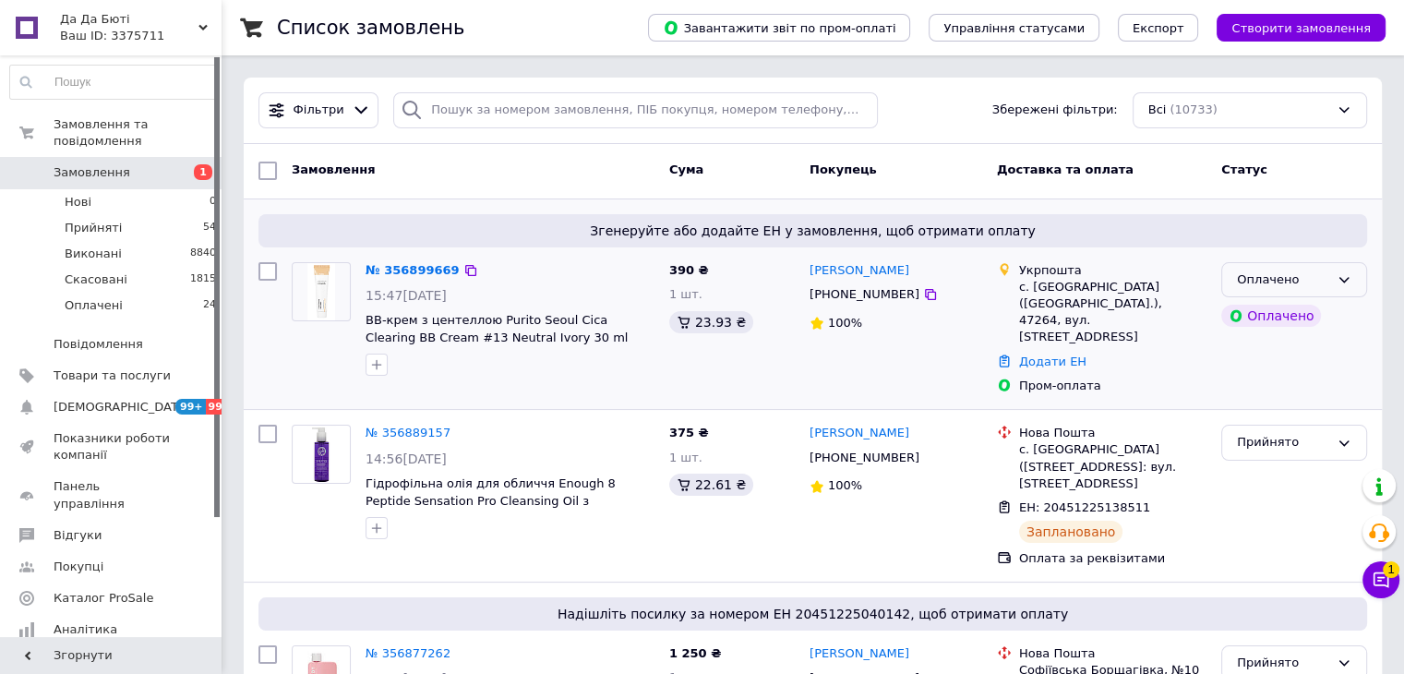
click at [1237, 285] on div "Оплачено" at bounding box center [1283, 279] width 92 height 19
click at [1239, 312] on li "Прийнято" at bounding box center [1294, 318] width 144 height 34
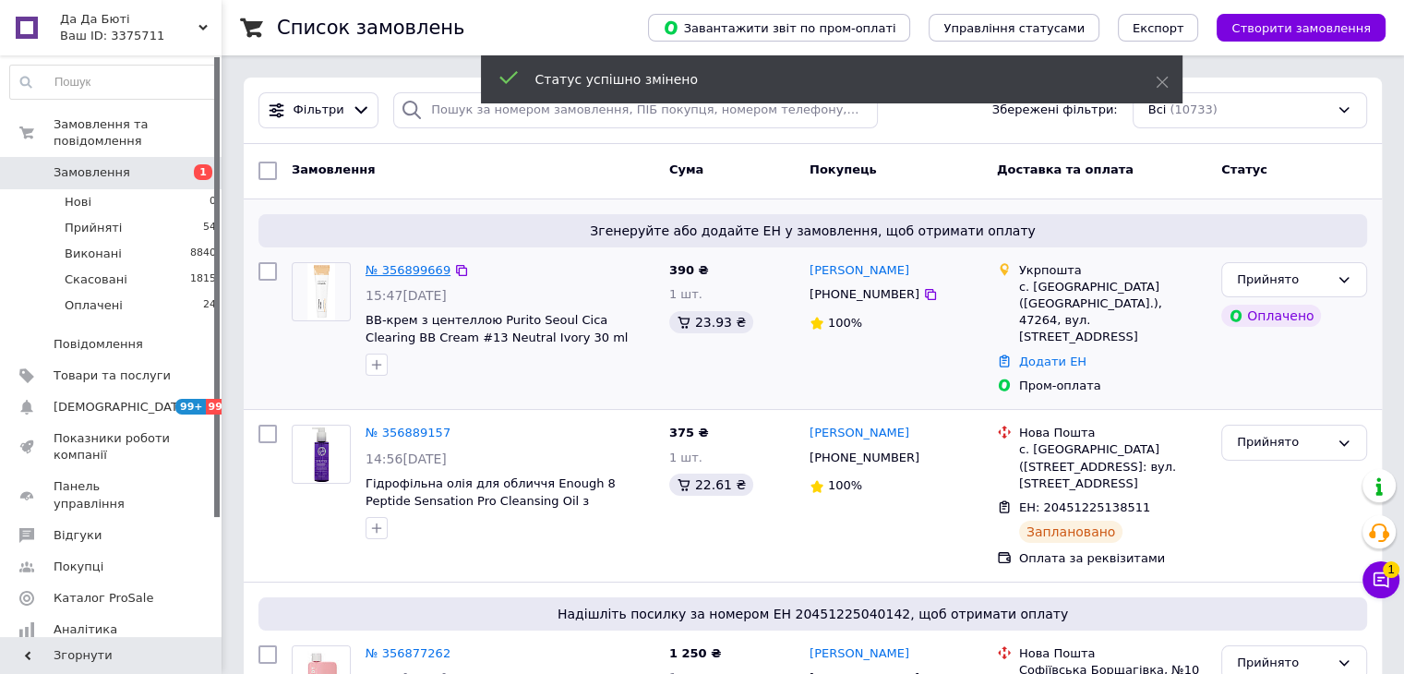
click at [410, 275] on link "№ 356899669" at bounding box center [408, 270] width 85 height 14
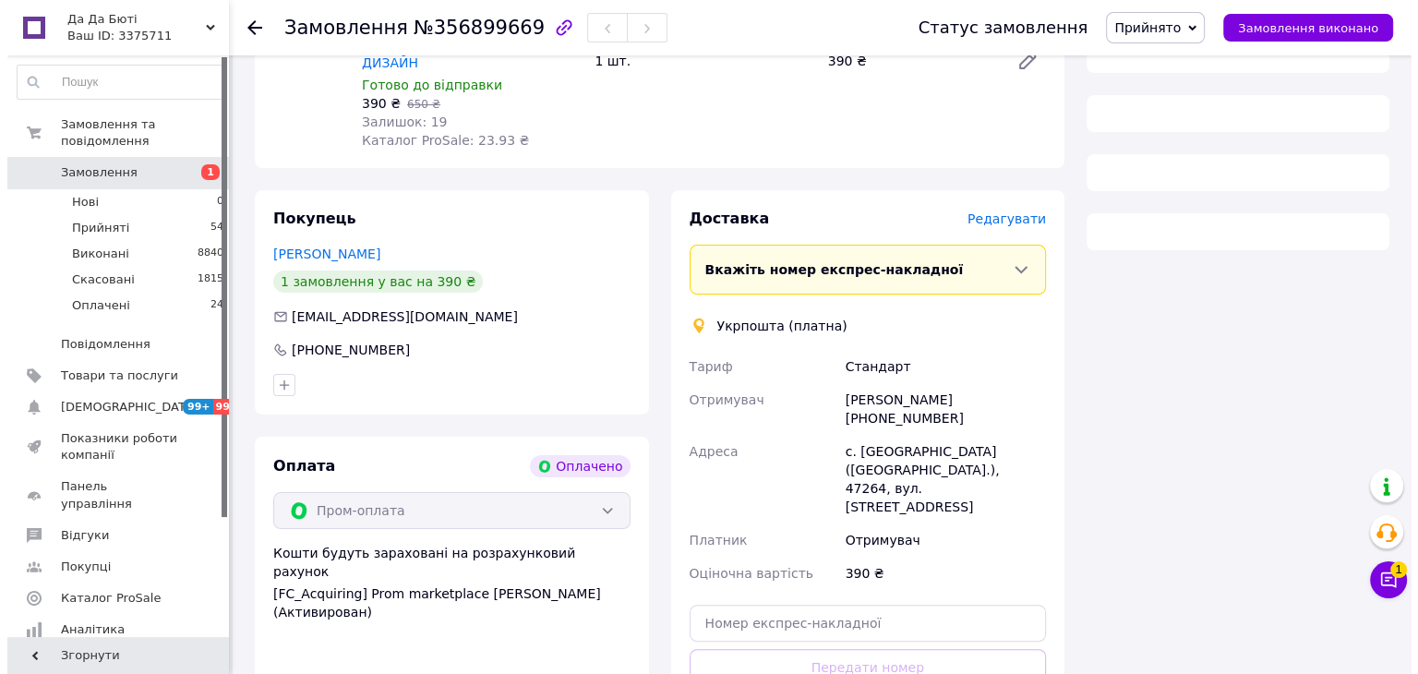
scroll to position [330, 0]
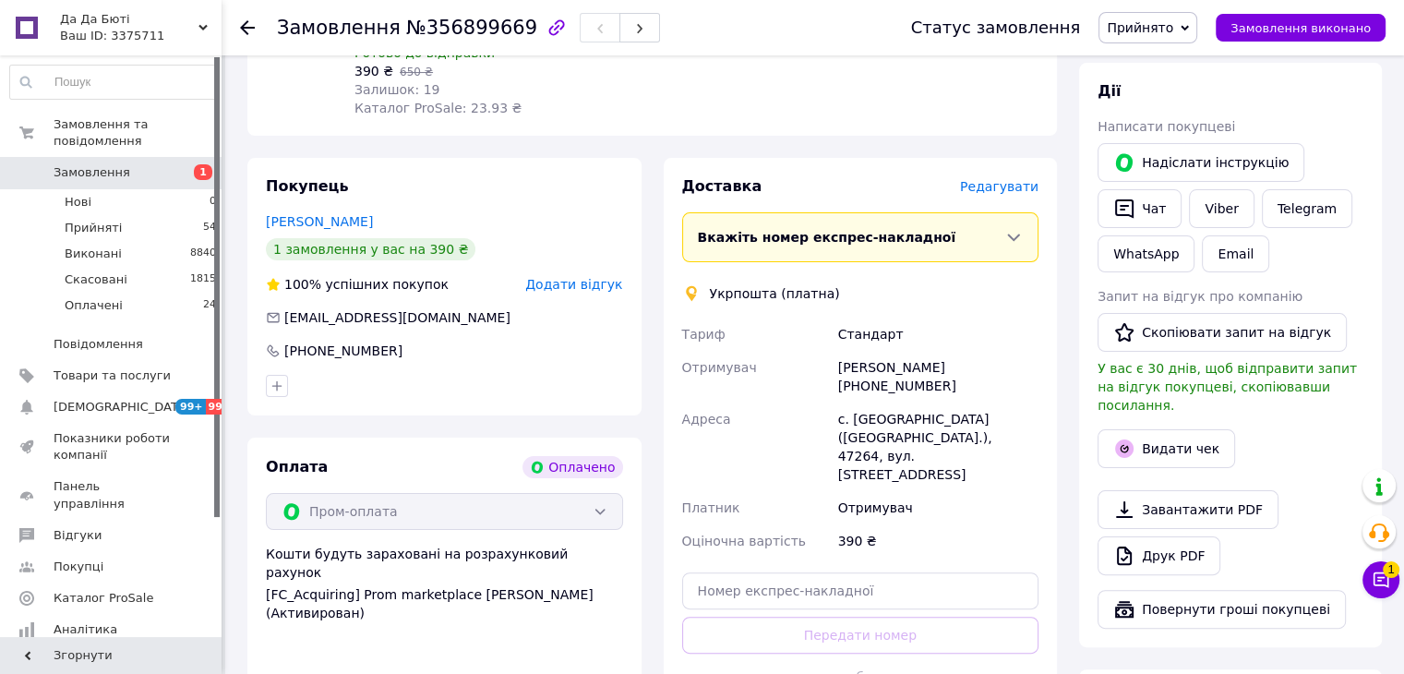
click at [1135, 433] on button "Видати чек" at bounding box center [1167, 448] width 138 height 39
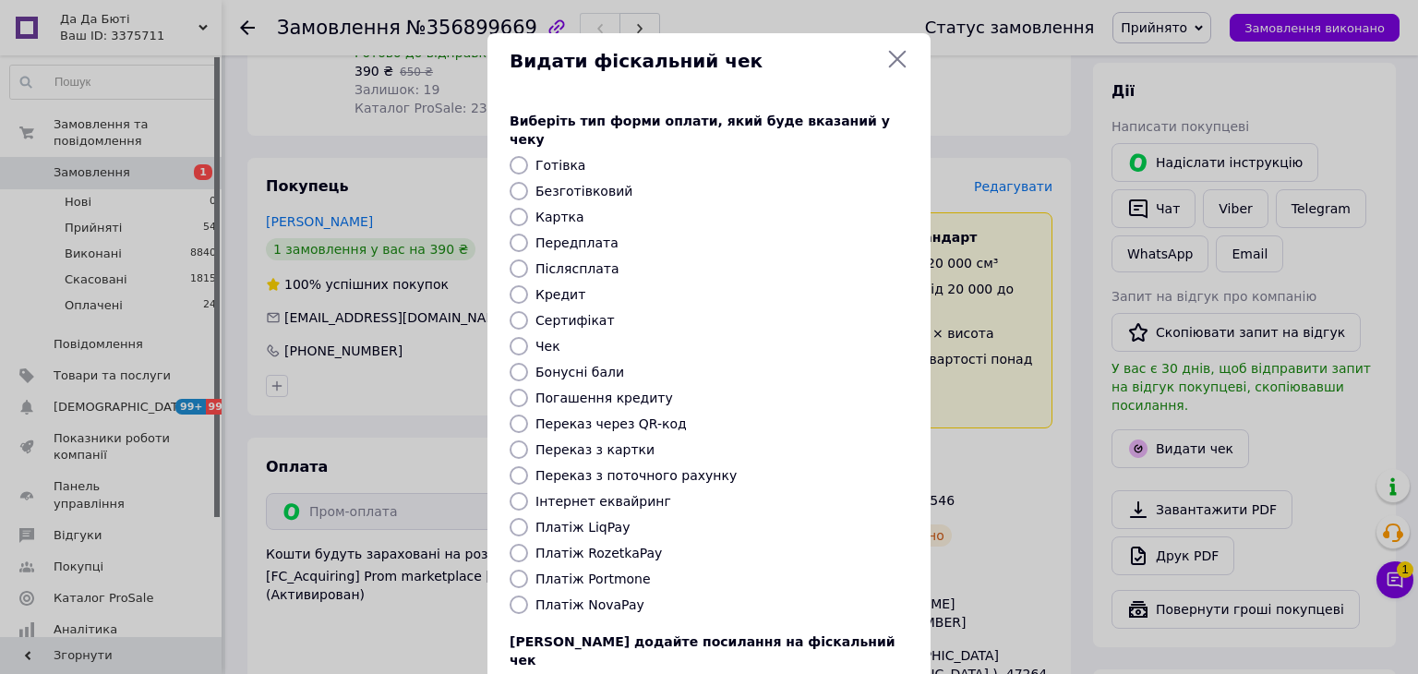
click at [587, 546] on label "Платіж RozetkaPay" at bounding box center [598, 553] width 126 height 15
click at [528, 544] on input "Платіж RozetkaPay" at bounding box center [519, 553] width 18 height 18
radio input "true"
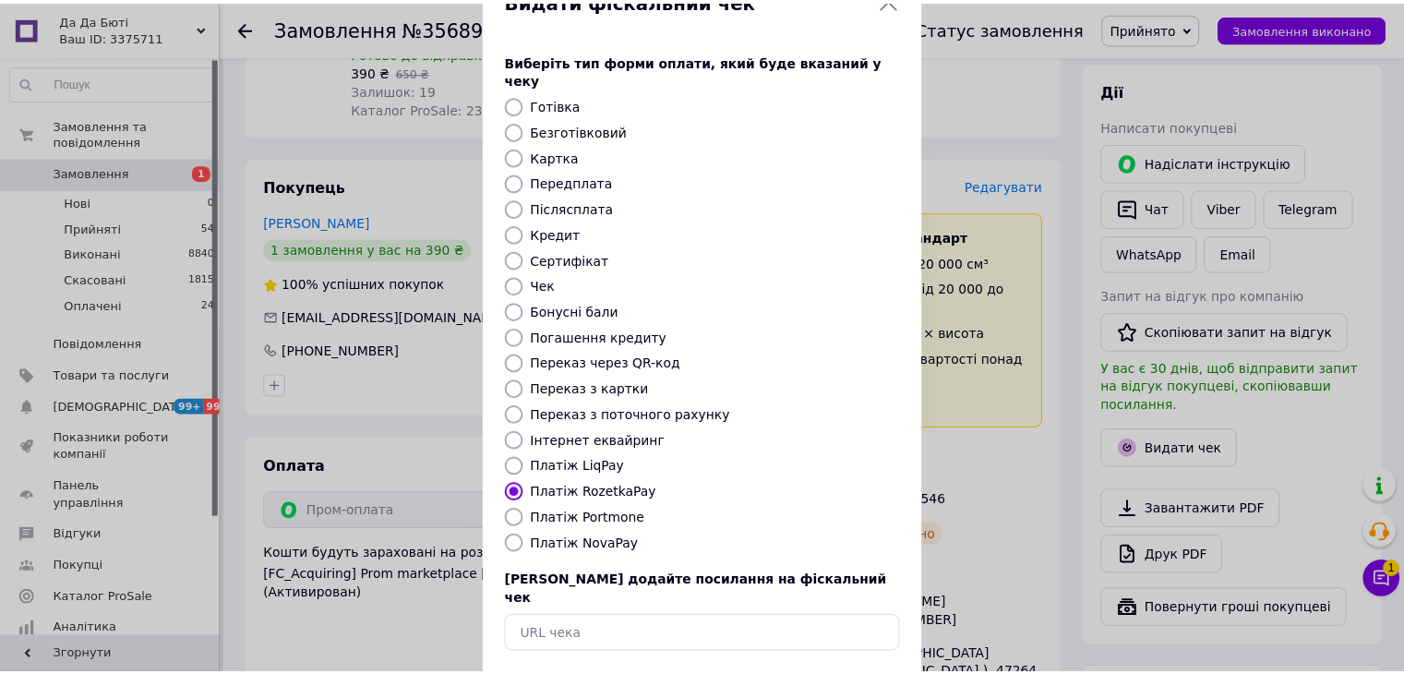
scroll to position [118, 0]
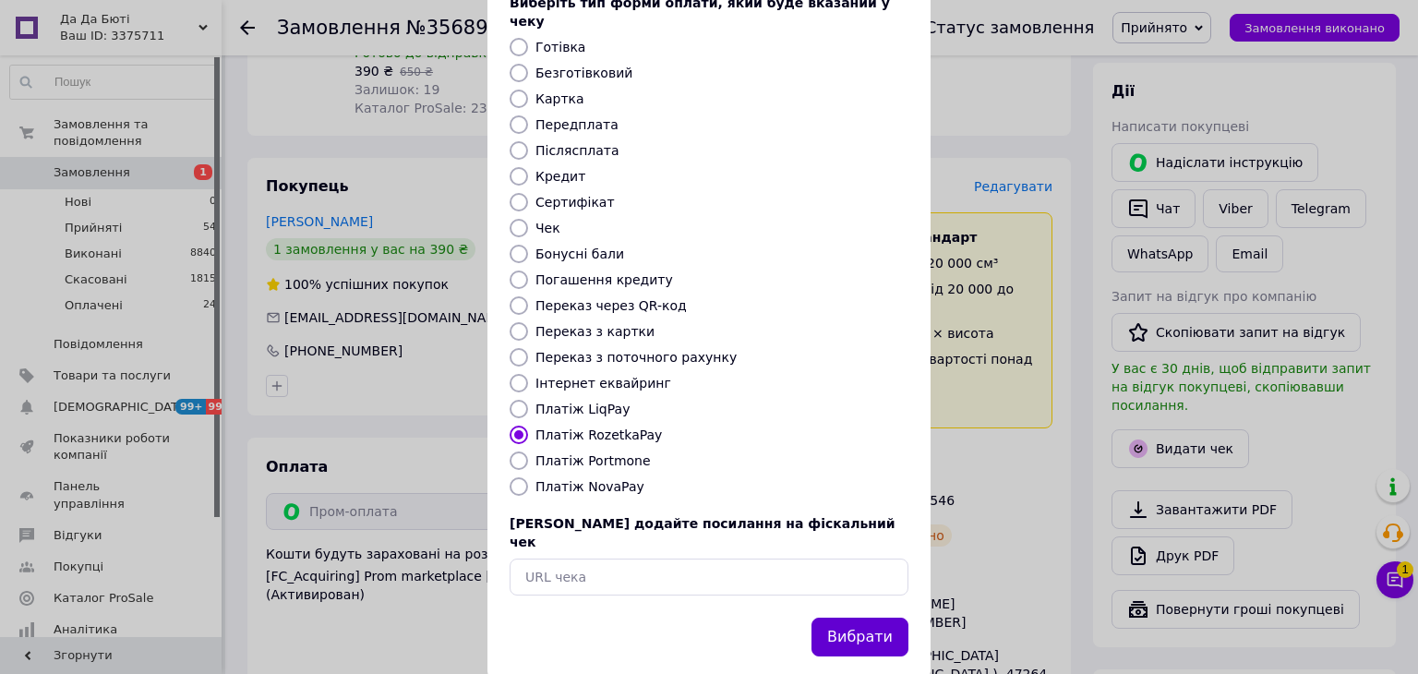
click at [883, 618] on button "Вибрати" at bounding box center [859, 638] width 97 height 40
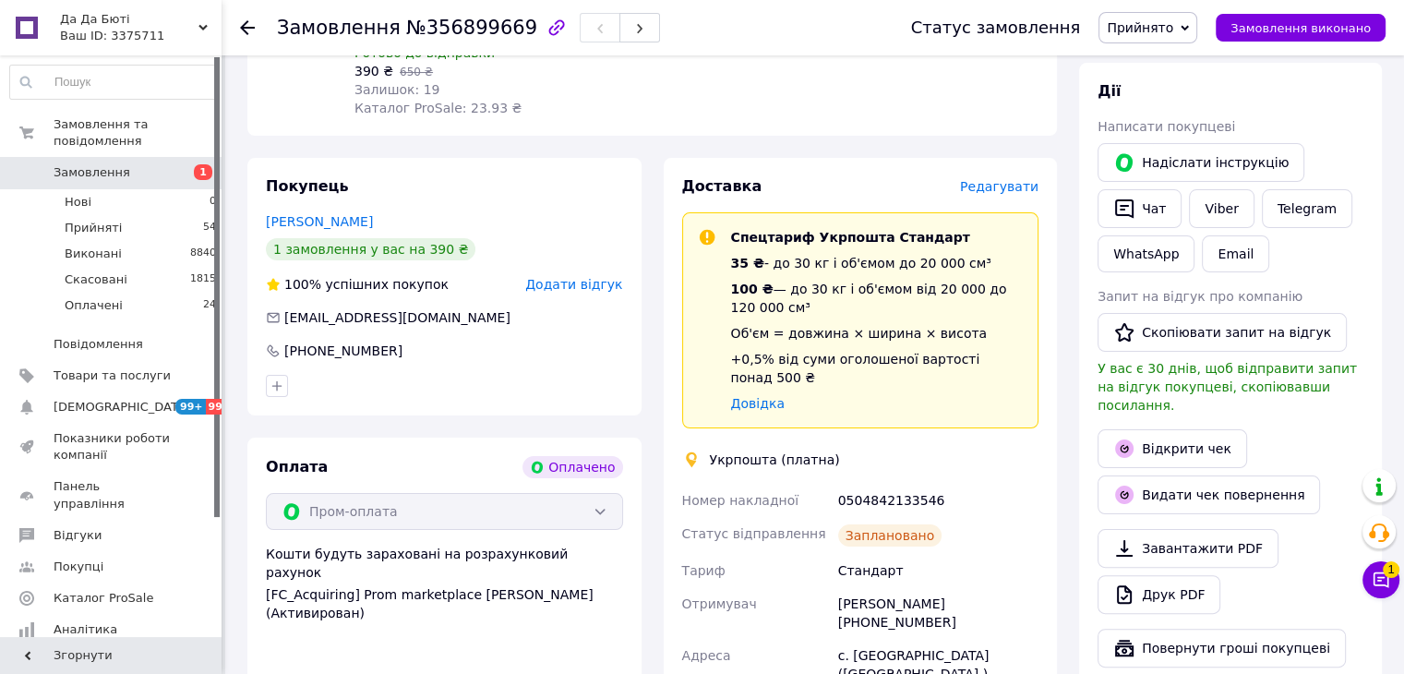
click at [40, 157] on link "Замовлення 1" at bounding box center [113, 172] width 227 height 31
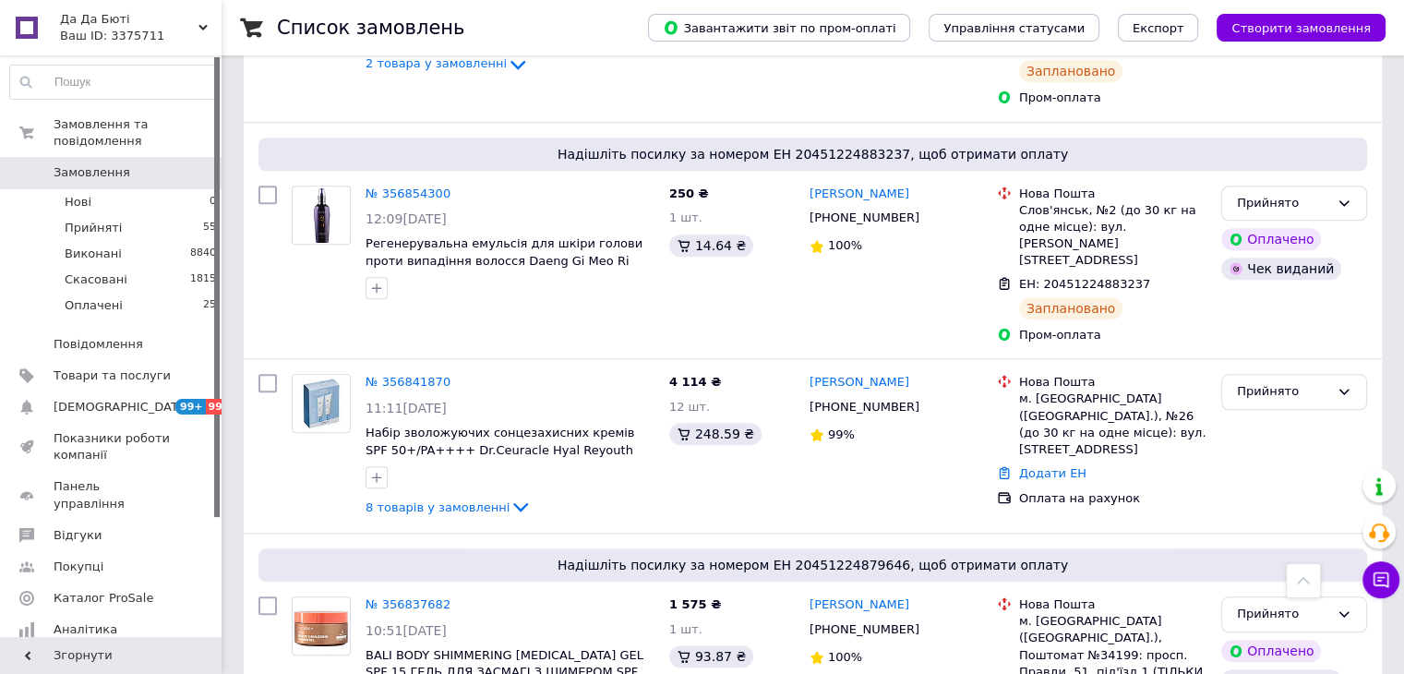
scroll to position [1662, 0]
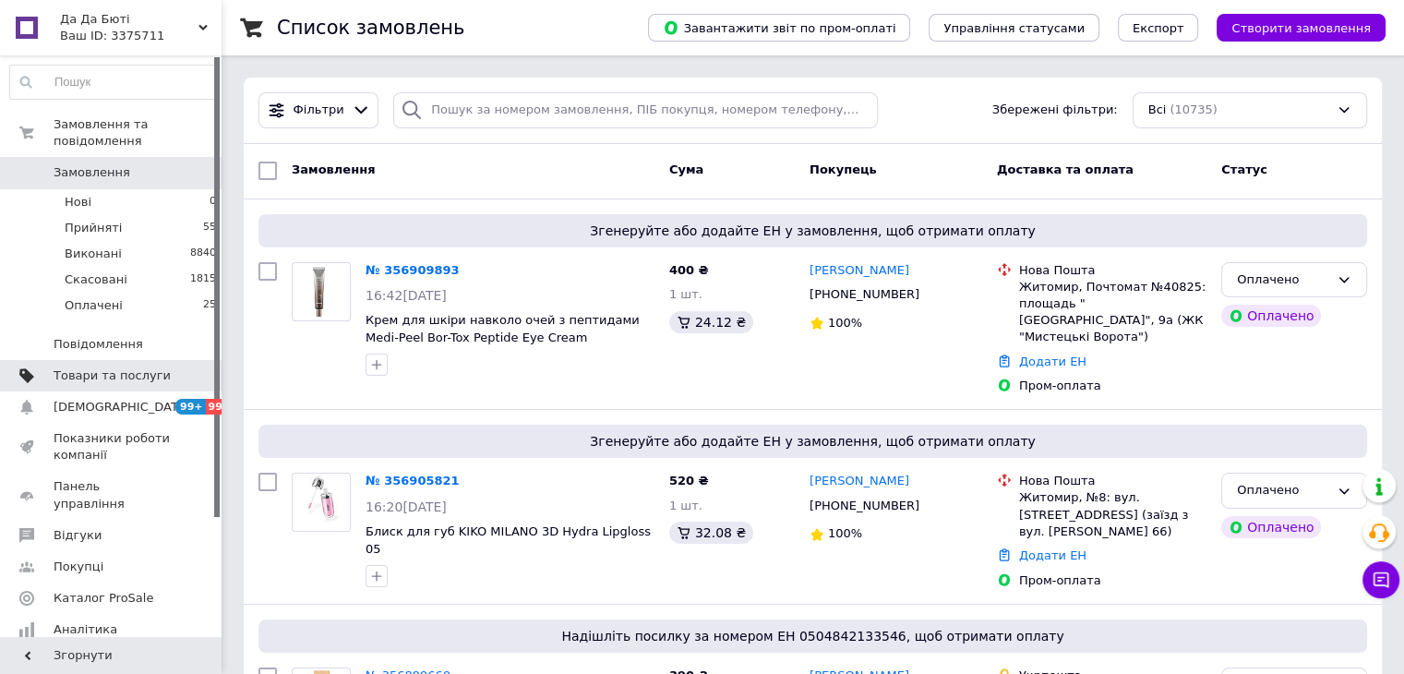
click at [115, 367] on span "Товари та послуги" at bounding box center [112, 375] width 117 height 17
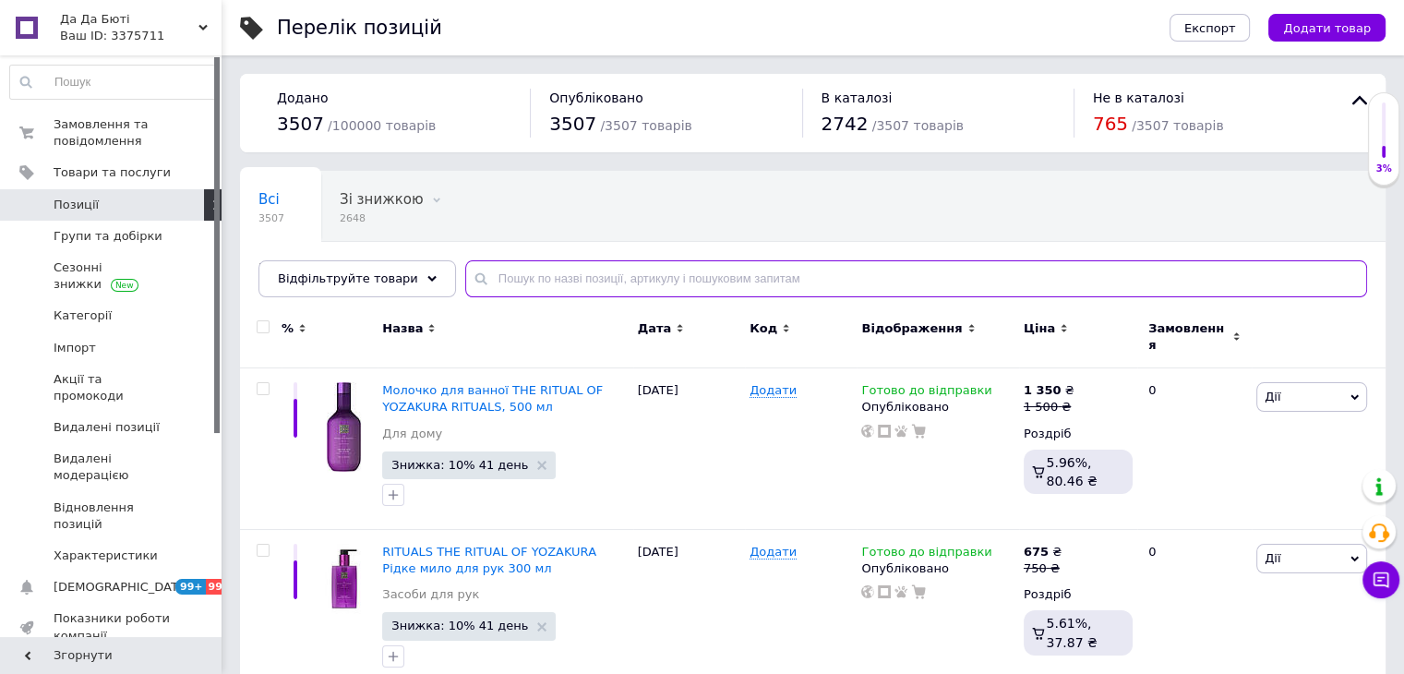
click at [634, 267] on input "text" at bounding box center [916, 278] width 902 height 37
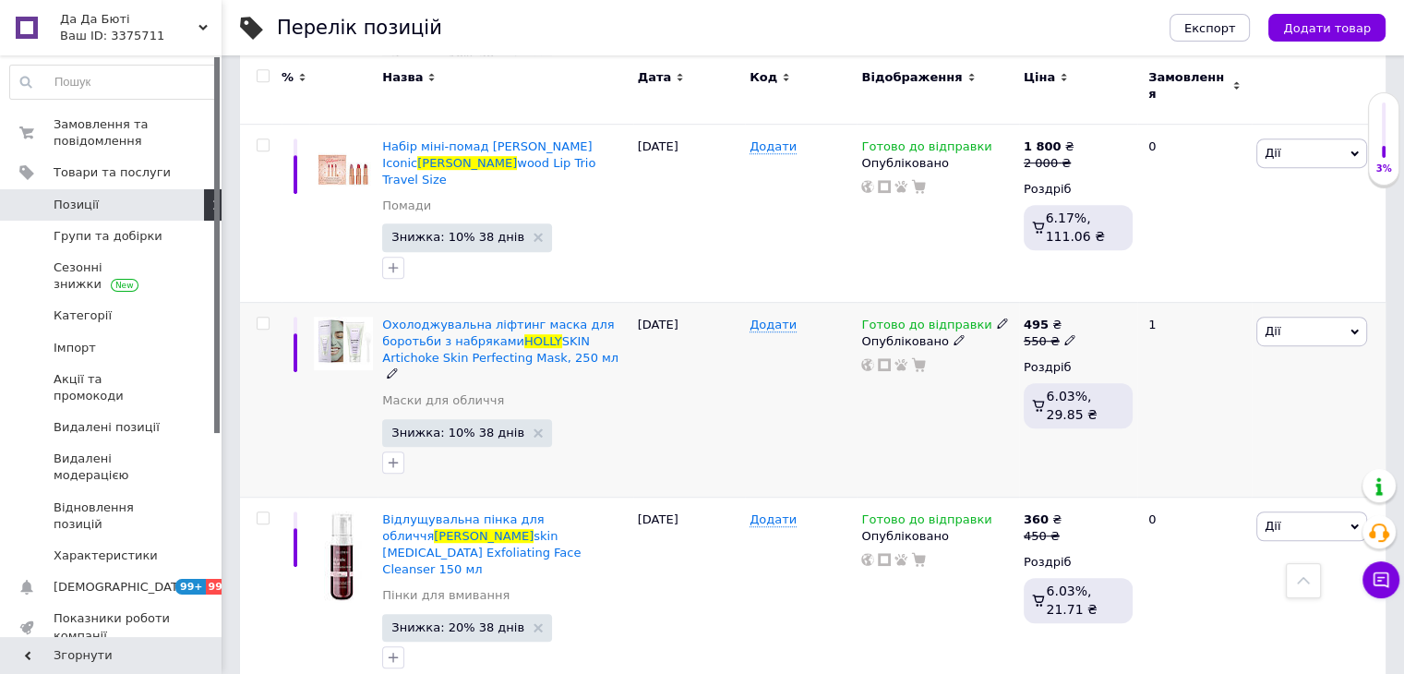
scroll to position [1015, 0]
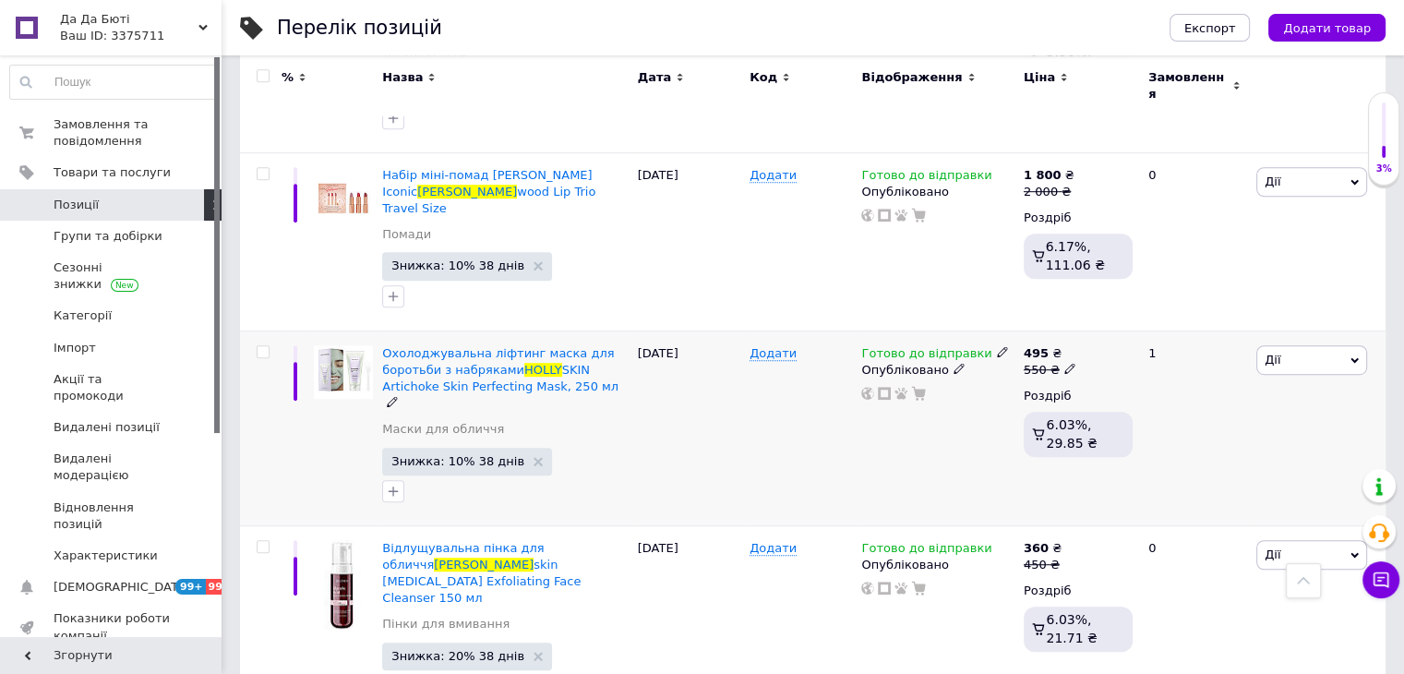
type input "holly"
click at [997, 346] on icon at bounding box center [1002, 351] width 11 height 11
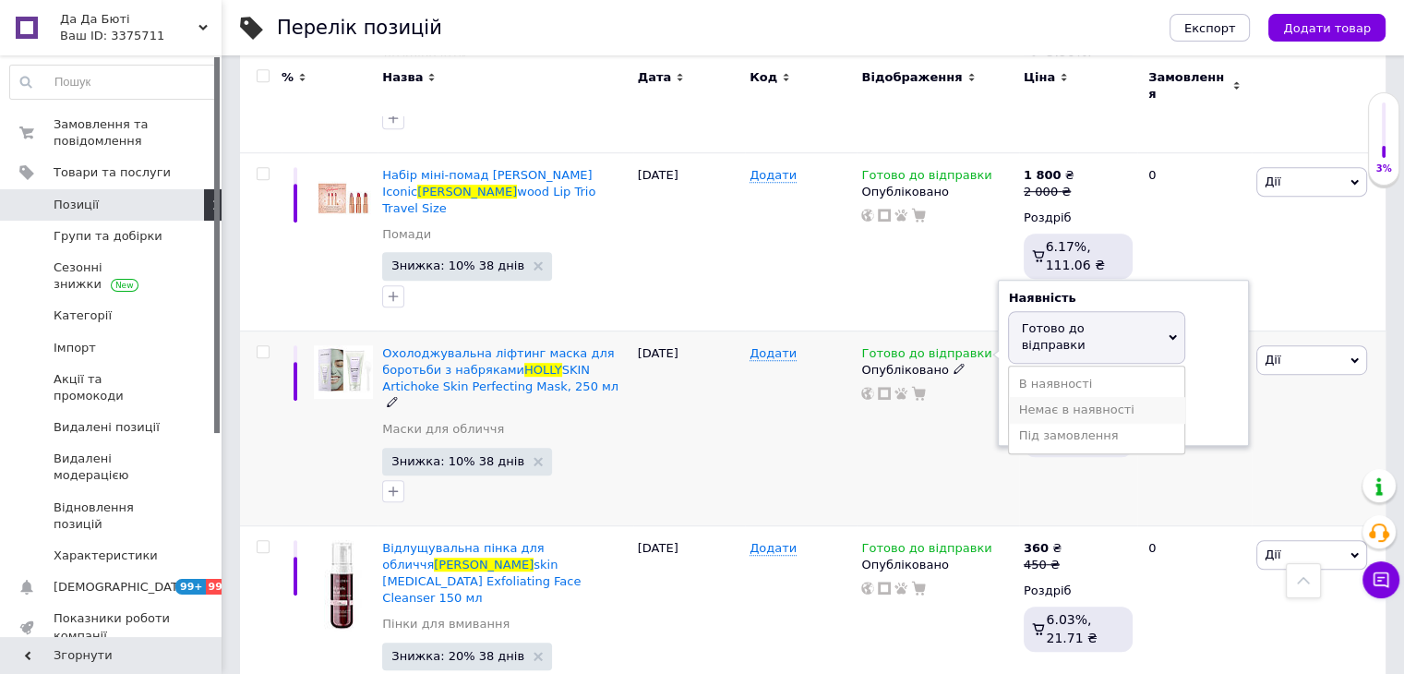
click at [1073, 397] on li "Немає в наявності" at bounding box center [1096, 410] width 175 height 26
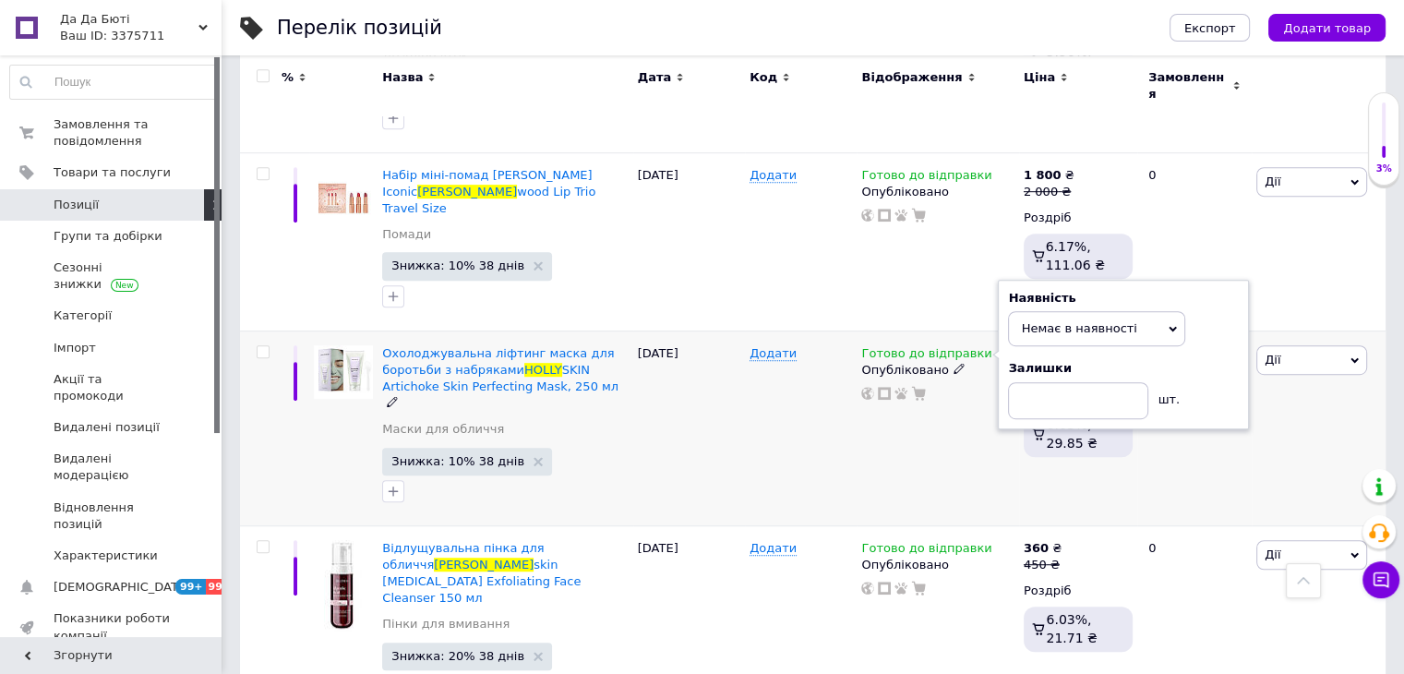
click at [886, 342] on div "Готово до відправки Наявність Немає в наявності В наявності Під замовлення Гото…" at bounding box center [938, 427] width 162 height 195
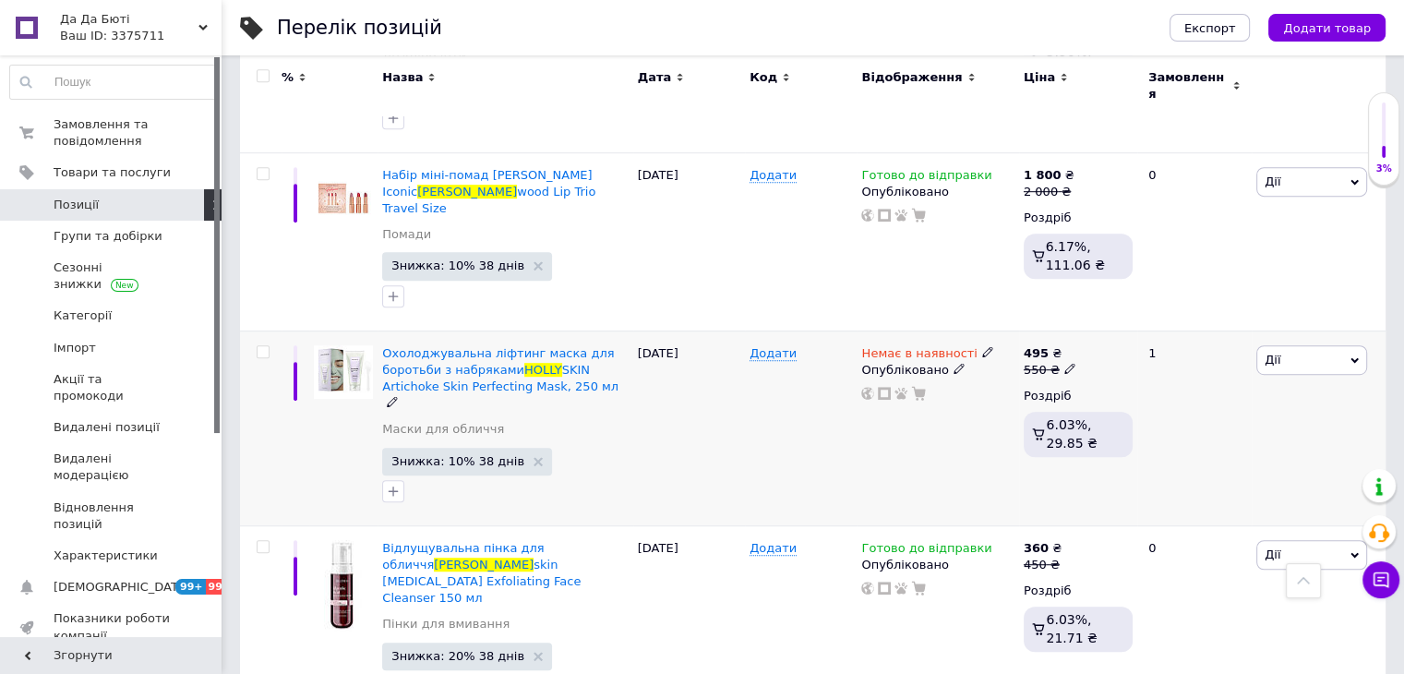
click at [1087, 345] on div "495 ₴ 550 ₴ Роздріб 6.03%, 29.85 ₴" at bounding box center [1078, 404] width 109 height 119
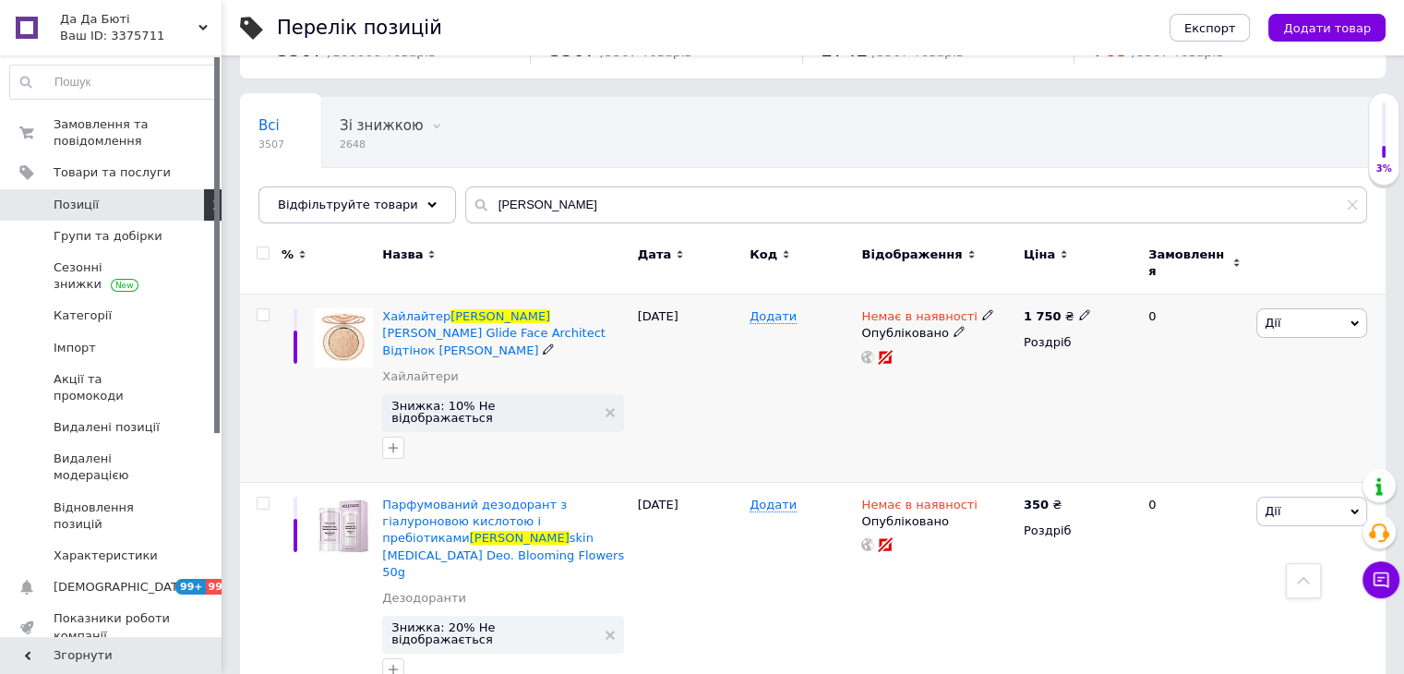
scroll to position [0, 0]
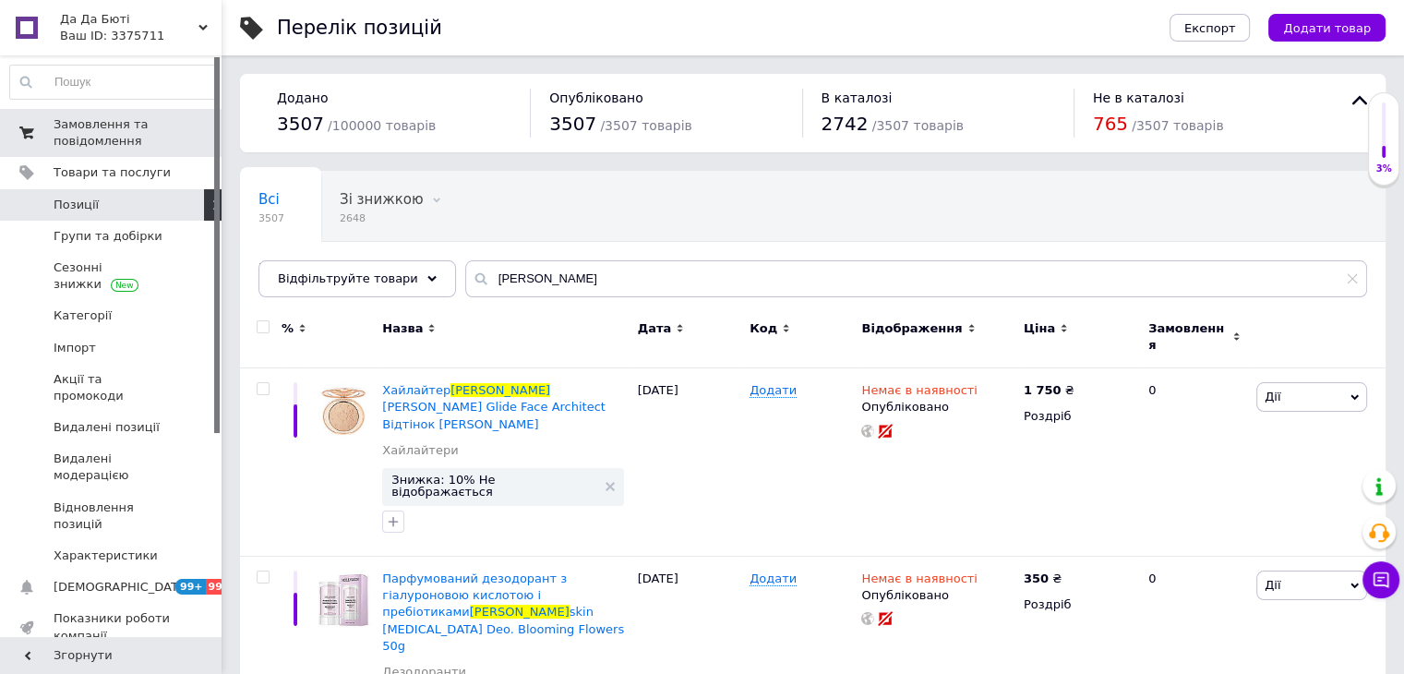
click at [96, 126] on span "Замовлення та повідомлення" at bounding box center [112, 132] width 117 height 33
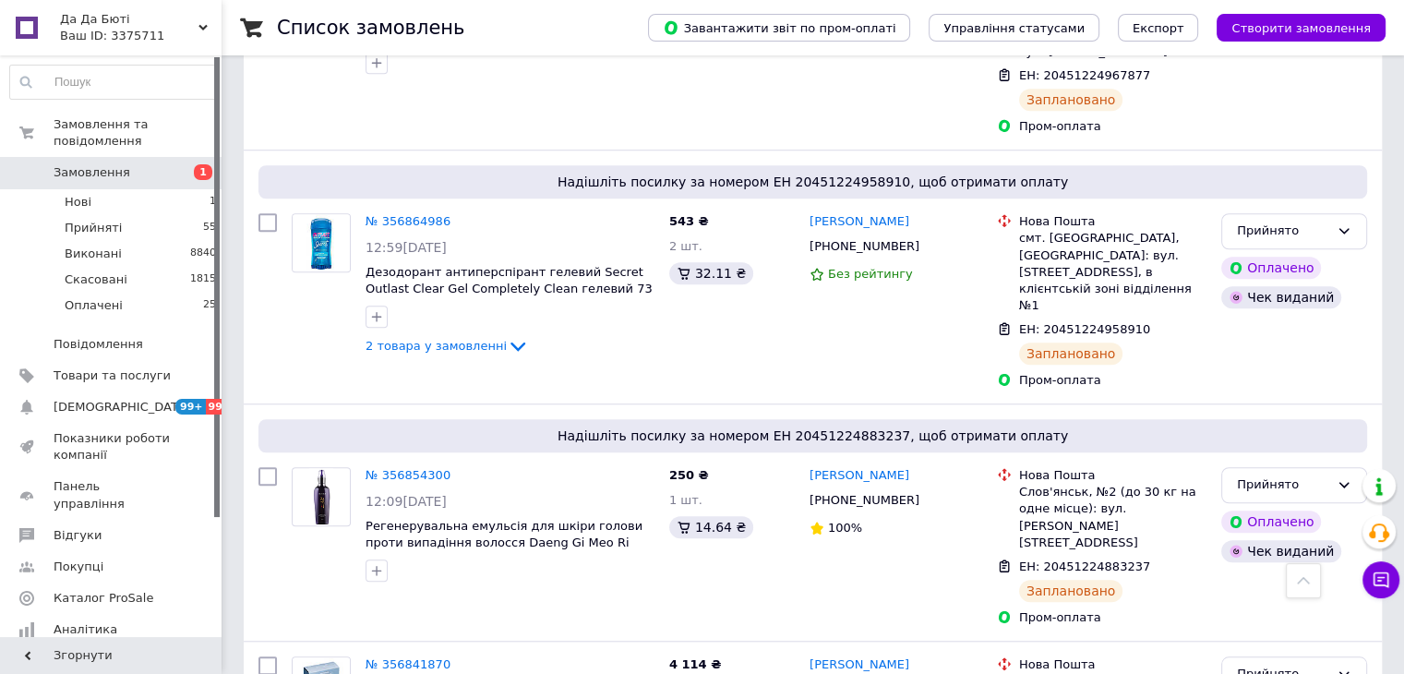
scroll to position [1846, 0]
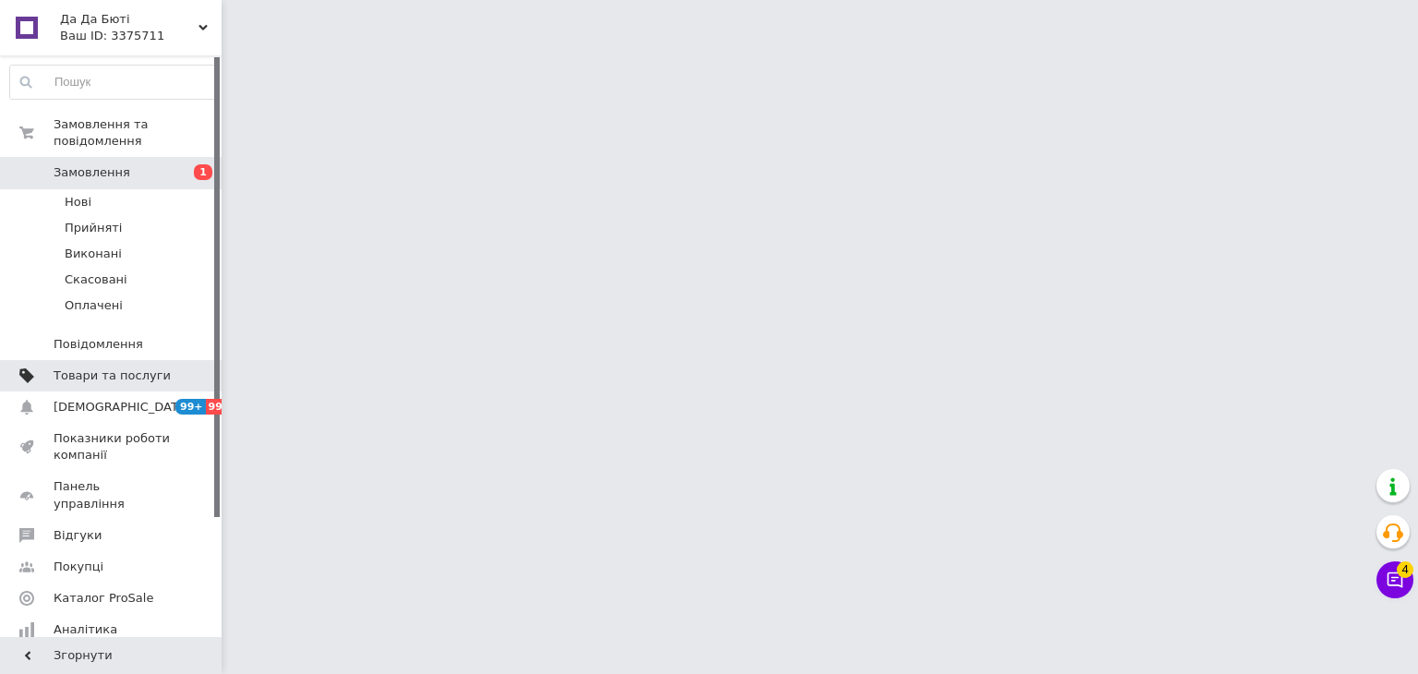
click at [116, 367] on span "Товари та послуги" at bounding box center [112, 375] width 117 height 17
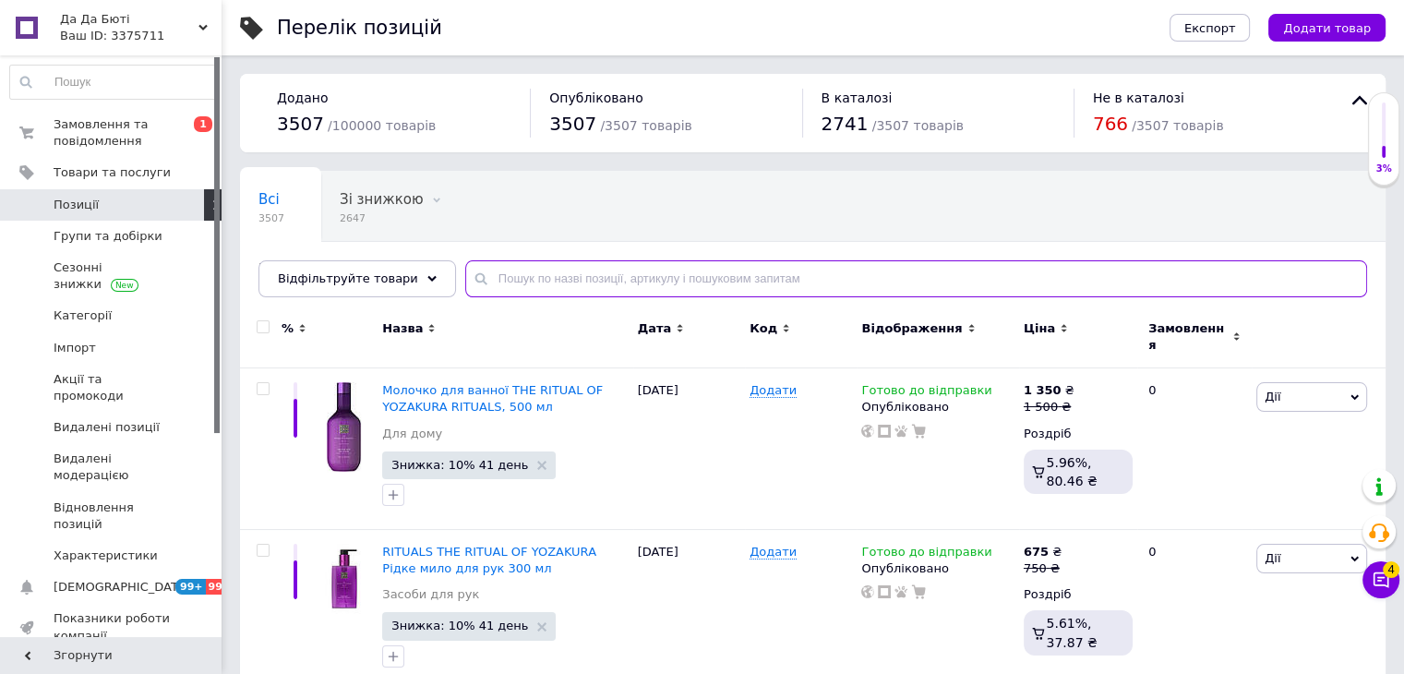
click at [598, 278] on input "text" at bounding box center [916, 278] width 902 height 37
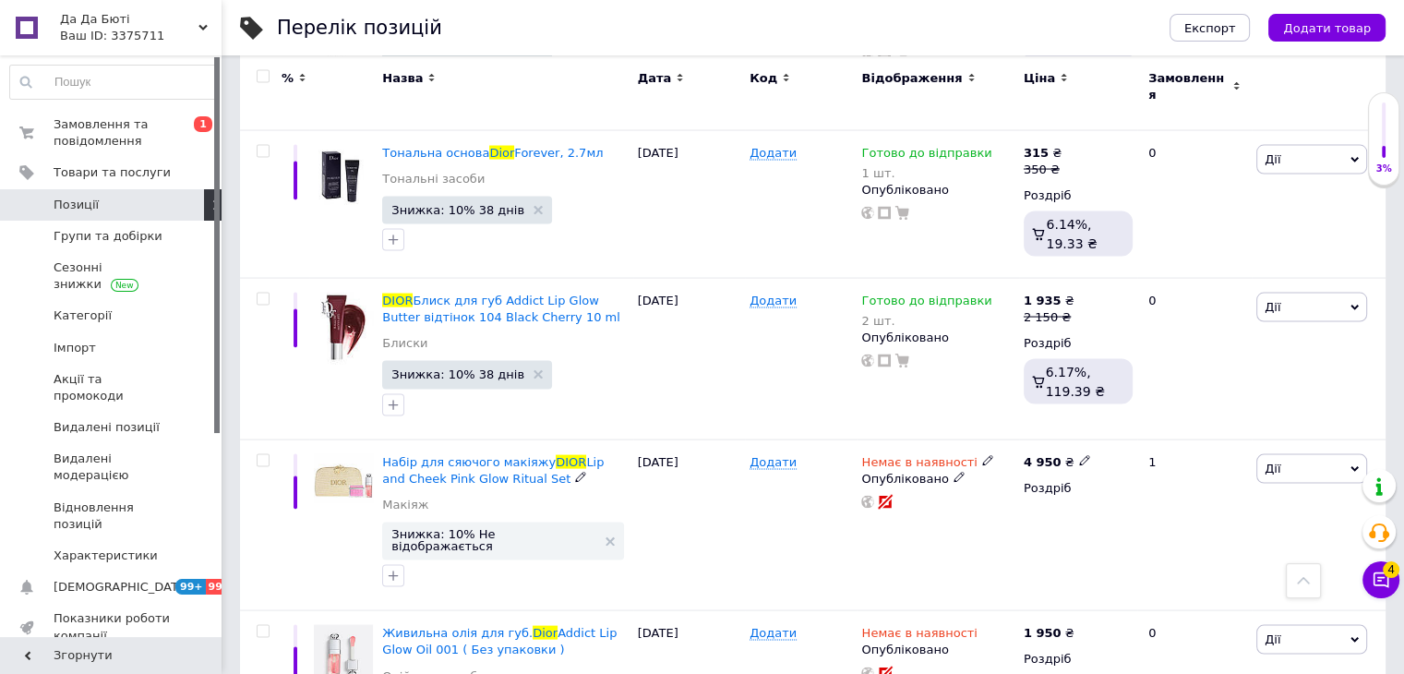
scroll to position [10876, 0]
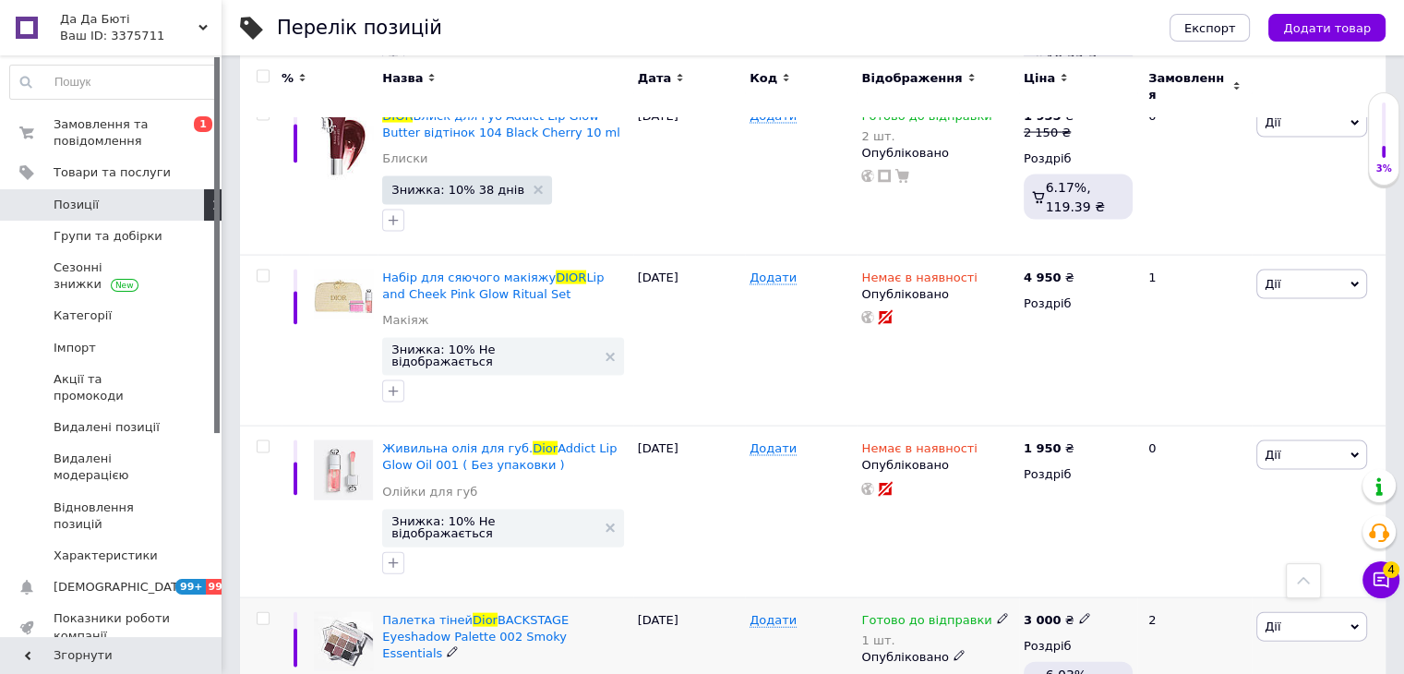
type input "dior"
click at [997, 614] on use at bounding box center [1002, 619] width 10 height 10
drag, startPoint x: 1027, startPoint y: 365, endPoint x: 966, endPoint y: 384, distance: 63.9
click at [966, 598] on div "Готово до відправки 1 шт. Наявність Немає в наявності В наявності Під замовленн…" at bounding box center [938, 671] width 162 height 146
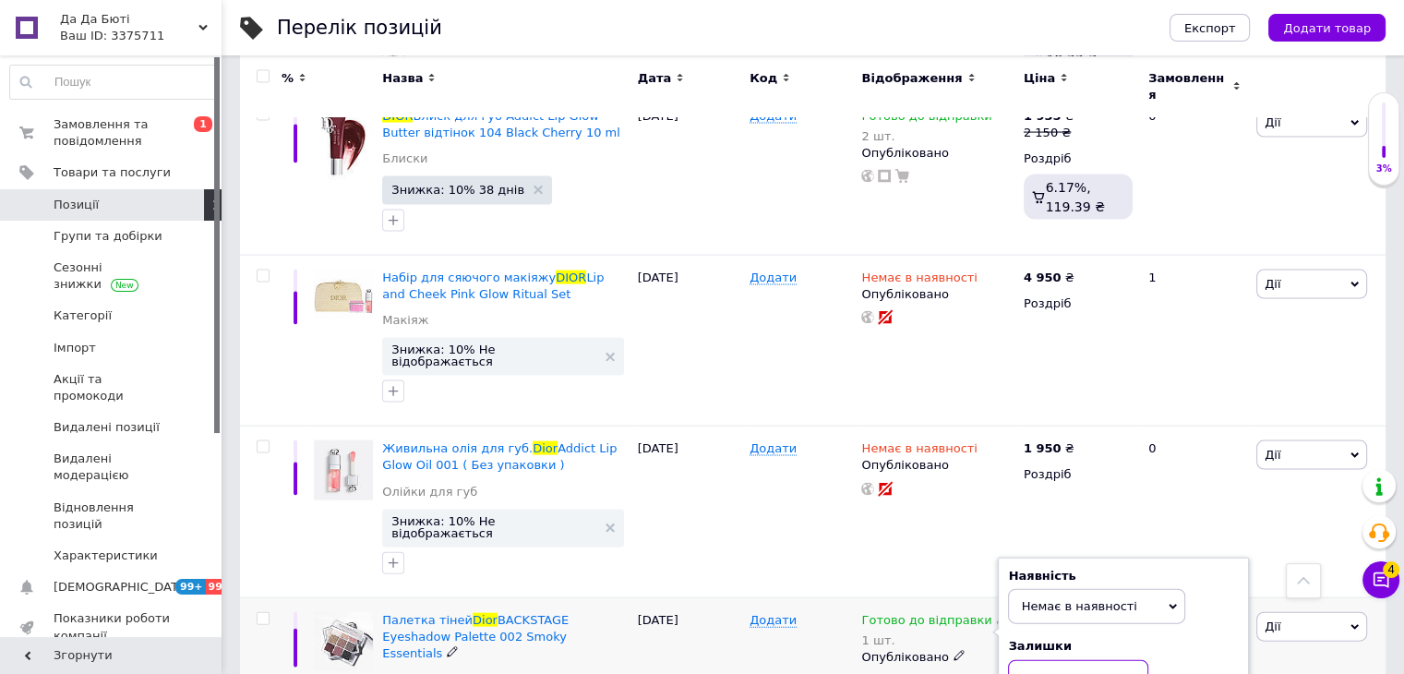
type input "0"
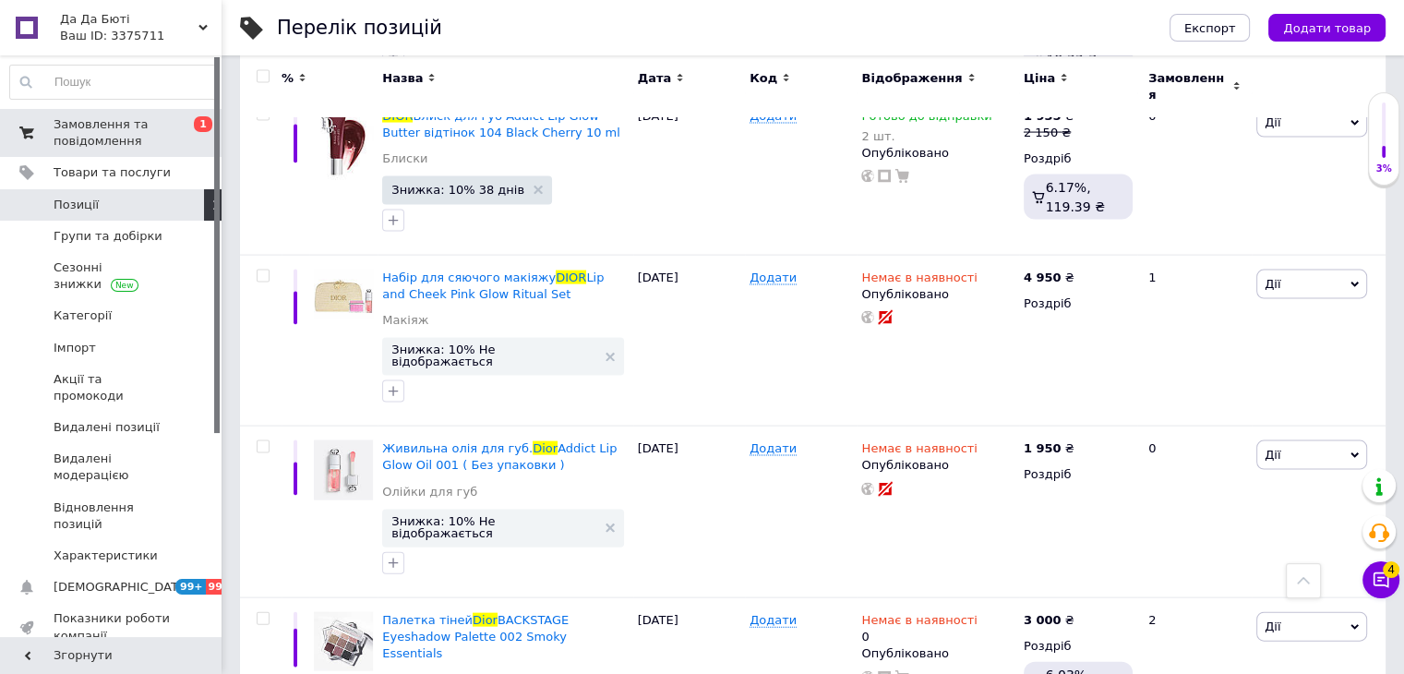
click at [148, 146] on span "Замовлення та повідомлення" at bounding box center [112, 132] width 117 height 33
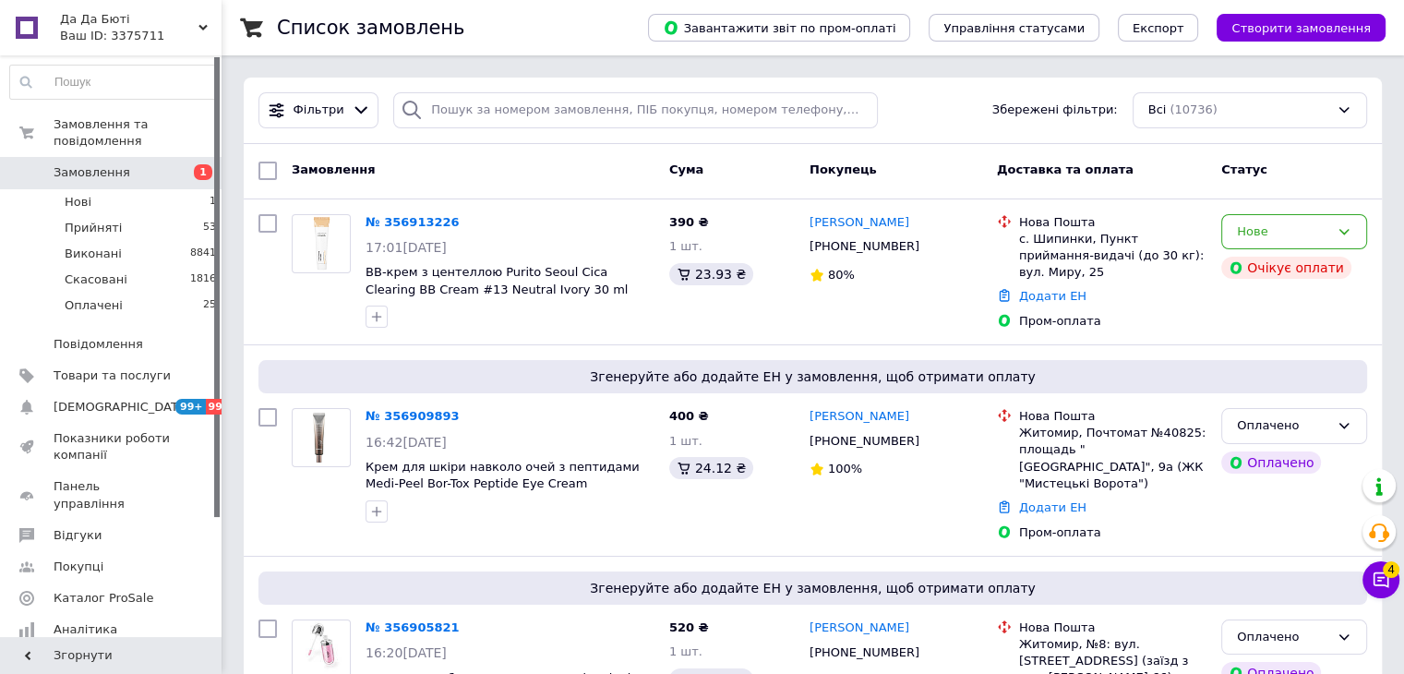
click at [108, 164] on span "Замовлення" at bounding box center [92, 172] width 77 height 17
click at [154, 360] on link "Товари та послуги" at bounding box center [113, 375] width 227 height 31
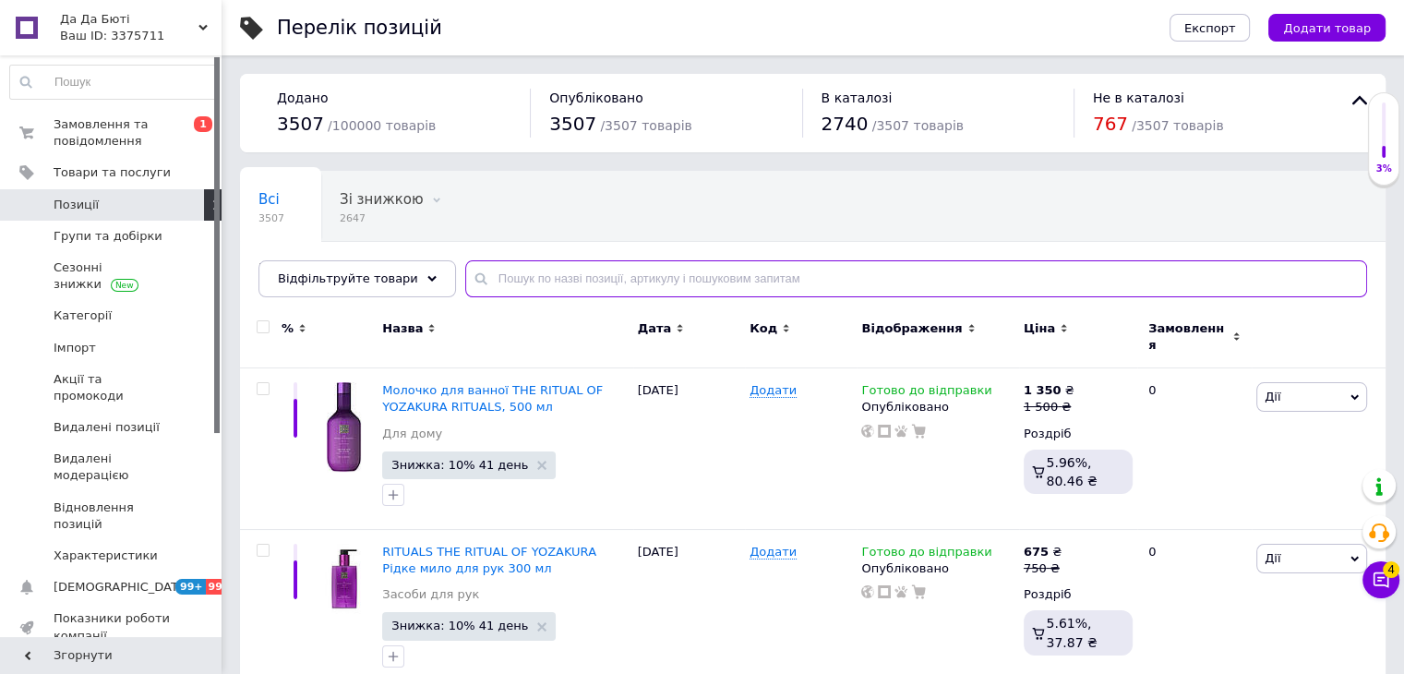
click at [569, 272] on input "text" at bounding box center [916, 278] width 902 height 37
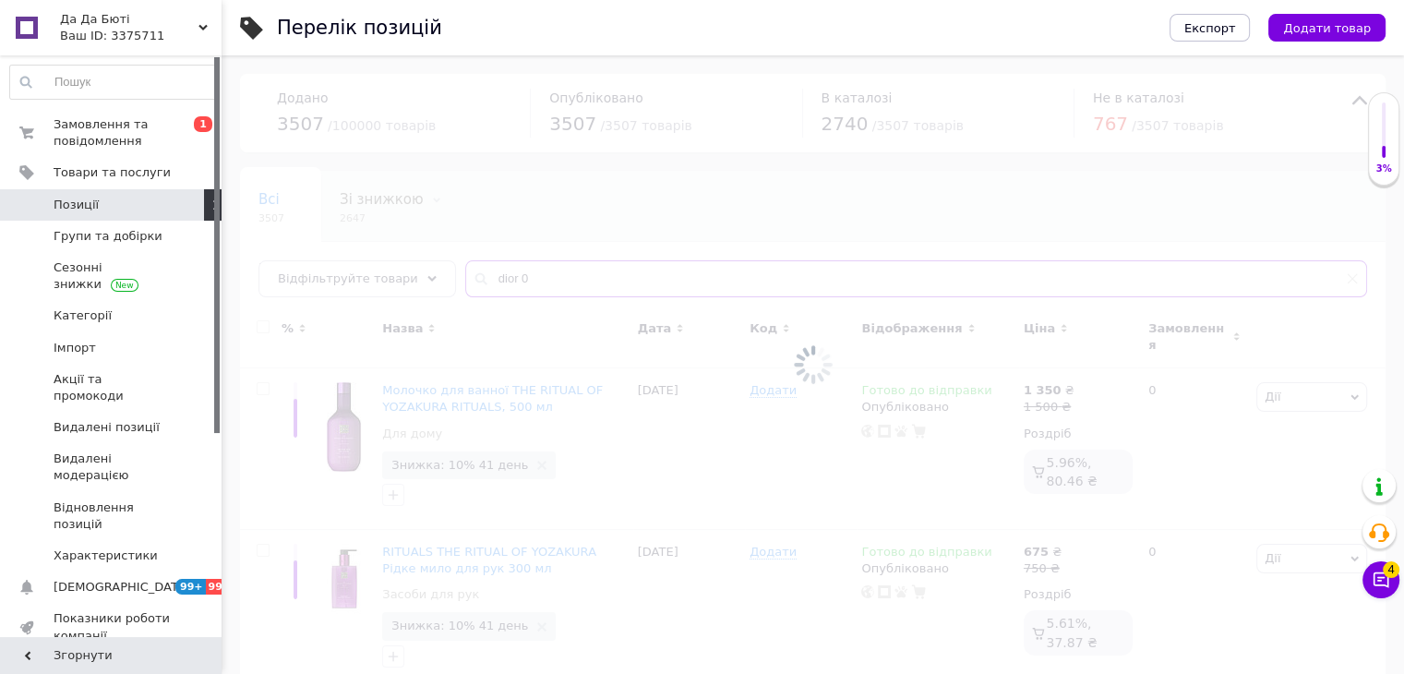
type input "dior 02"
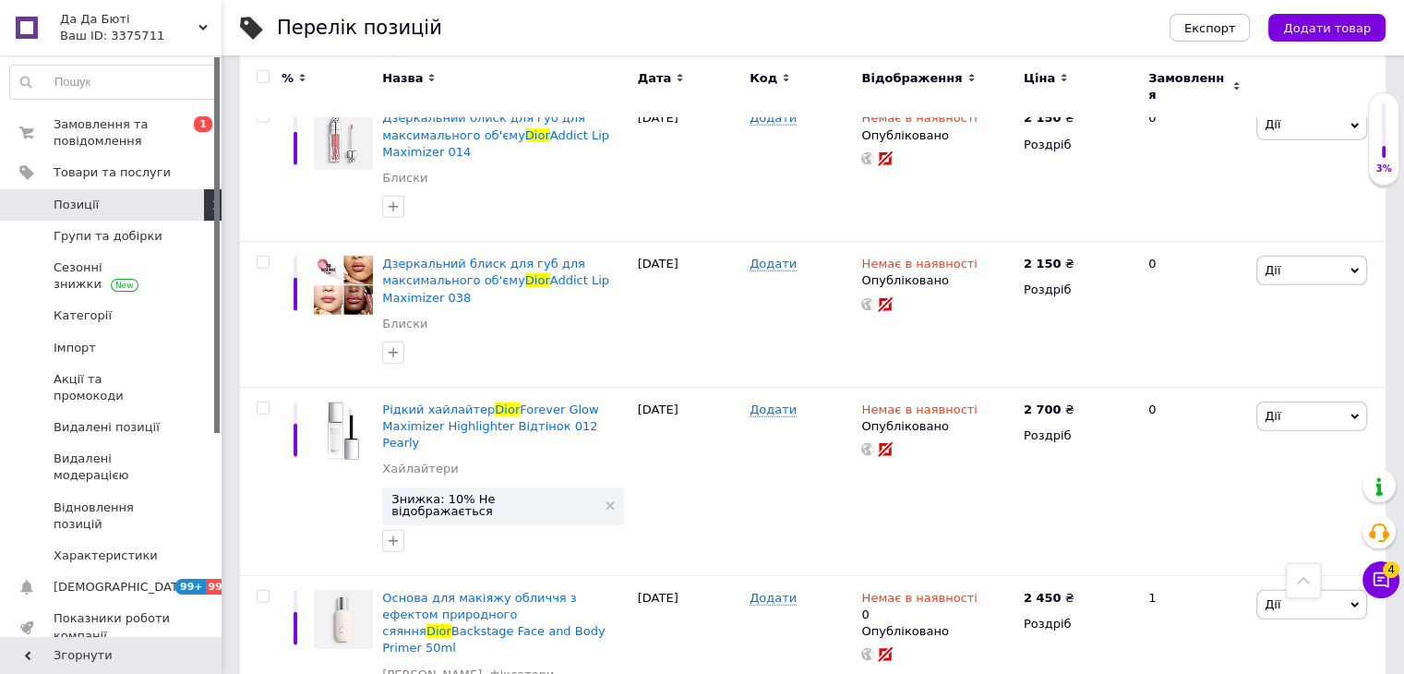
scroll to position [11971, 0]
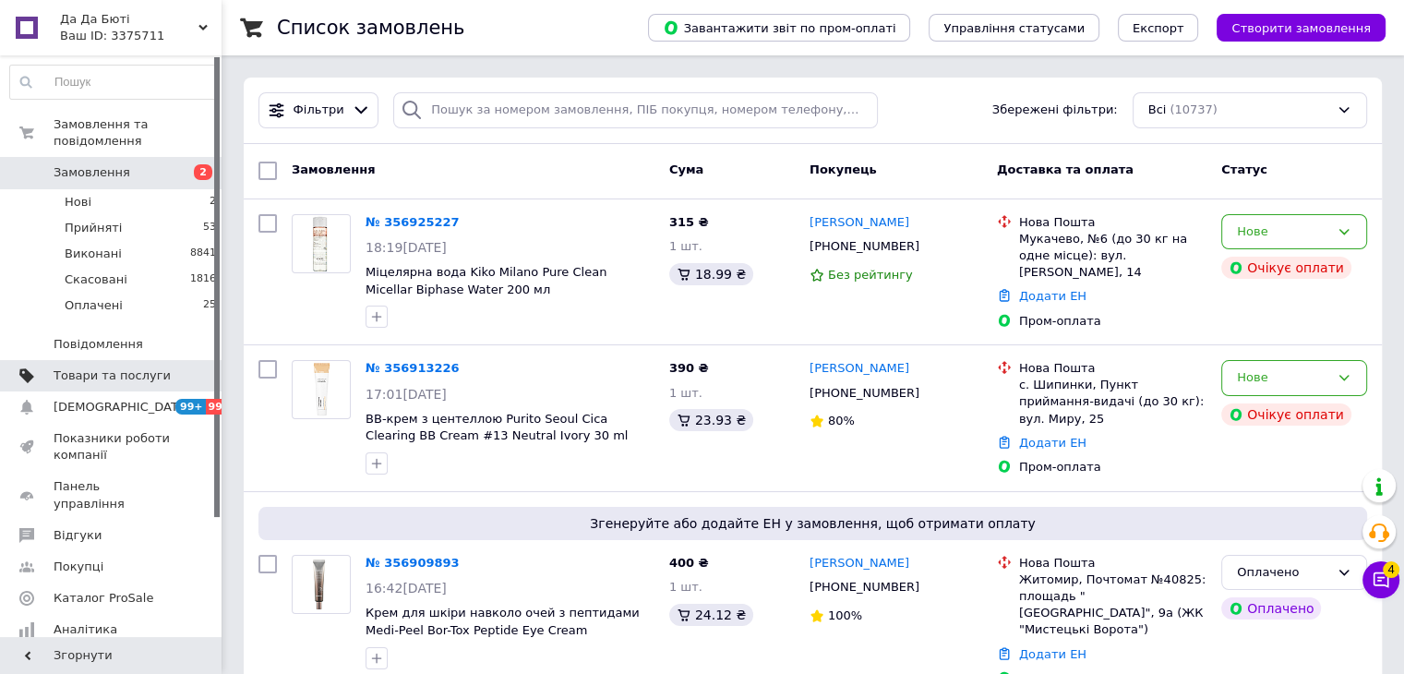
click at [155, 368] on link "Товари та послуги" at bounding box center [113, 375] width 227 height 31
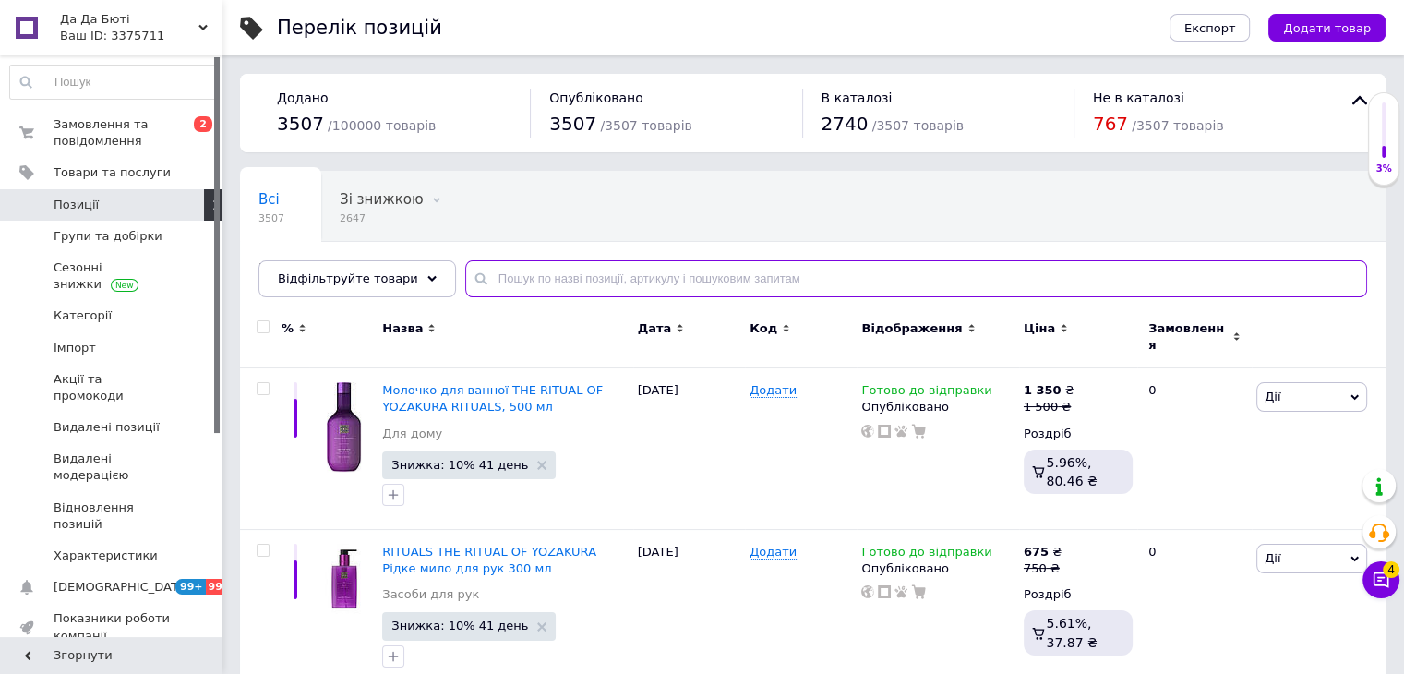
click at [502, 289] on input "text" at bounding box center [916, 278] width 902 height 37
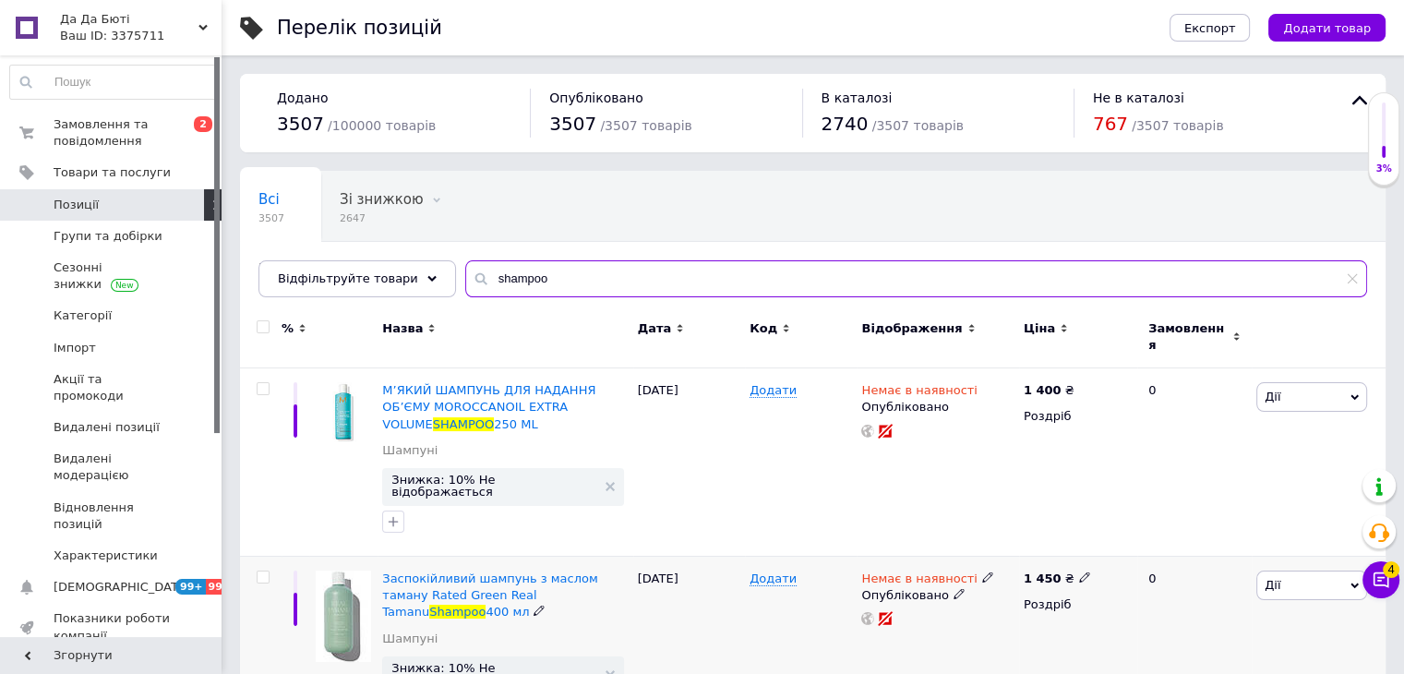
type input "shampoo"
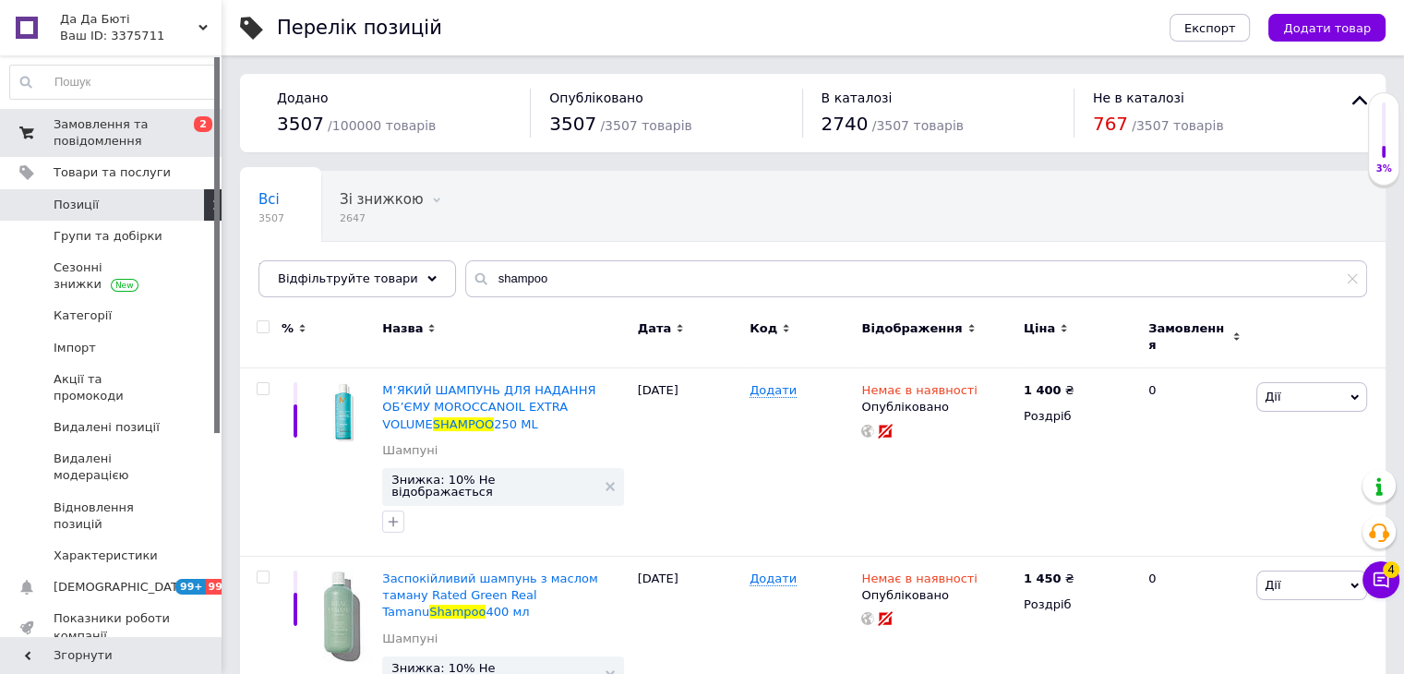
click at [139, 140] on span "Замовлення та повідомлення" at bounding box center [112, 132] width 117 height 33
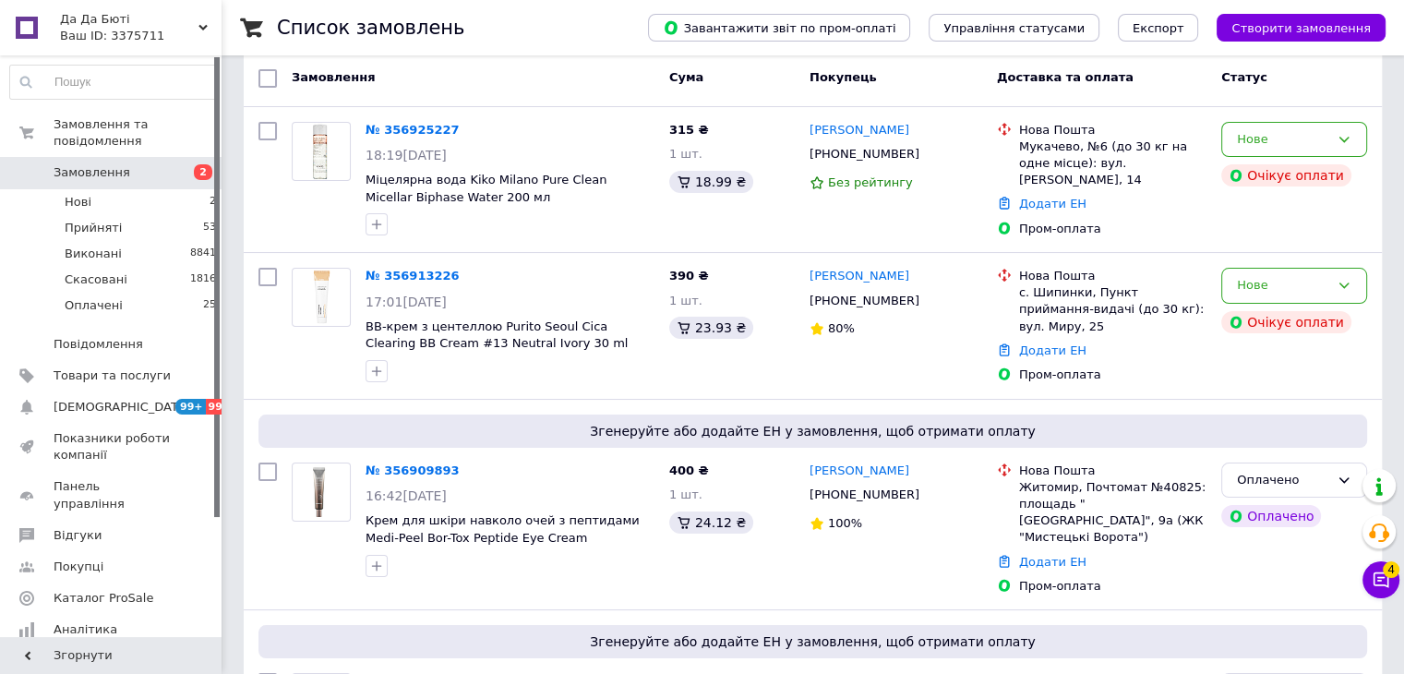
scroll to position [369, 0]
